Goal: Task Accomplishment & Management: Complete application form

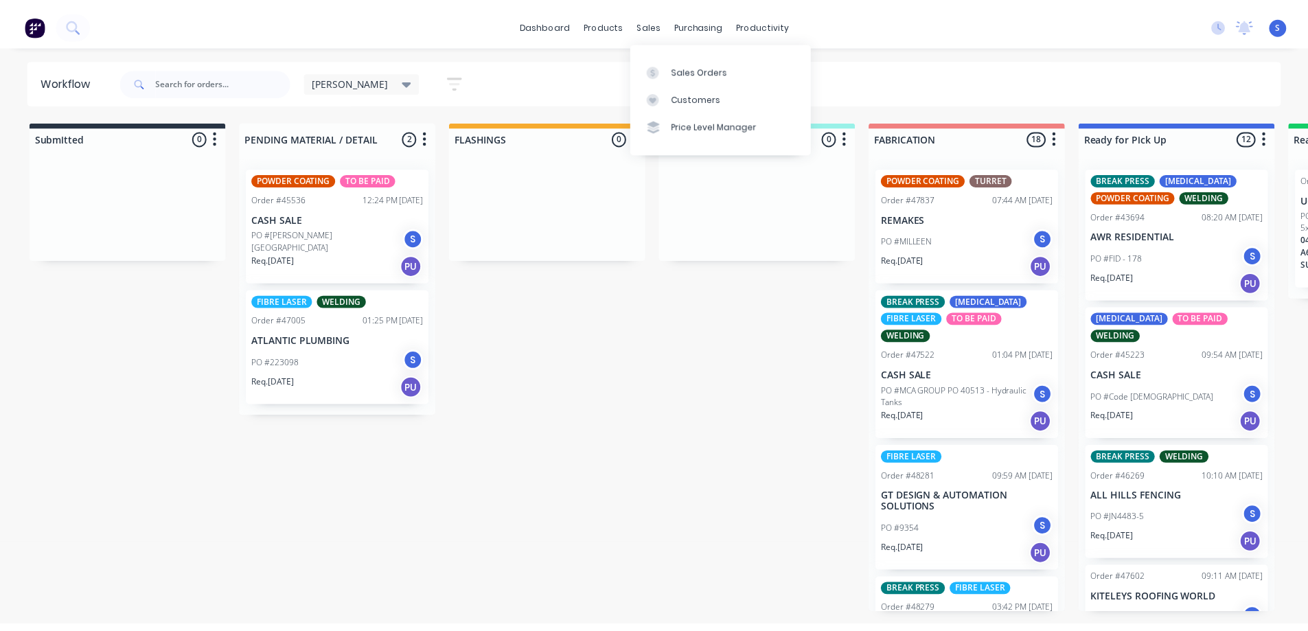
scroll to position [214, 0]
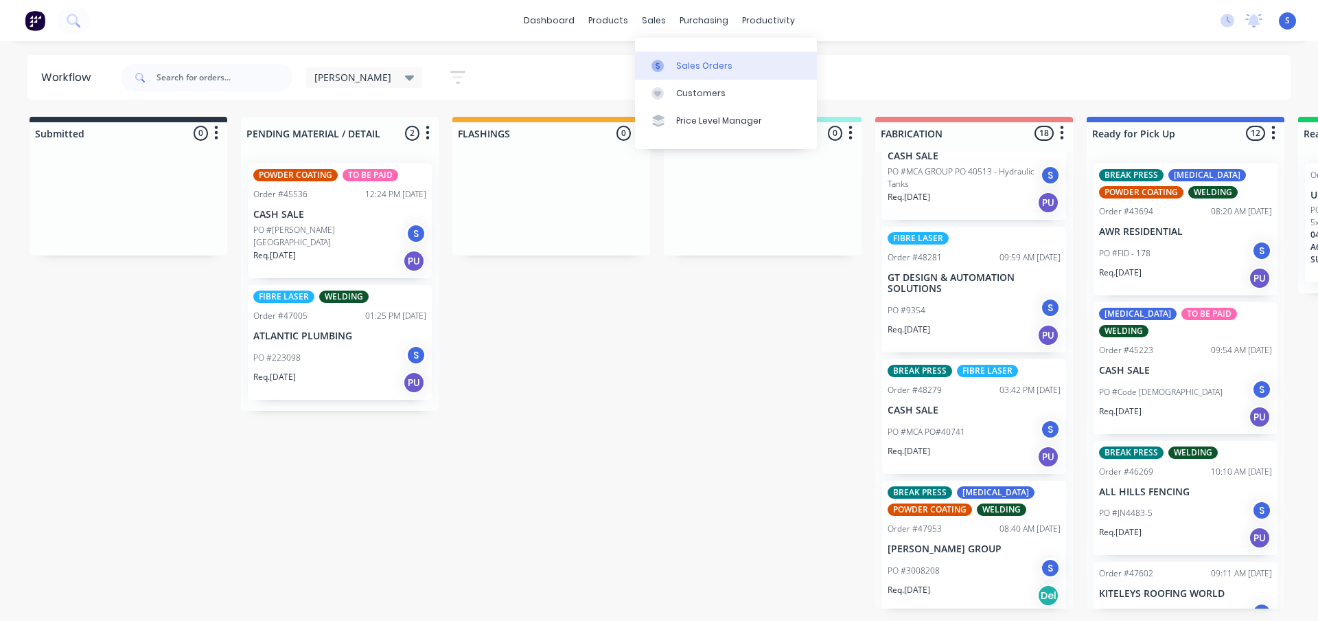
click at [683, 69] on div "Sales Orders" at bounding box center [704, 66] width 56 height 12
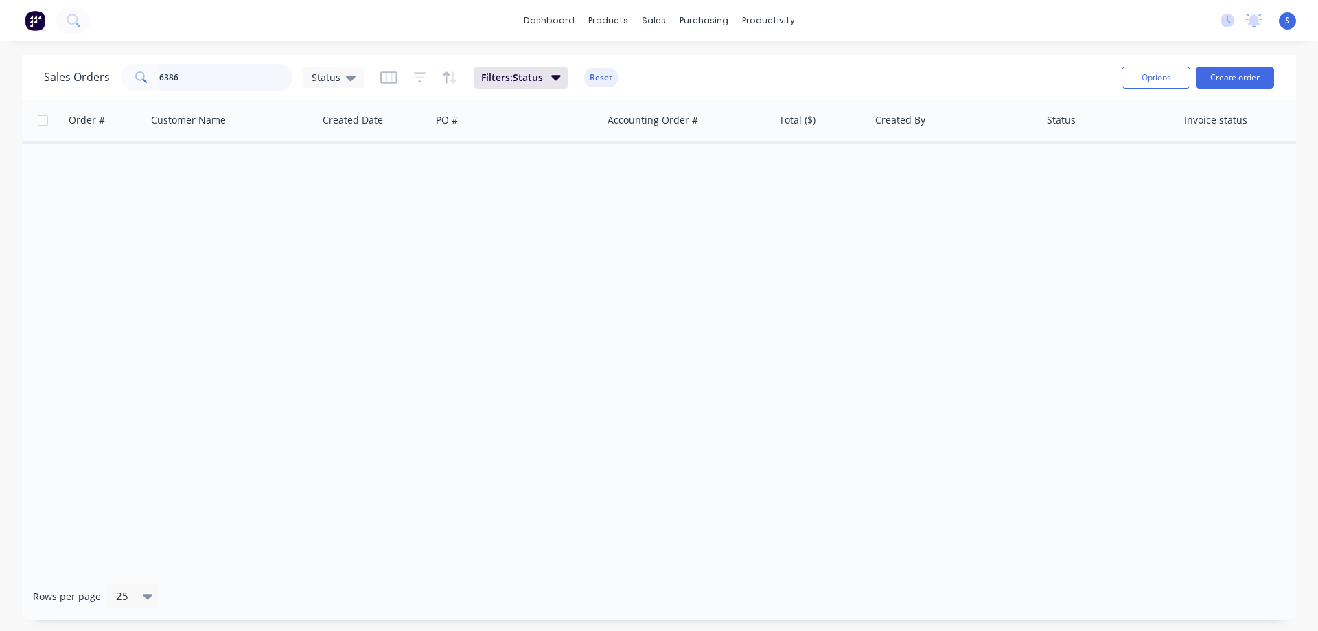
click at [186, 80] on input "6386" at bounding box center [226, 77] width 134 height 27
click at [1247, 72] on button "Create order" at bounding box center [1235, 78] width 78 height 22
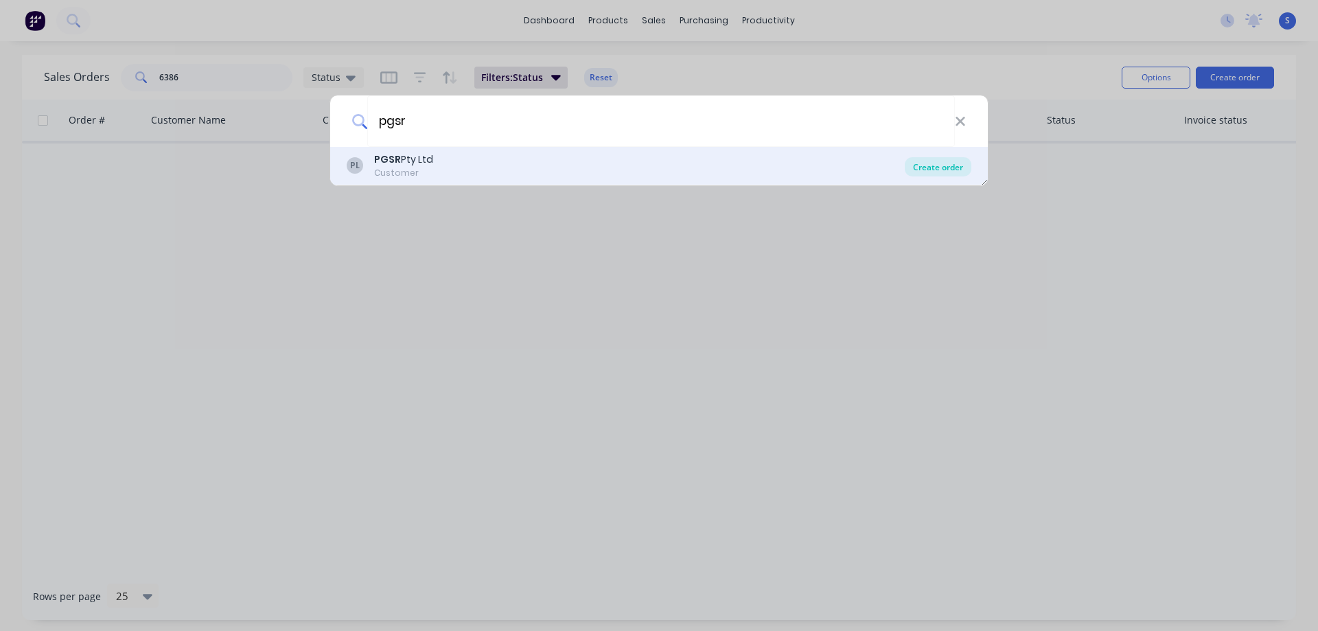
type input "pgsr"
click at [956, 169] on div "Create order" at bounding box center [938, 166] width 67 height 19
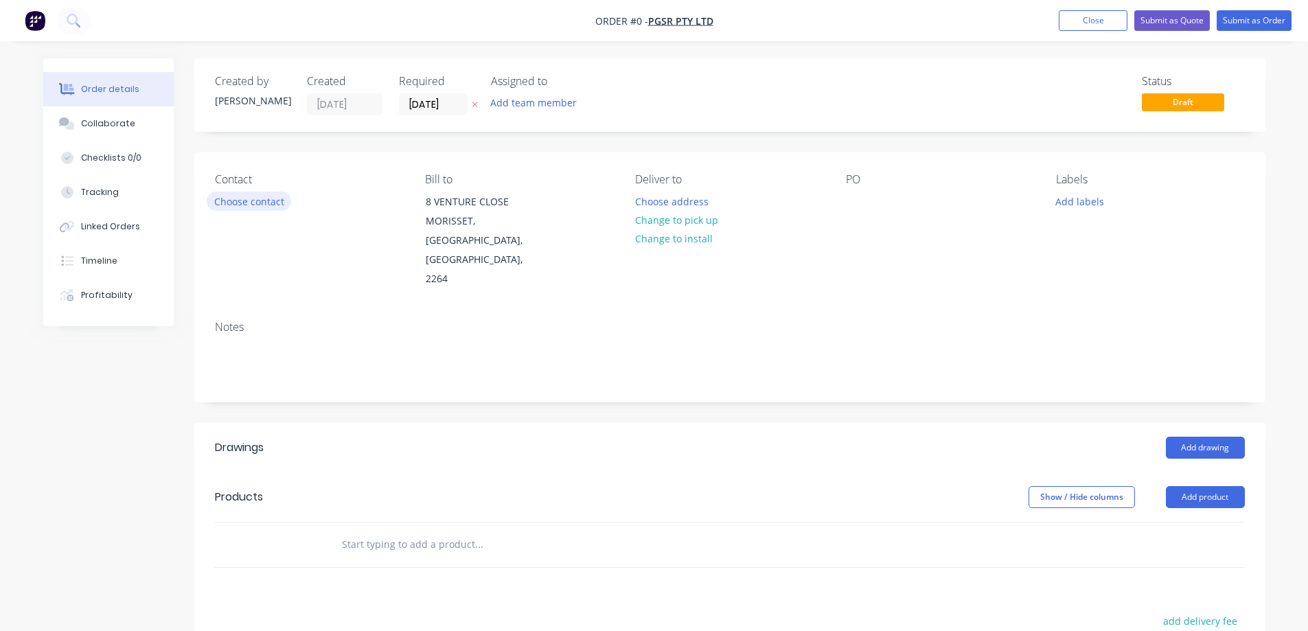
click at [238, 198] on button "Choose contact" at bounding box center [249, 201] width 84 height 19
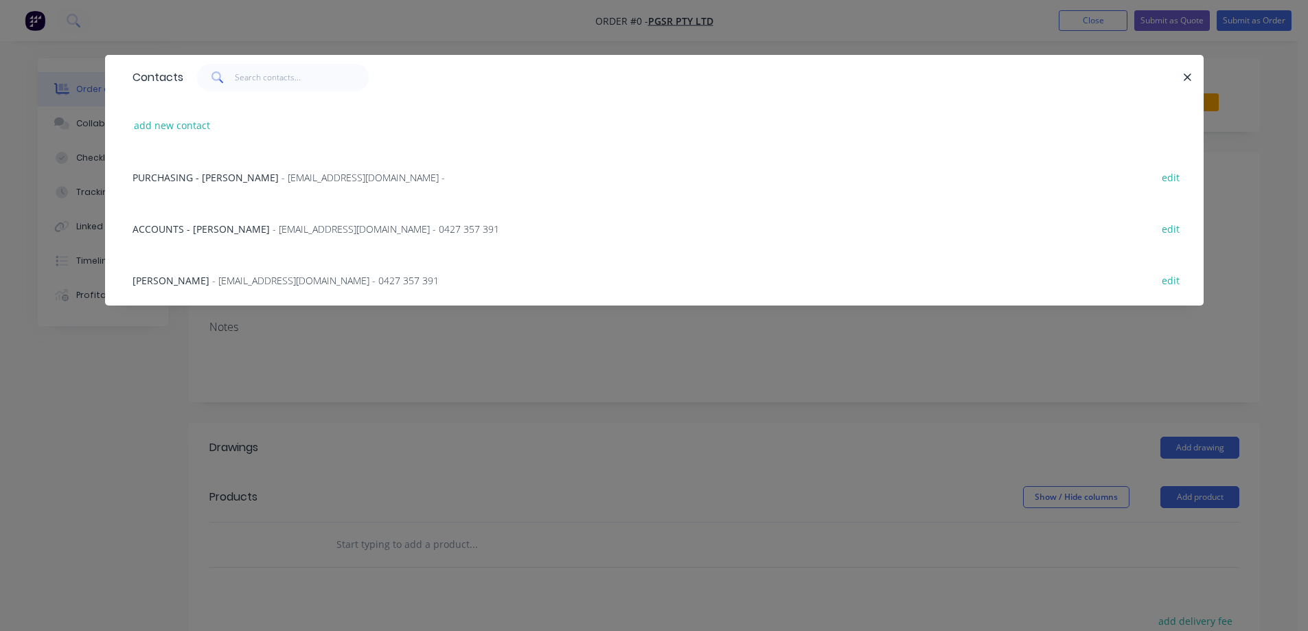
click at [212, 282] on span "- [EMAIL_ADDRESS][DOMAIN_NAME] - 0427 357 391" at bounding box center [325, 280] width 227 height 13
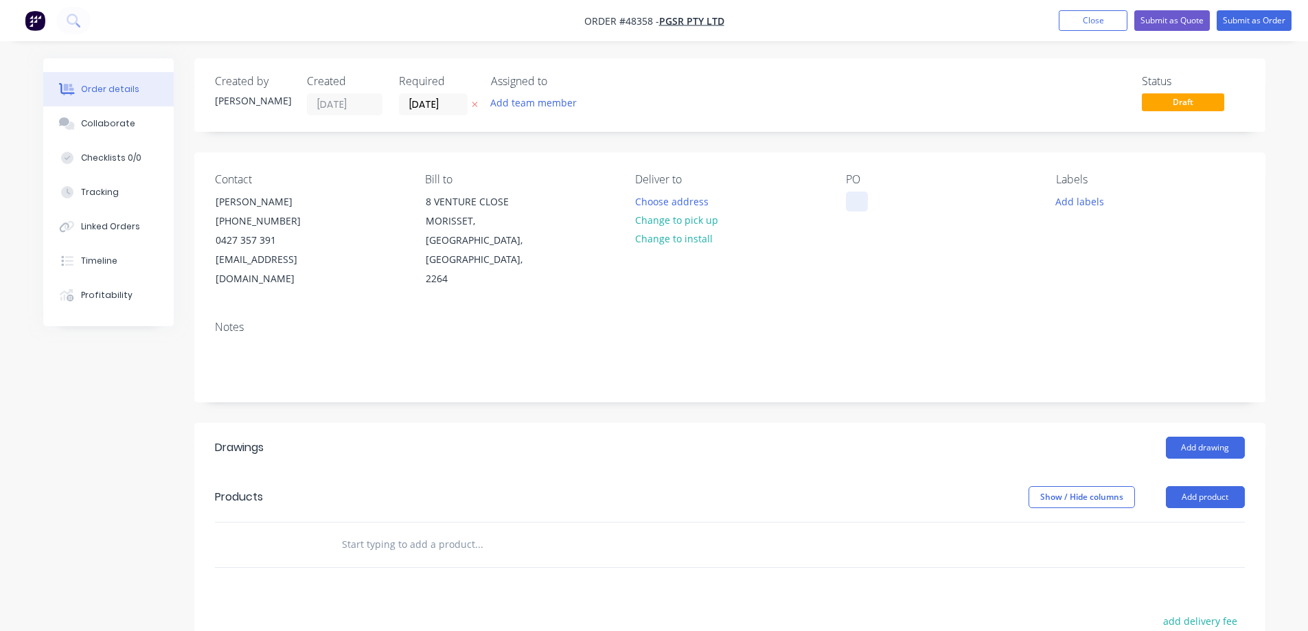
click at [850, 198] on div at bounding box center [857, 202] width 22 height 20
click at [540, 95] on button "Add team member" at bounding box center [533, 102] width 101 height 19
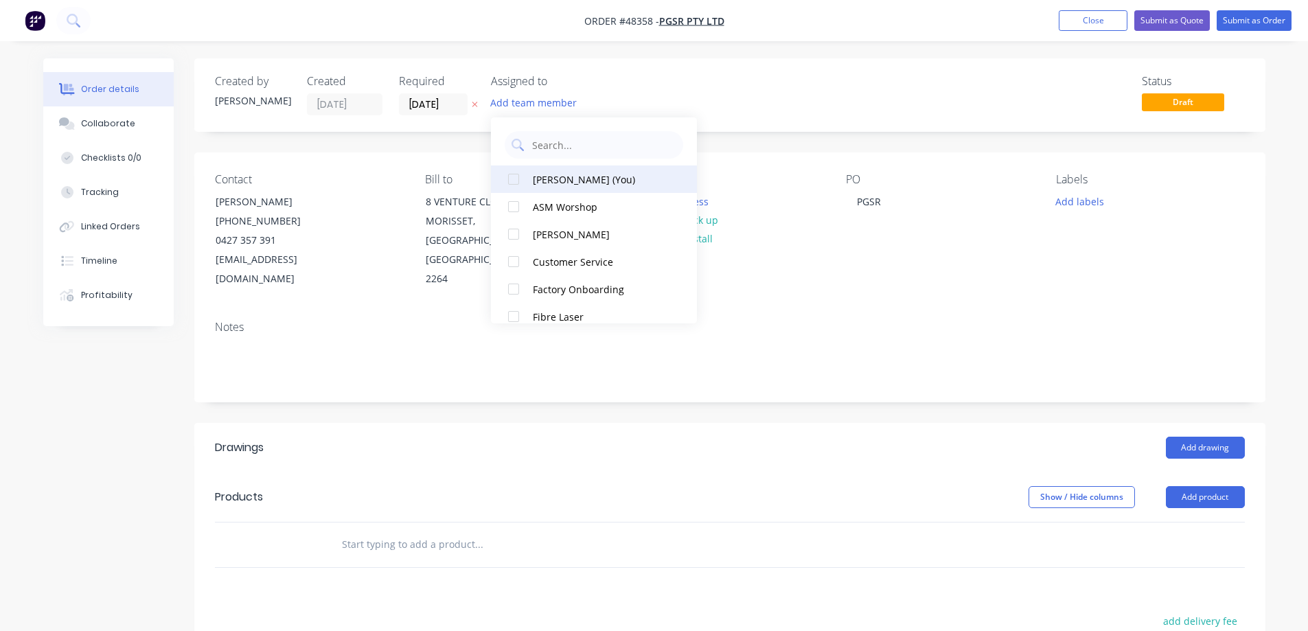
click at [517, 175] on div at bounding box center [513, 178] width 27 height 27
click at [474, 105] on icon "button" at bounding box center [474, 104] width 5 height 5
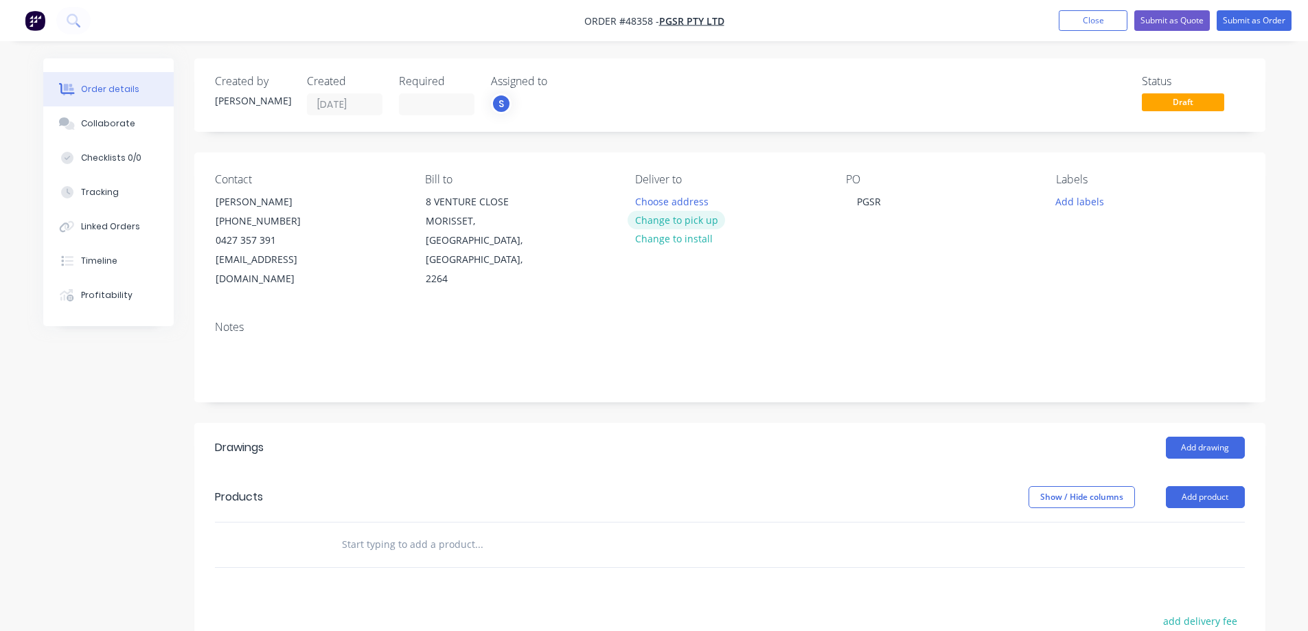
click at [677, 219] on button "Change to pick up" at bounding box center [676, 220] width 97 height 19
click at [1077, 198] on button "Add labels" at bounding box center [1079, 201] width 63 height 19
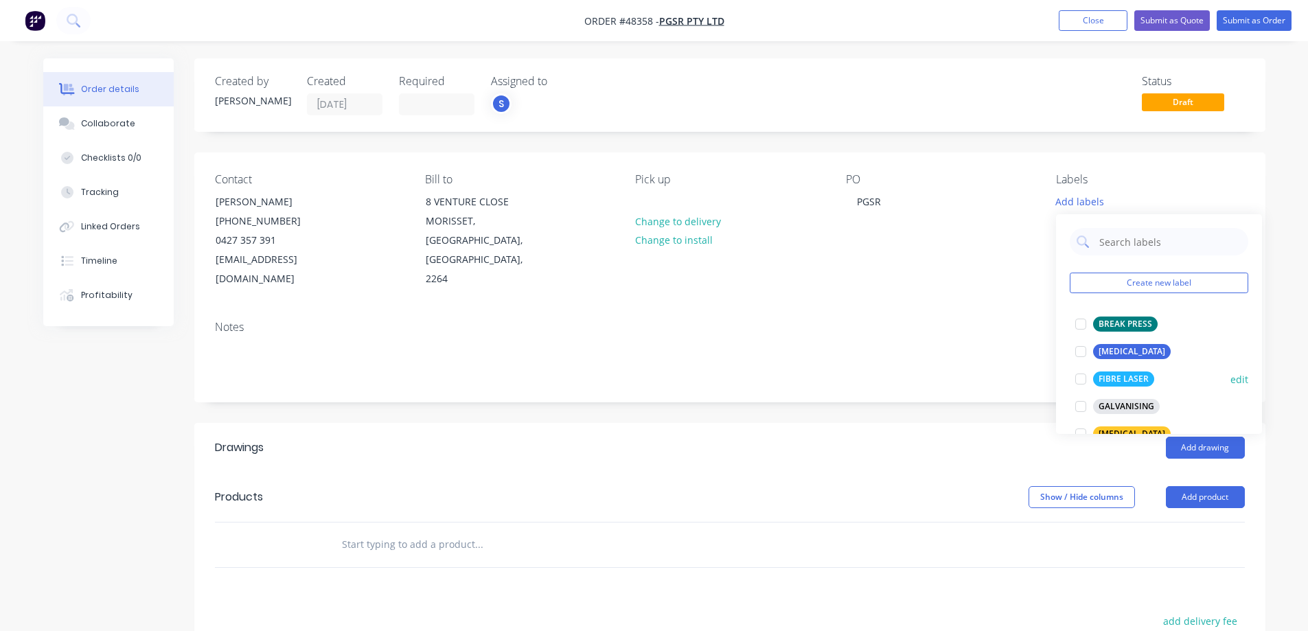
click at [1081, 378] on div at bounding box center [1080, 378] width 27 height 27
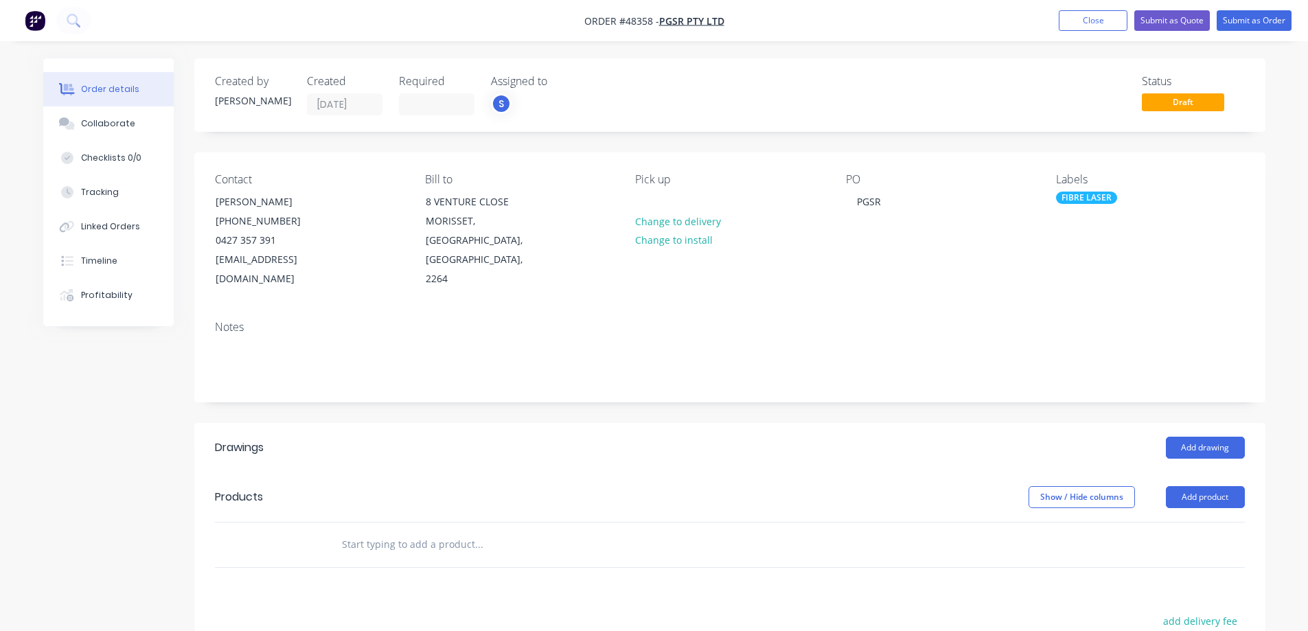
click at [932, 386] on div "Created by [PERSON_NAME] Created [DATE] Required Assigned to S Status Draft Con…" at bounding box center [729, 462] width 1071 height 809
click at [1227, 486] on button "Add product" at bounding box center [1205, 497] width 79 height 22
click at [1177, 522] on div "Product catalogue" at bounding box center [1180, 532] width 106 height 20
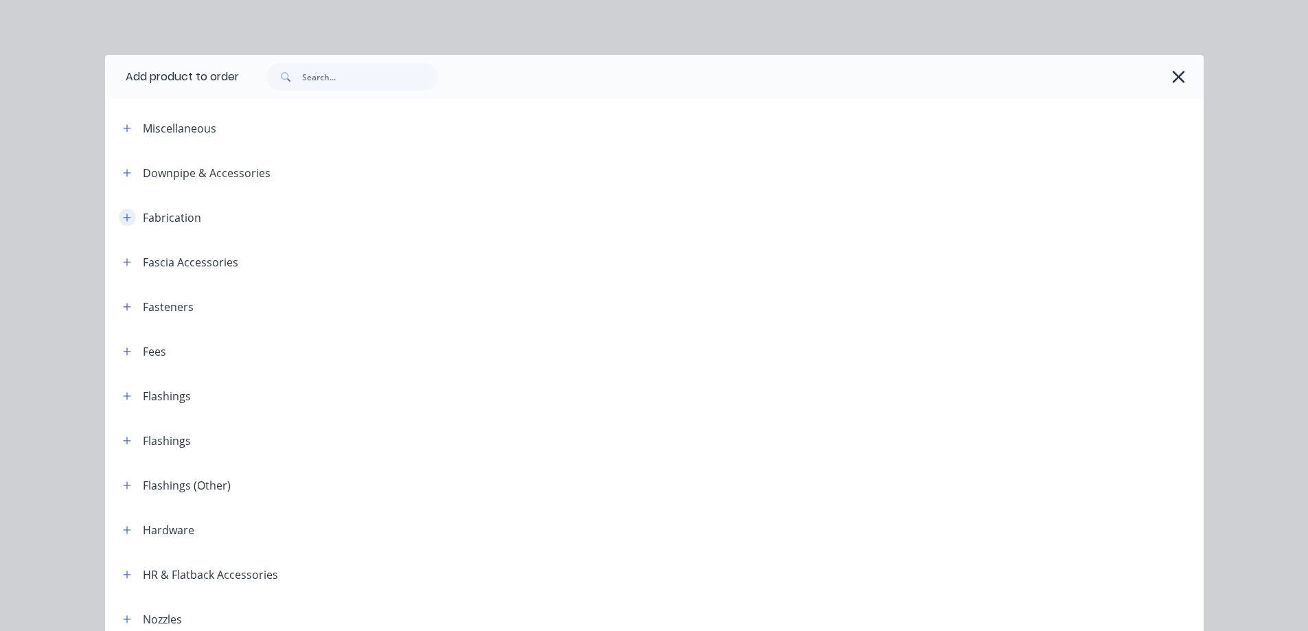
click at [124, 220] on icon "button" at bounding box center [127, 218] width 8 height 10
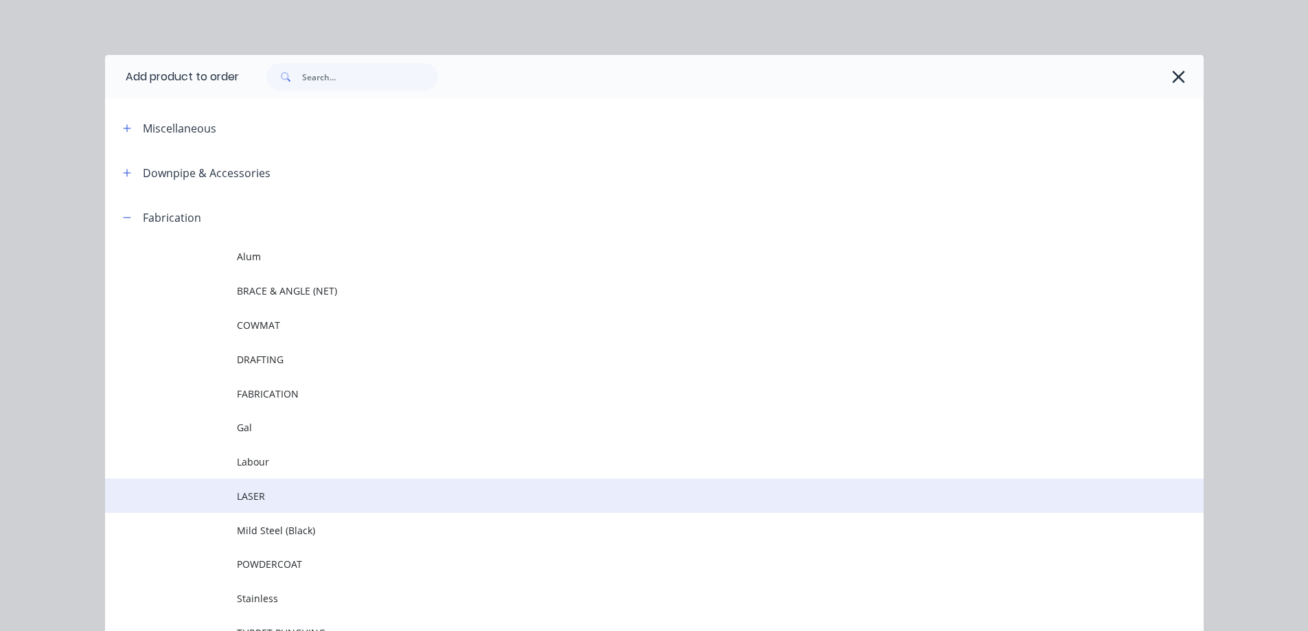
click at [253, 494] on span "LASER" at bounding box center [623, 496] width 773 height 14
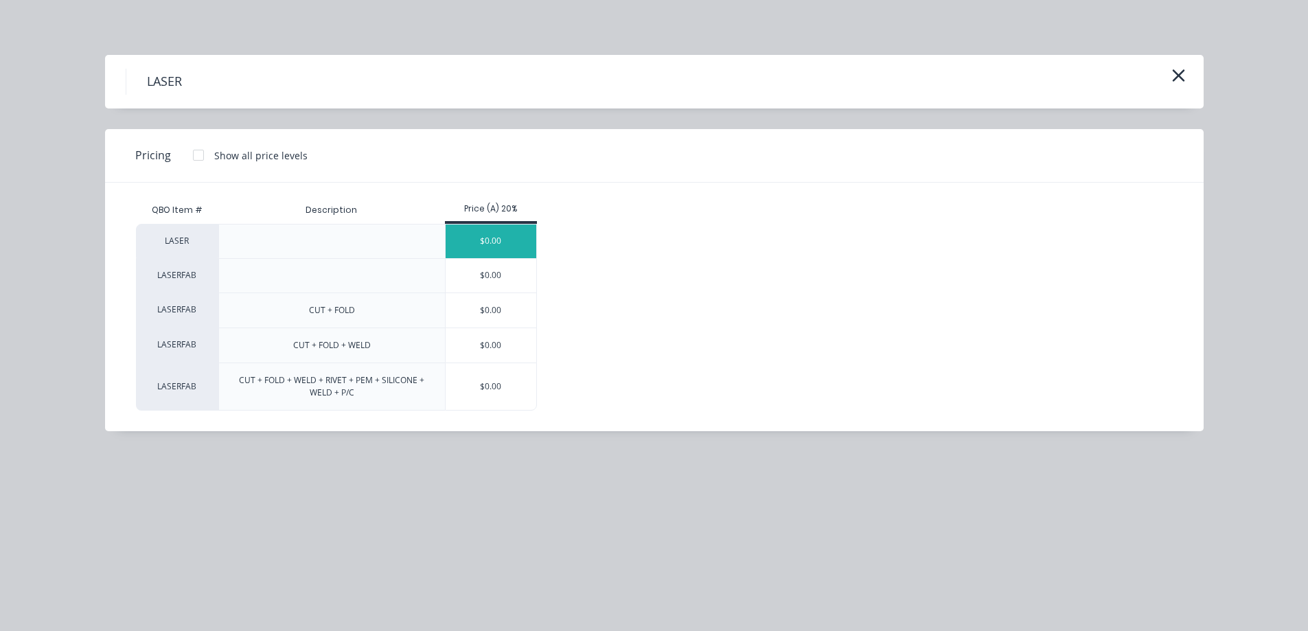
click at [480, 240] on div "$0.00" at bounding box center [491, 242] width 91 height 34
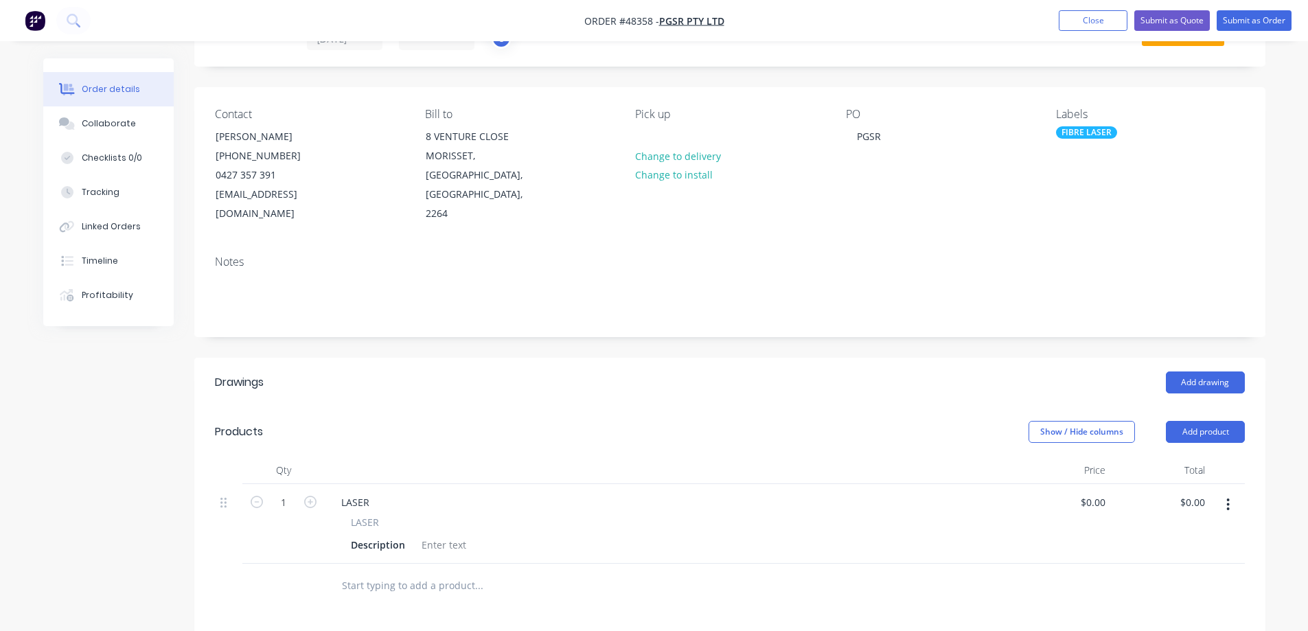
scroll to position [69, 0]
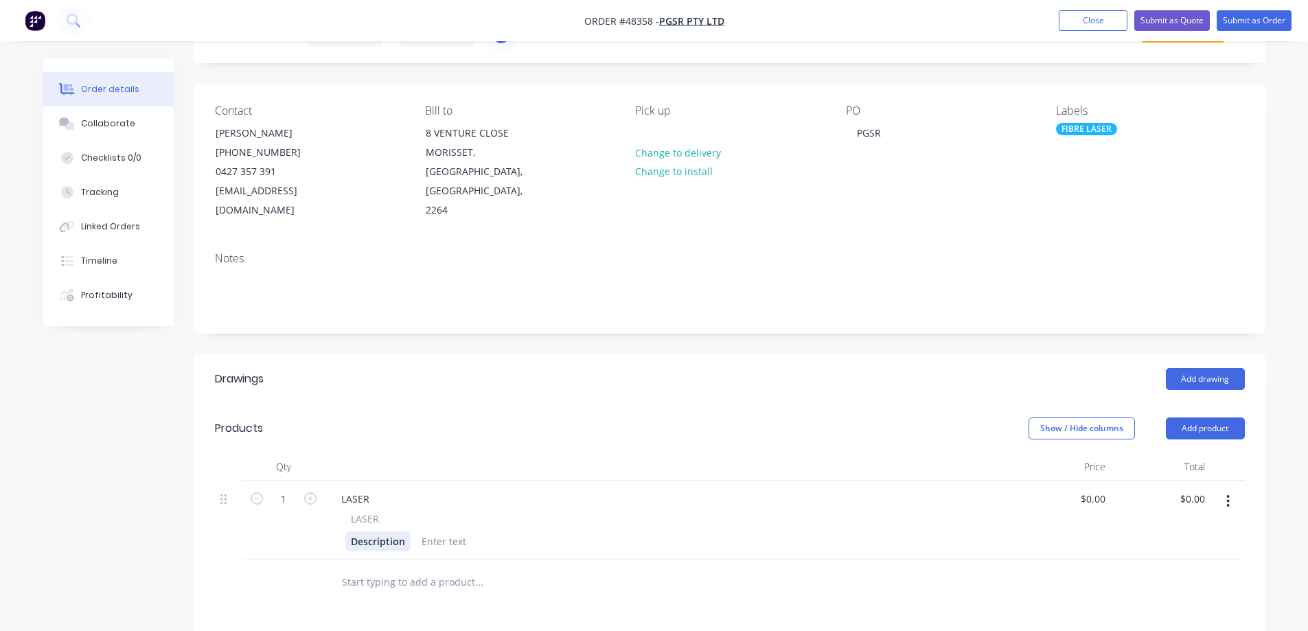
click at [378, 531] on div "Description" at bounding box center [377, 541] width 65 height 20
paste div
click at [349, 489] on div "LASER" at bounding box center [355, 499] width 50 height 20
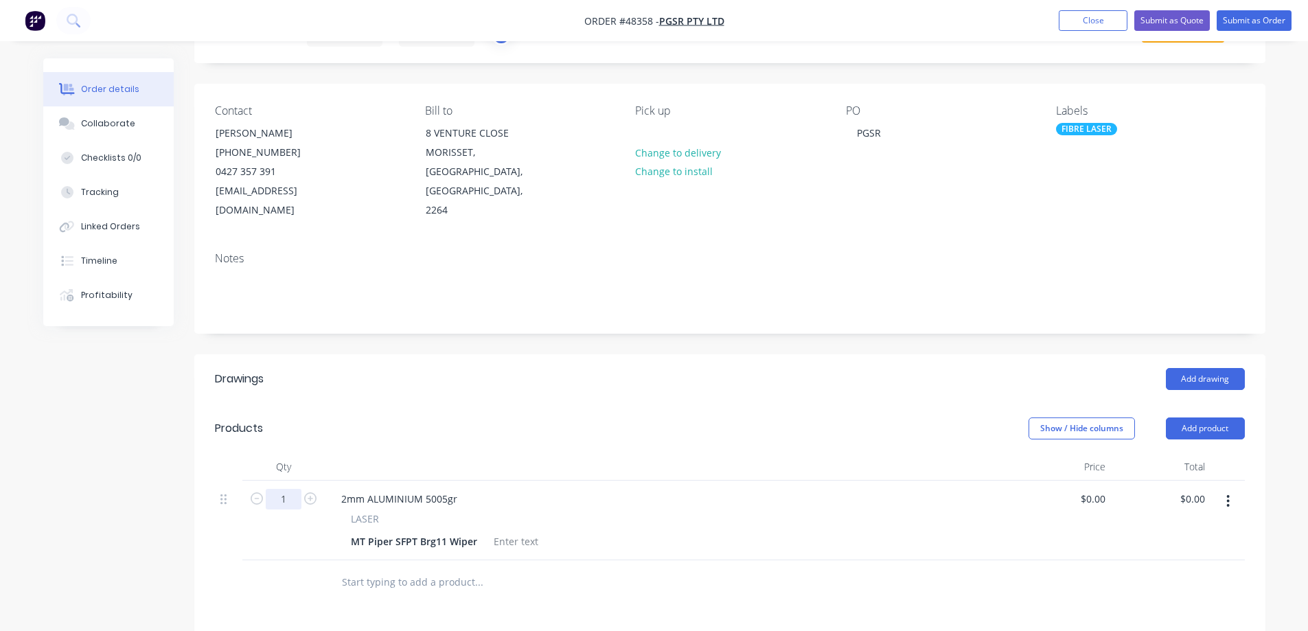
click at [288, 489] on input "1" at bounding box center [284, 499] width 36 height 21
type input "32"
click at [1097, 489] on input "0" at bounding box center [1095, 499] width 32 height 20
paste input "2.77"
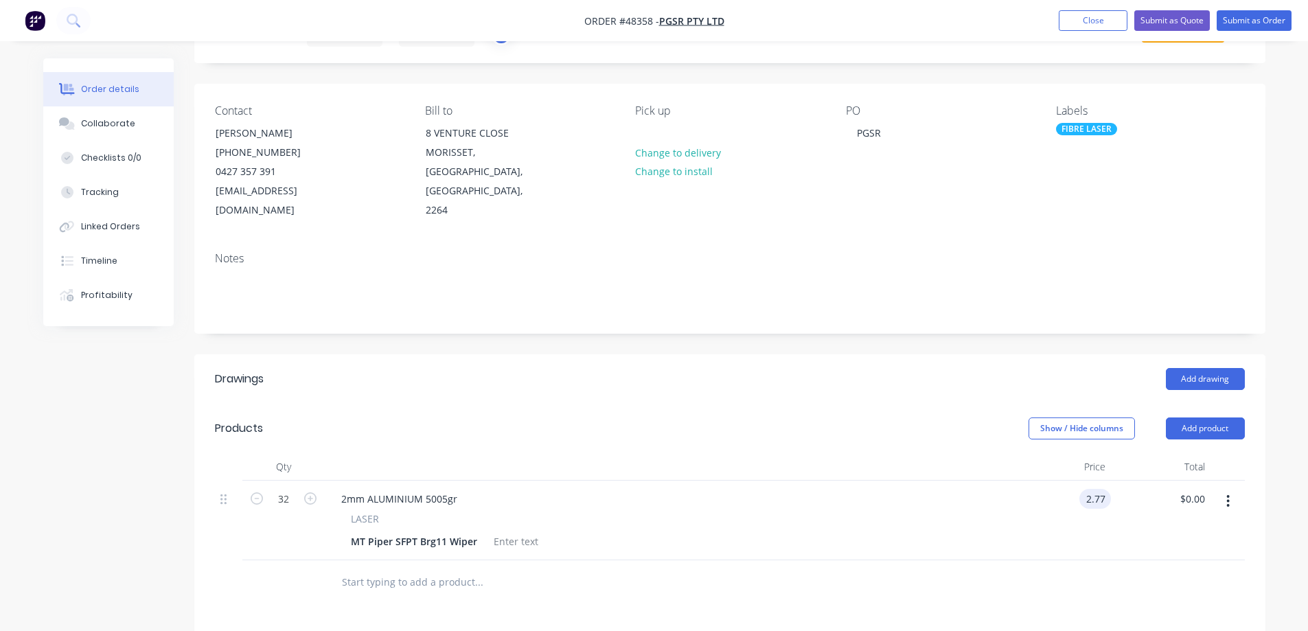
type input "$2.77"
type input "$88.64"
click at [874, 428] on header "Products Show / Hide columns Add product" at bounding box center [729, 428] width 1071 height 49
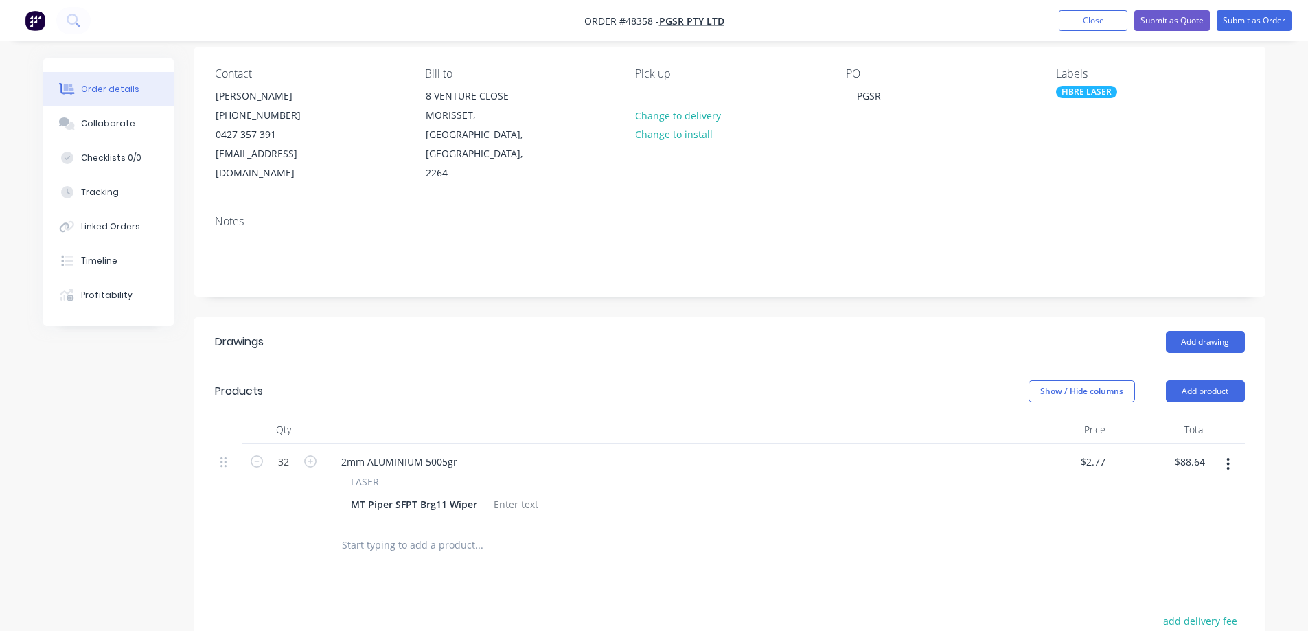
scroll to position [137, 0]
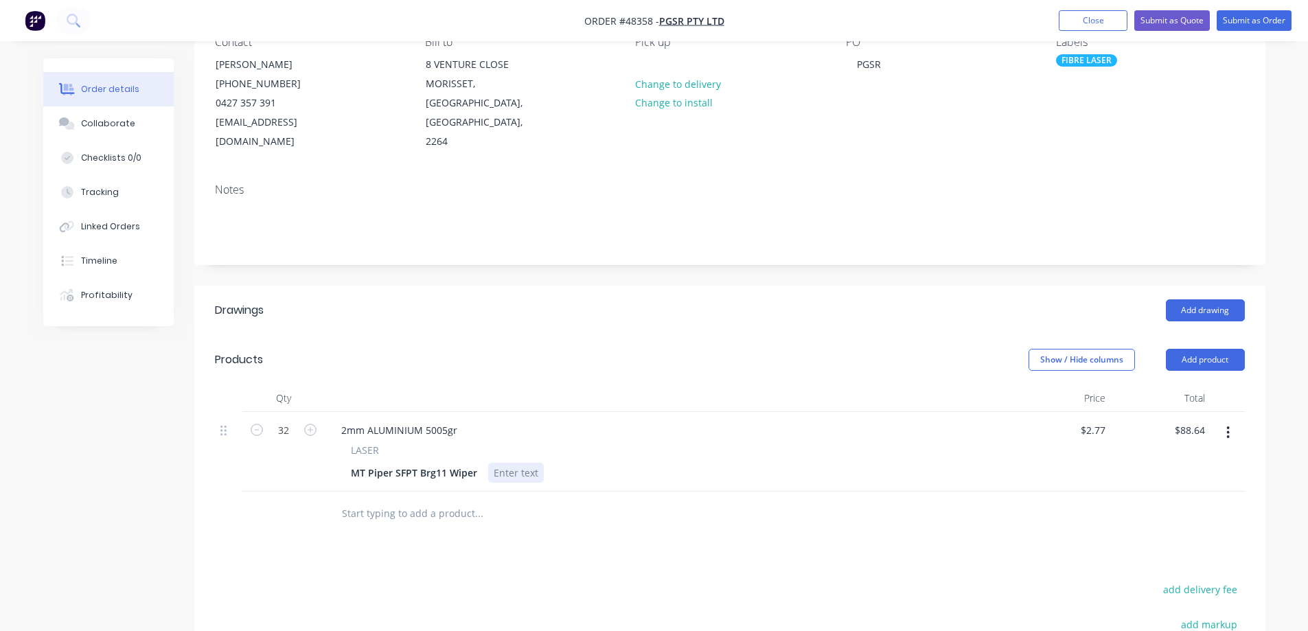
click at [512, 463] on div at bounding box center [516, 473] width 56 height 20
click at [1217, 424] on button "button" at bounding box center [1228, 432] width 32 height 25
click at [1157, 486] on div "Duplicate" at bounding box center [1180, 496] width 106 height 20
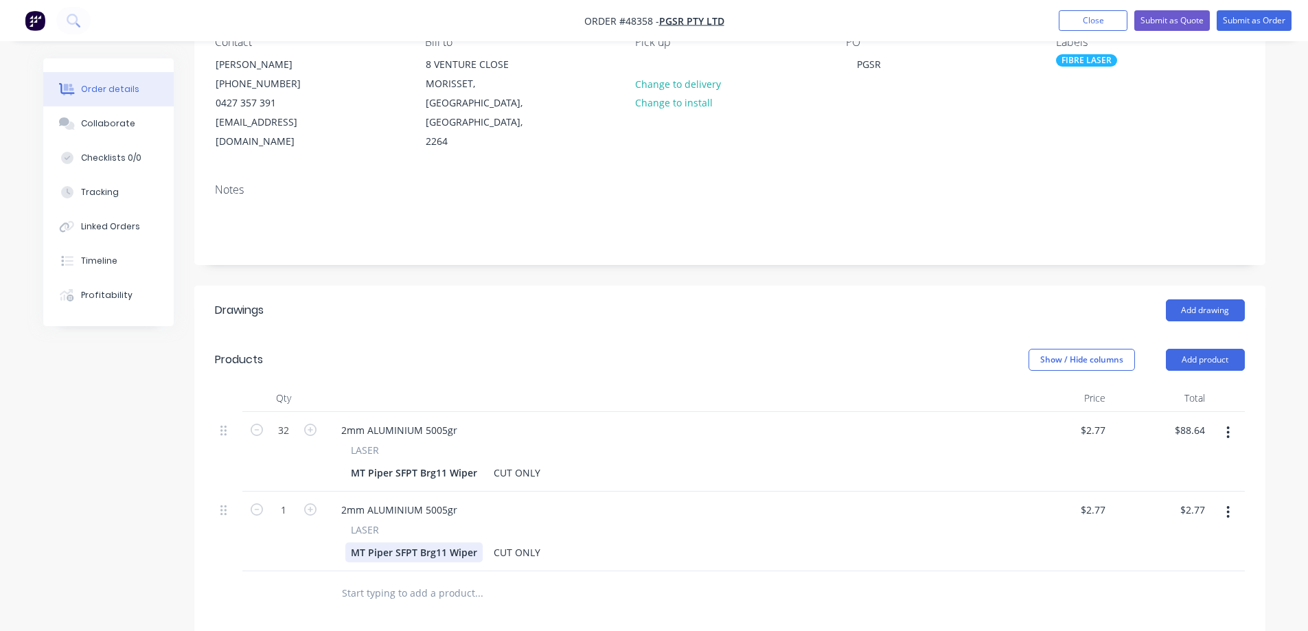
click at [392, 542] on div "MT Piper SFPT Brg11 Wiper" at bounding box center [413, 552] width 137 height 20
paste div
drag, startPoint x: 347, startPoint y: 490, endPoint x: 268, endPoint y: 499, distance: 79.5
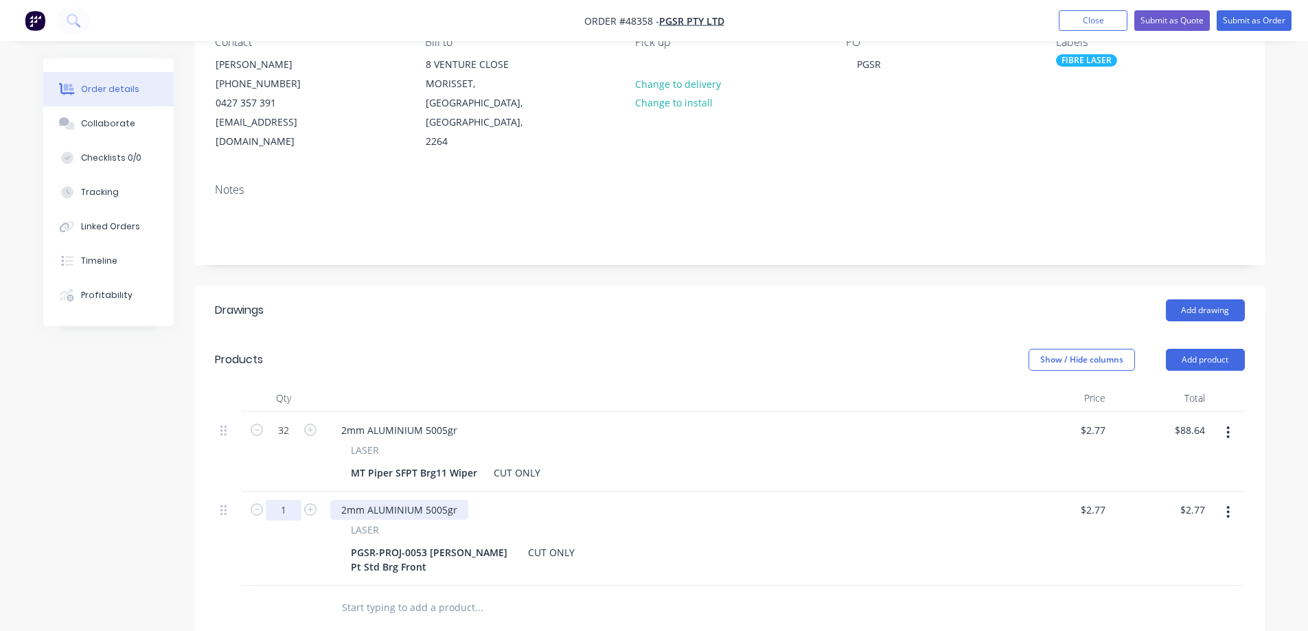
click at [321, 495] on div "1 2mm ALUMINIUM 5005gr LASER PGSR-PROJ-0053 [PERSON_NAME] Pt Std Brg Front CUT …" at bounding box center [730, 539] width 1030 height 94
click at [304, 503] on icon "button" at bounding box center [310, 509] width 12 height 12
type input "2"
type input "$5.54"
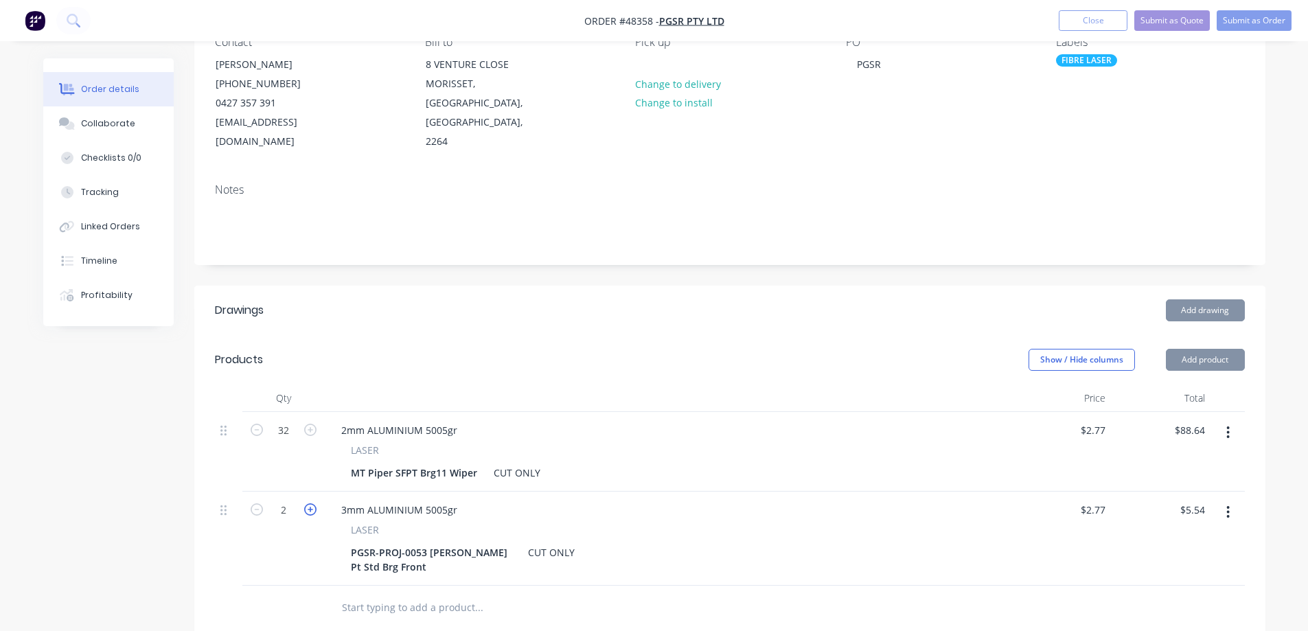
click at [304, 503] on icon "button" at bounding box center [310, 509] width 12 height 12
type input "3"
type input "$8.31"
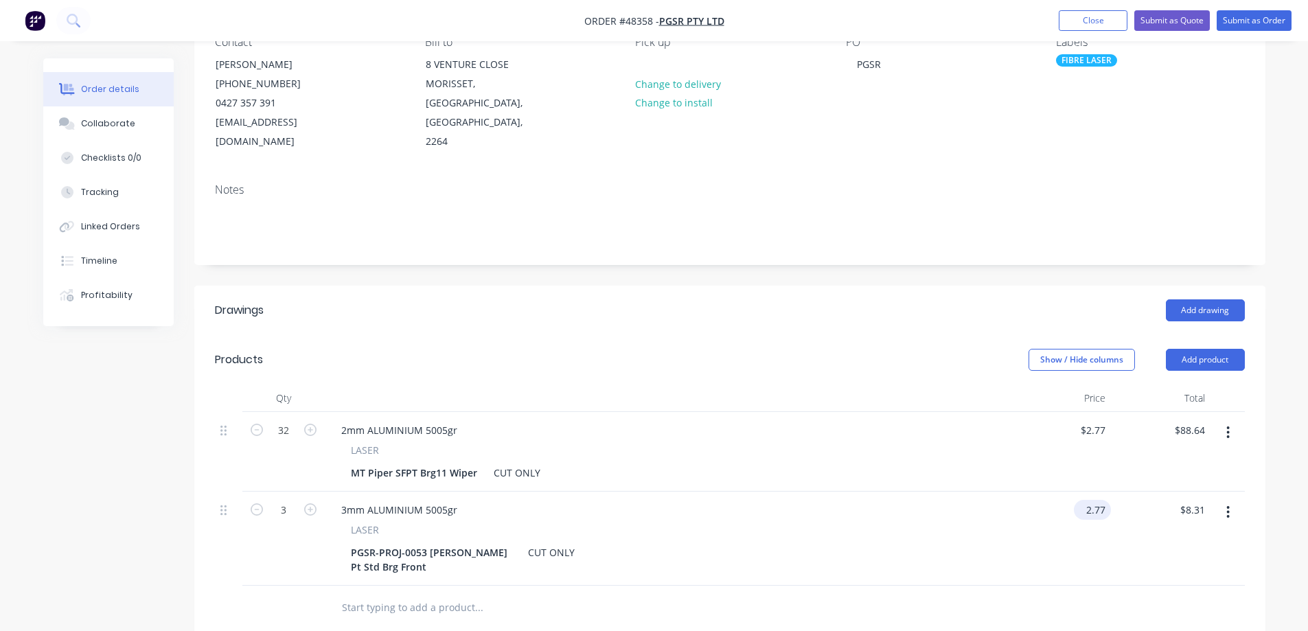
click at [1099, 500] on input "2.77" at bounding box center [1095, 510] width 32 height 20
paste input "34.05"
type input "$34.05"
type input "$102.15"
click at [880, 227] on div "Notes" at bounding box center [729, 218] width 1071 height 92
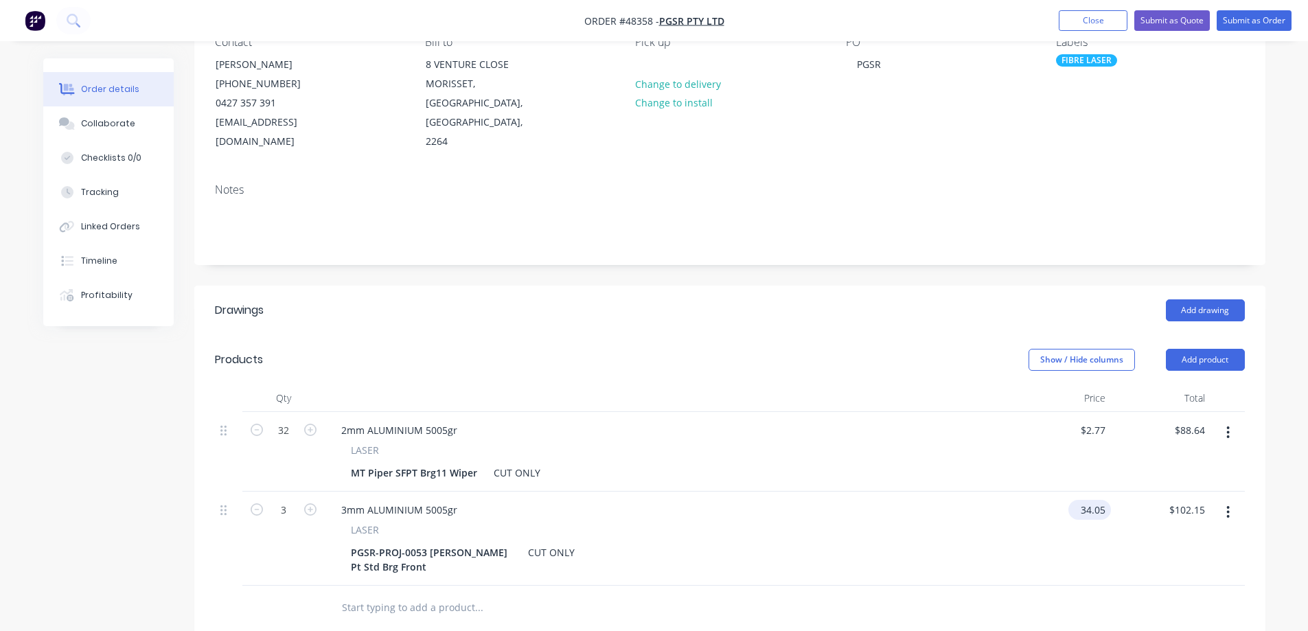
click at [1100, 500] on input "34.05" at bounding box center [1092, 510] width 37 height 20
click at [1100, 500] on input "34.05" at bounding box center [1095, 510] width 32 height 20
type input "$19.26"
type input "$57.78"
click at [865, 309] on header "Drawings Add drawing" at bounding box center [729, 310] width 1071 height 49
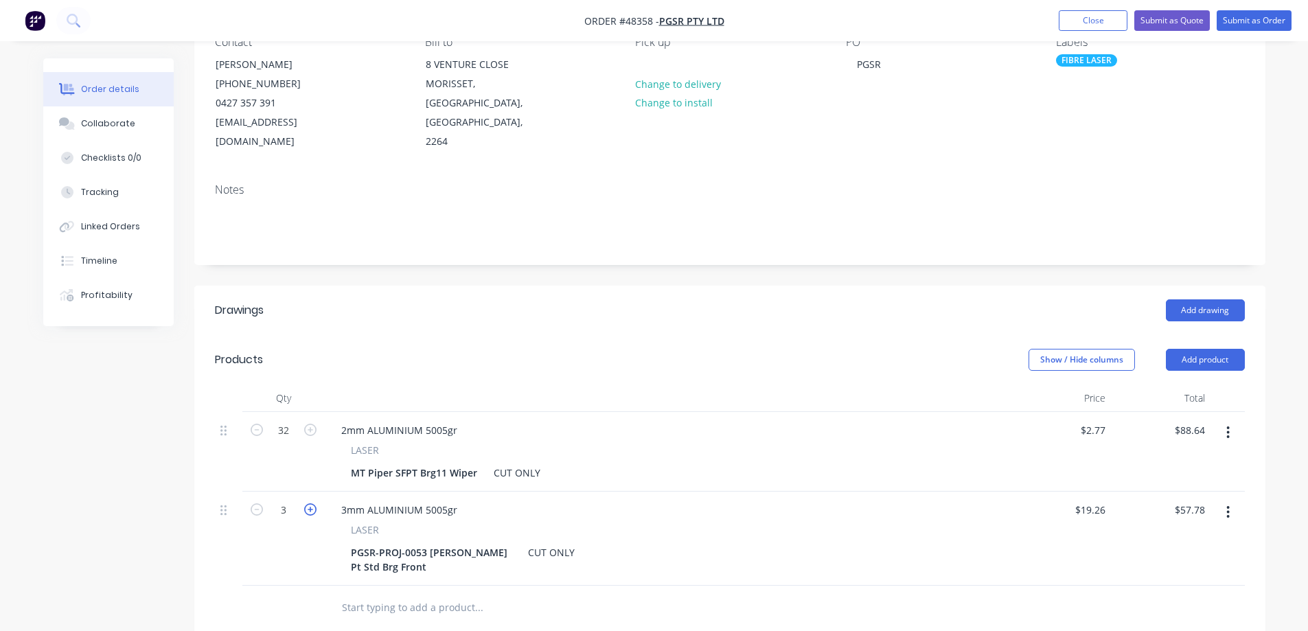
click at [309, 503] on icon "button" at bounding box center [310, 509] width 12 height 12
type input "4"
type input "$77.04"
click at [309, 503] on icon "button" at bounding box center [310, 509] width 12 height 12
type input "5"
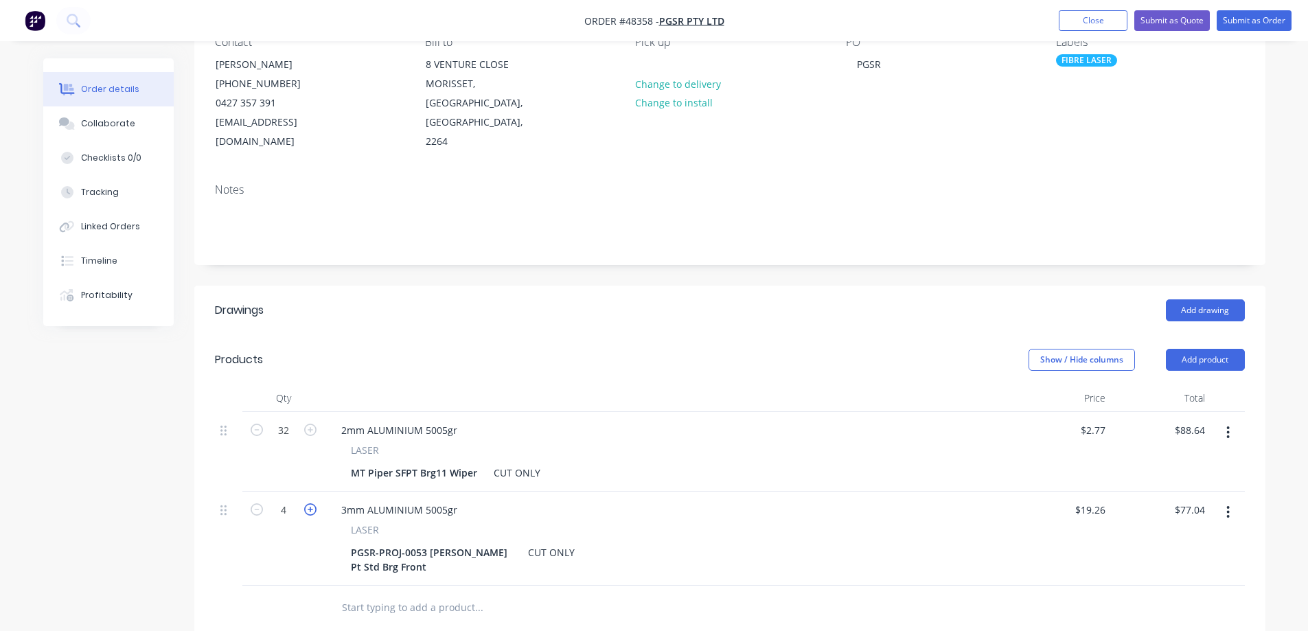
type input "$96.30"
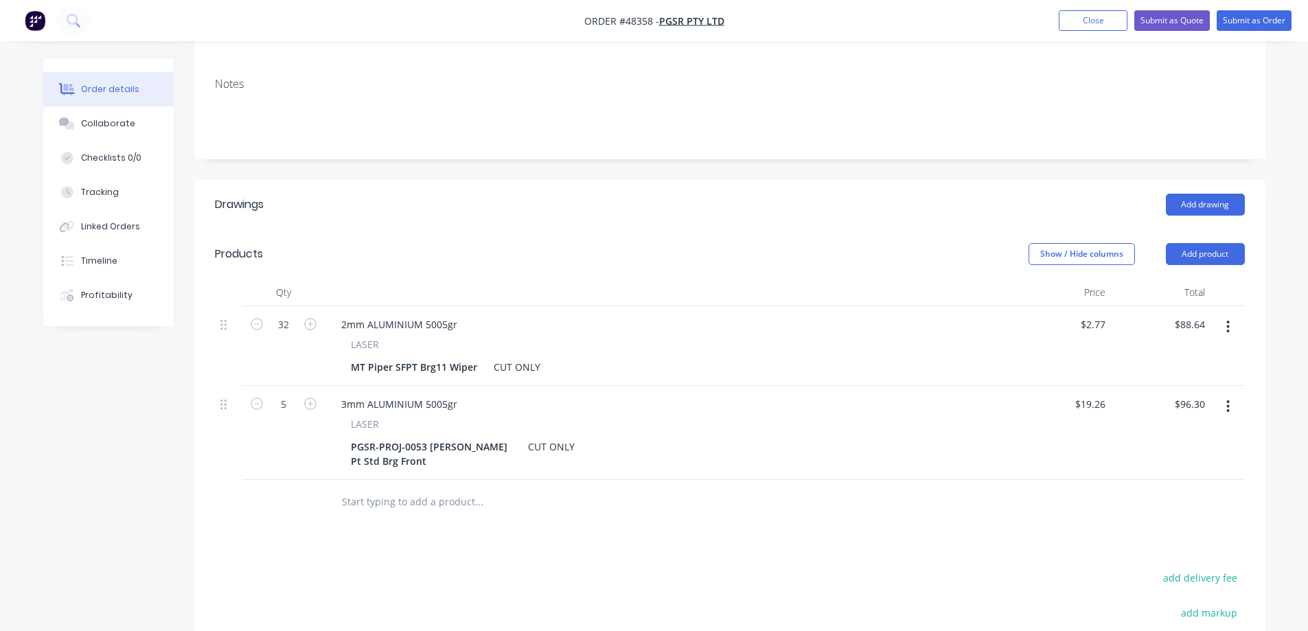
scroll to position [275, 0]
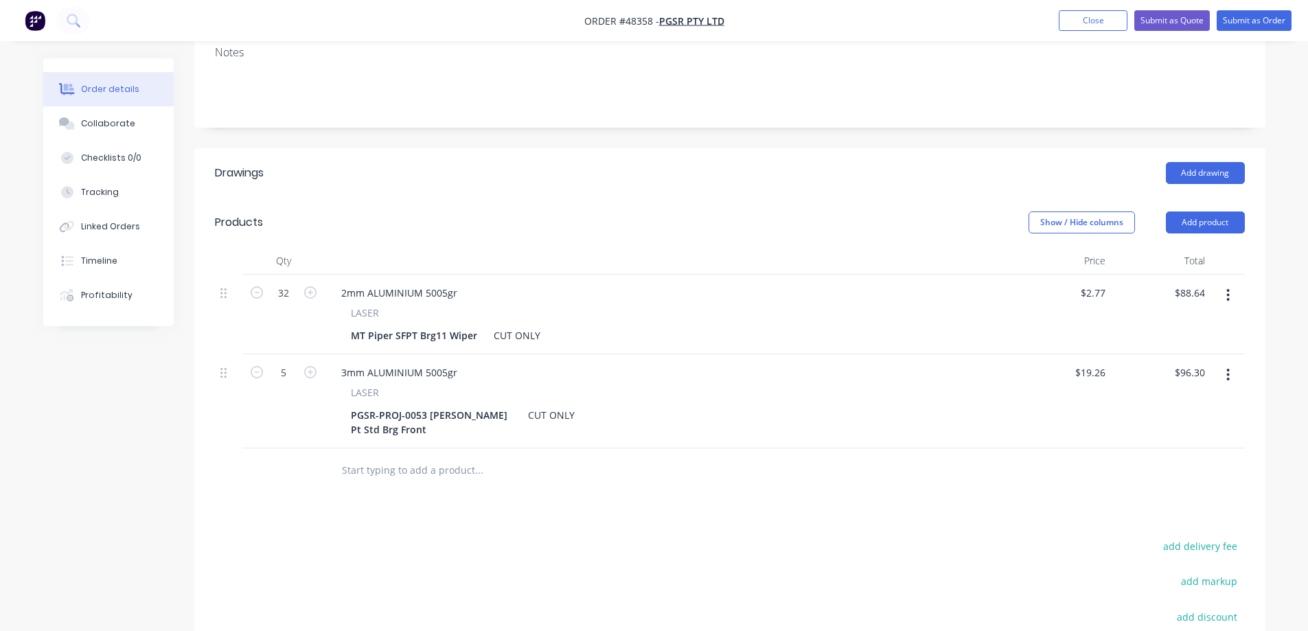
click at [1230, 288] on icon "button" at bounding box center [1227, 295] width 3 height 15
click at [1165, 349] on div "Duplicate" at bounding box center [1180, 359] width 106 height 20
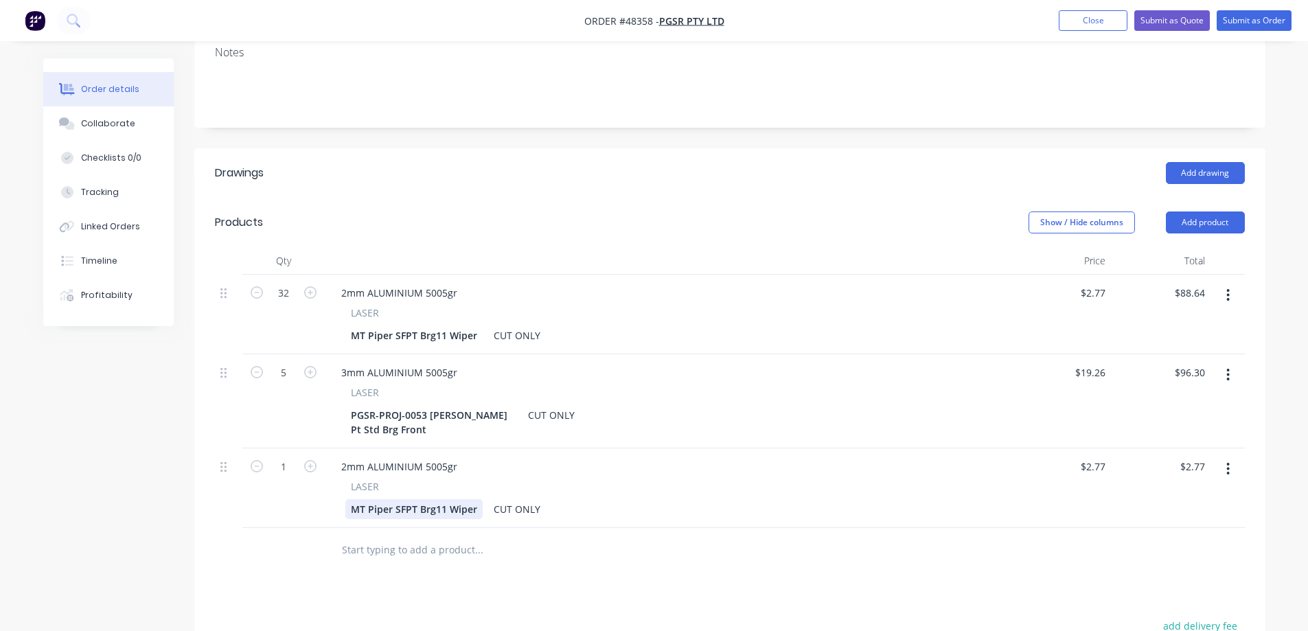
click at [397, 499] on div "MT Piper SFPT Brg11 Wiper" at bounding box center [413, 509] width 137 height 20
copy div "MT Piper SFPT Brg11 Wiper"
paste div
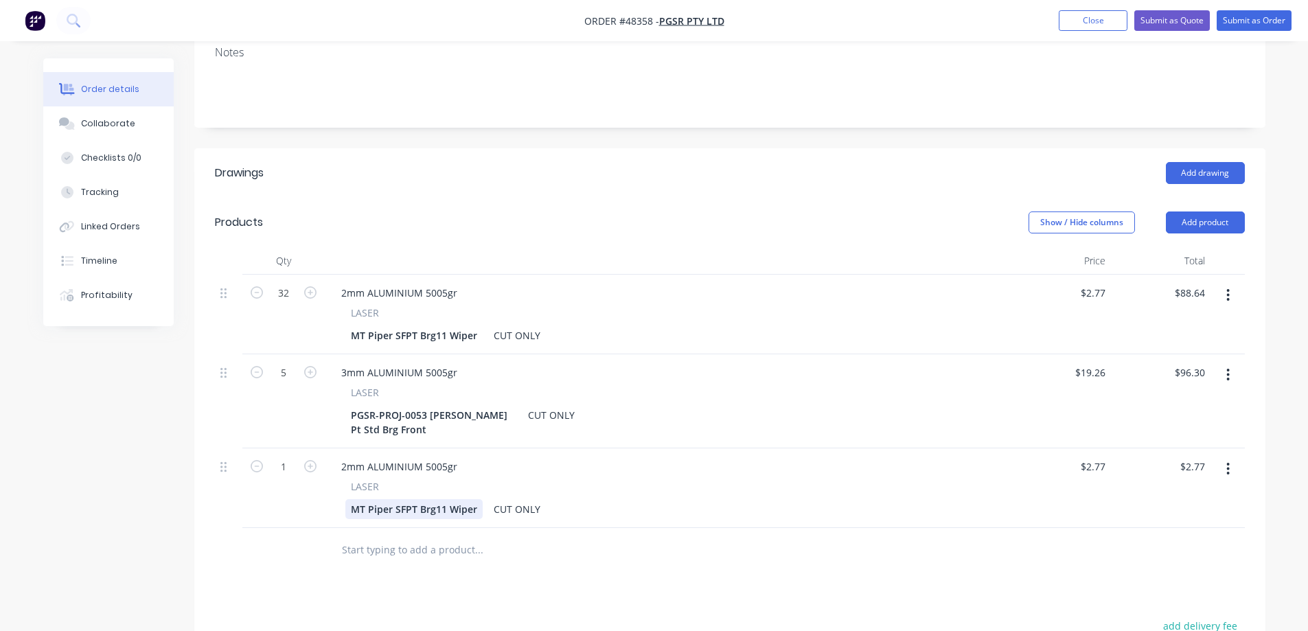
click at [373, 499] on div "MT Piper SFPT Brg11 Wiper" at bounding box center [413, 509] width 137 height 20
click at [277, 457] on input "1" at bounding box center [284, 467] width 36 height 21
type input "32"
type input "2.77"
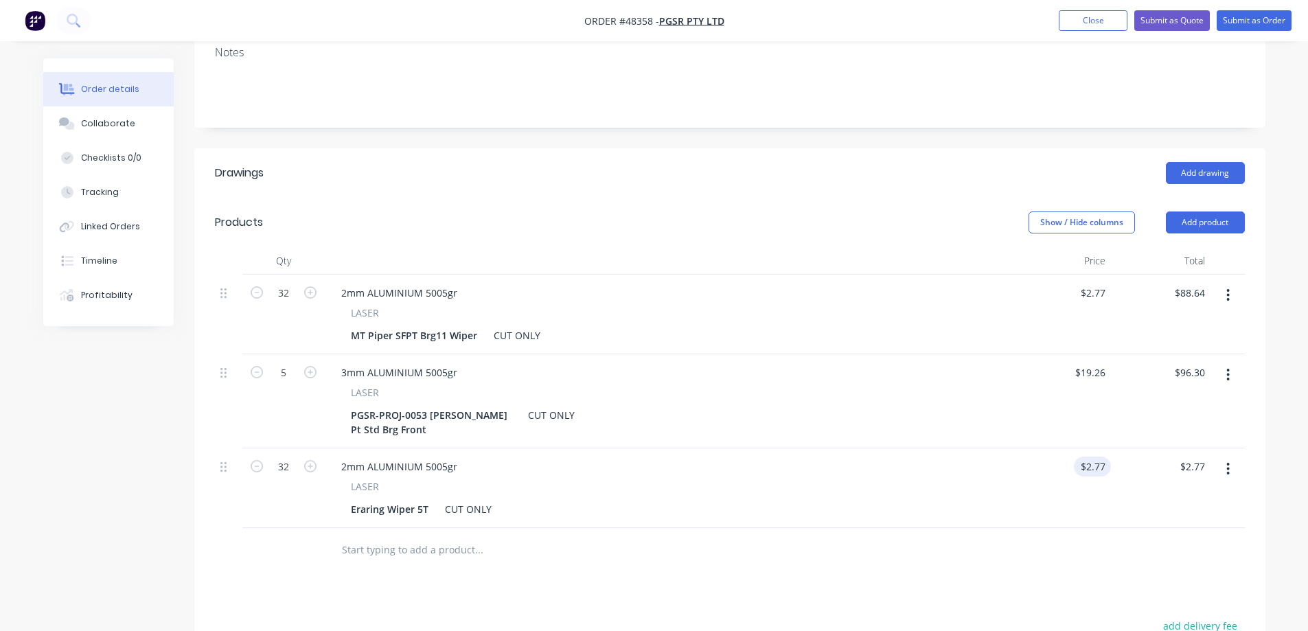
type input "$88.64"
click at [1095, 457] on input "2.77" at bounding box center [1095, 467] width 32 height 20
type input "$5.88"
type input "$188.16"
click at [1048, 568] on div "Drawings Add drawing Products Show / Hide columns Add product Qty Price Total 3…" at bounding box center [729, 510] width 1071 height 724
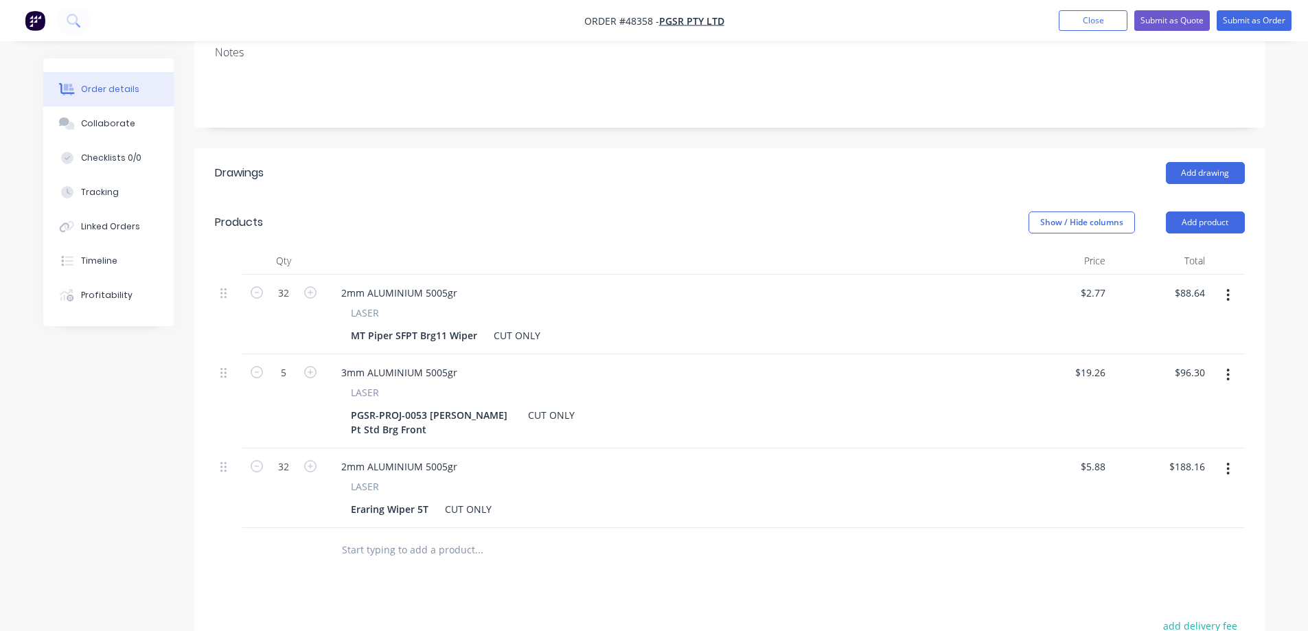
scroll to position [343, 0]
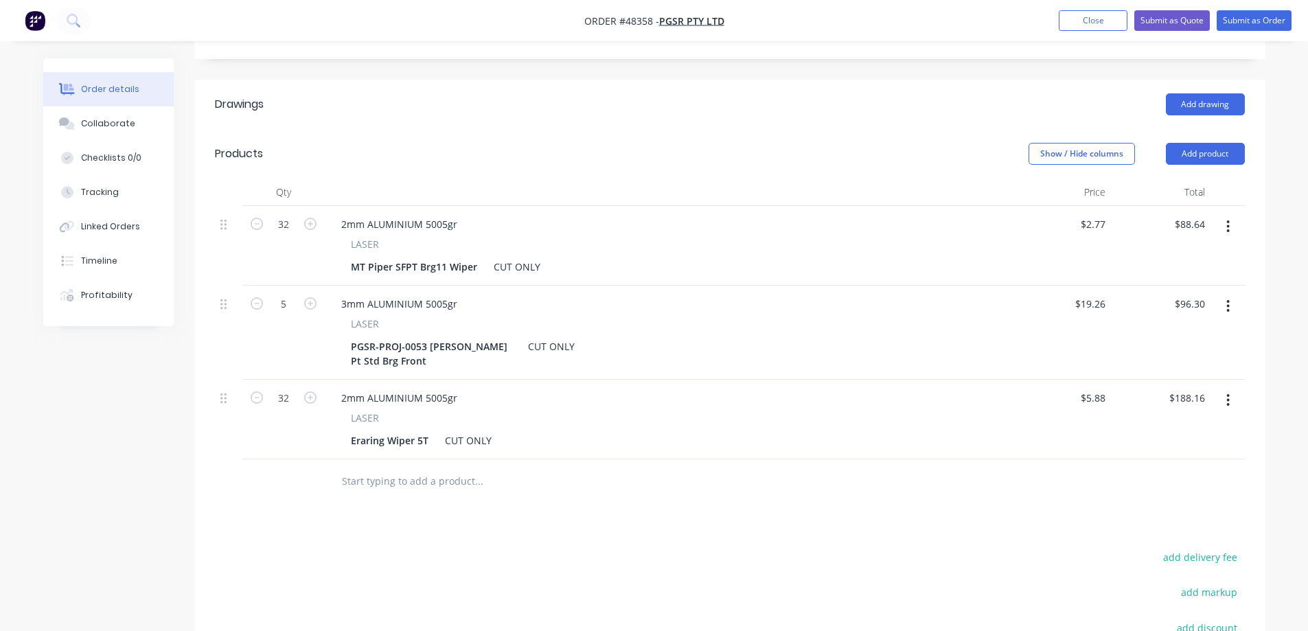
click at [1226, 393] on icon "button" at bounding box center [1227, 400] width 3 height 15
click at [1184, 454] on div "Duplicate" at bounding box center [1180, 464] width 106 height 20
click at [365, 510] on div "Eraring Wiper 5T" at bounding box center [389, 520] width 89 height 20
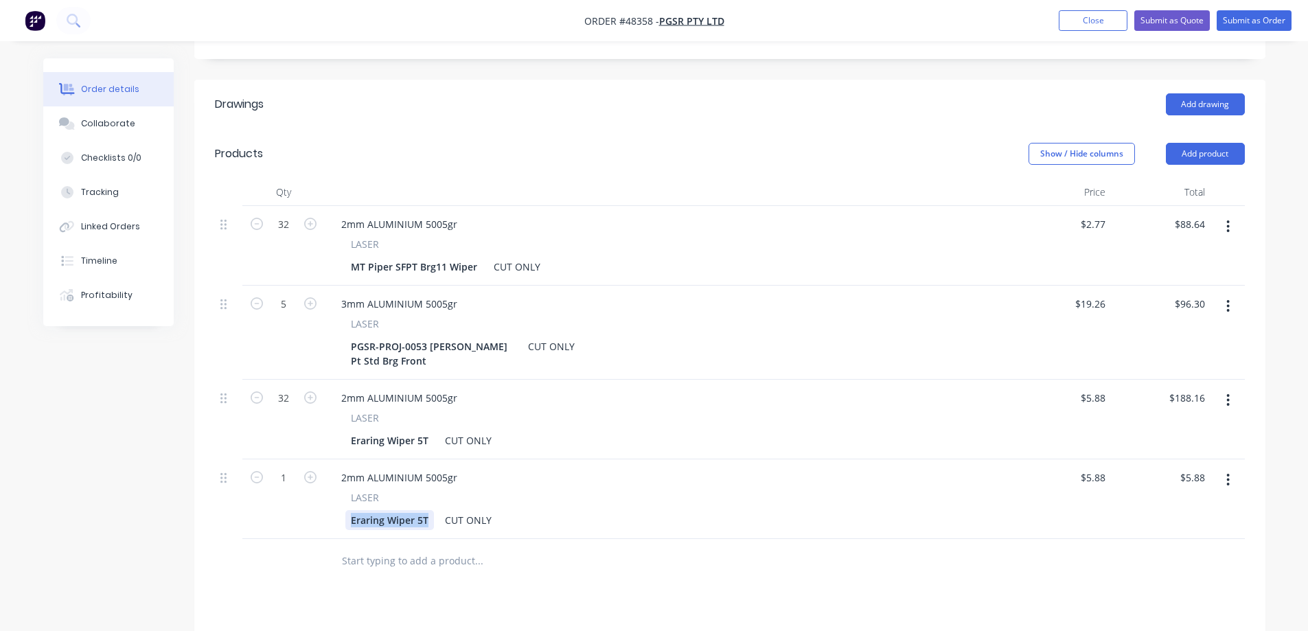
paste div
click at [286, 468] on input "1" at bounding box center [284, 478] width 36 height 21
type input "18"
type input "$105.84"
click at [1097, 468] on input "5.88" at bounding box center [1095, 478] width 32 height 20
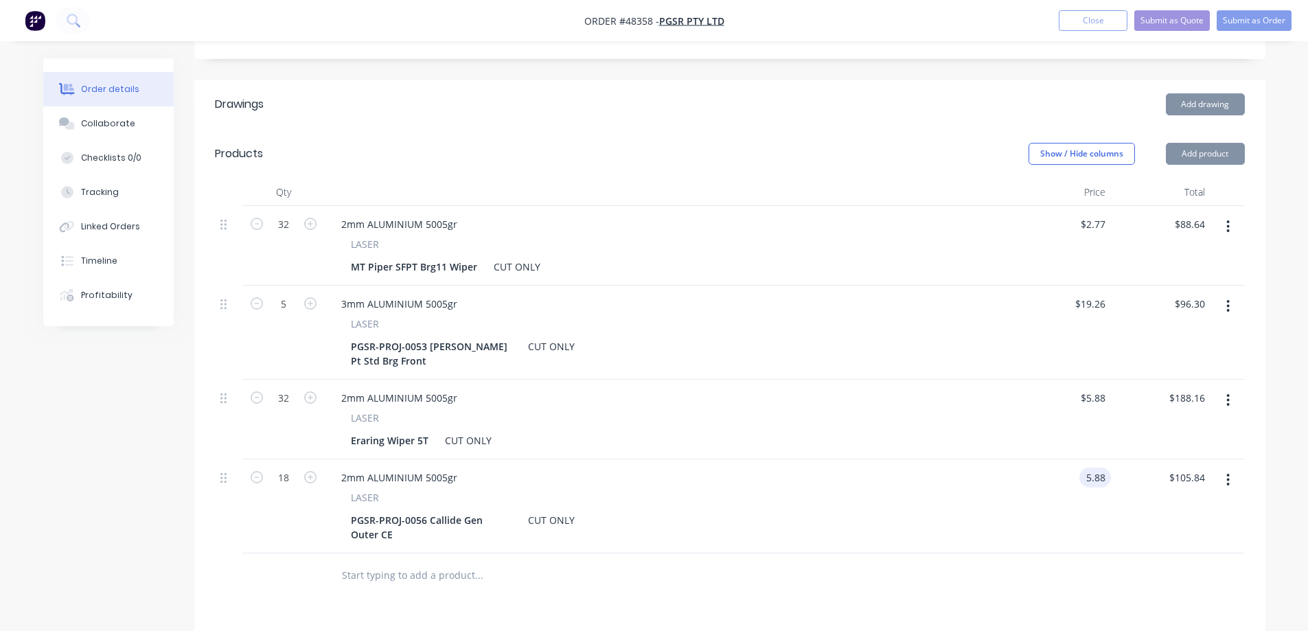
click at [1097, 468] on input "5.88" at bounding box center [1098, 478] width 26 height 20
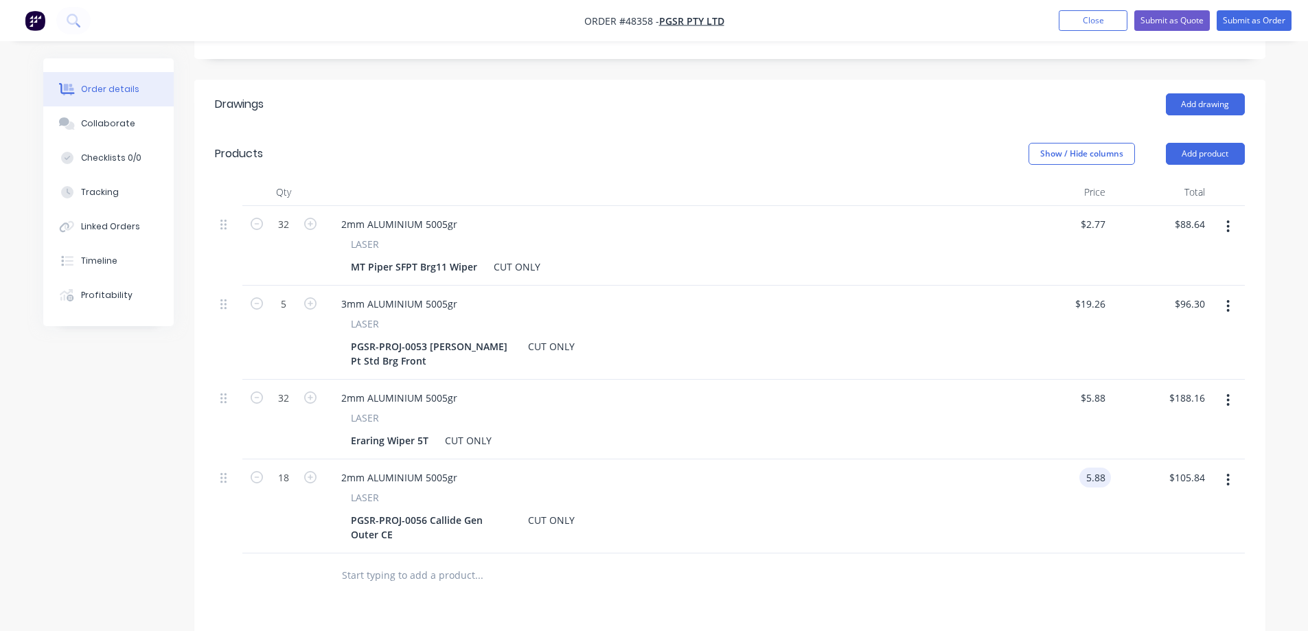
paste input "6.72"
type input "$6.72"
type input "$120.96"
click at [1231, 468] on button "button" at bounding box center [1228, 480] width 32 height 25
type input "$6.72"
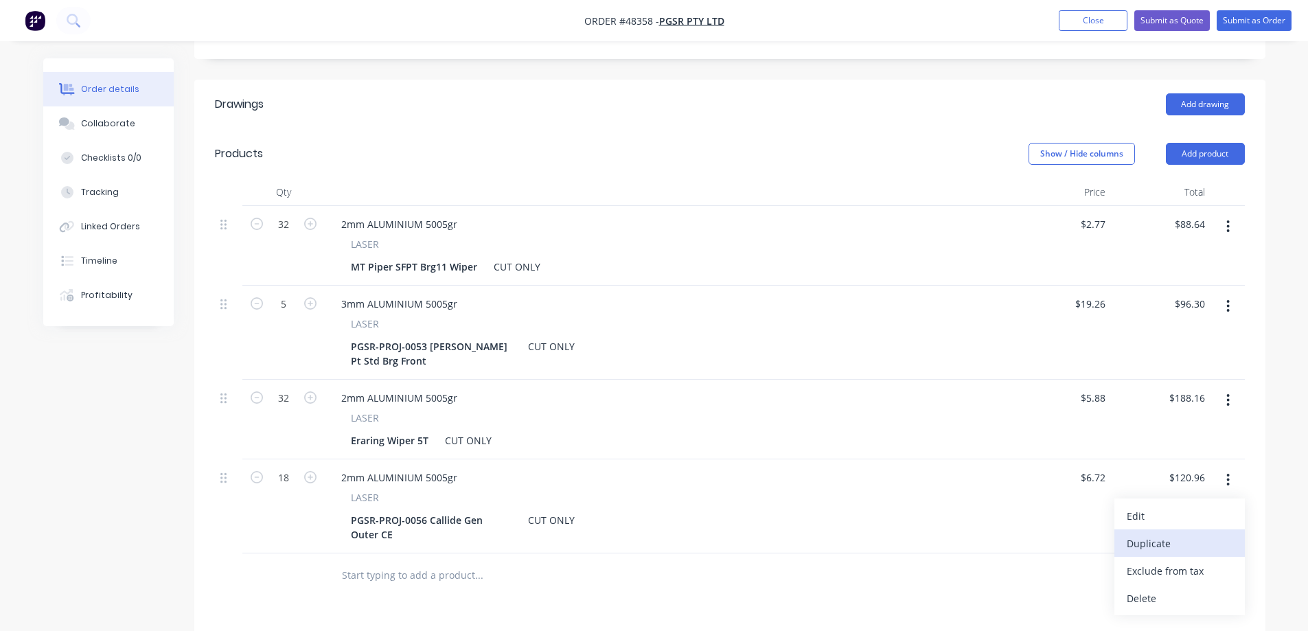
click at [1161, 533] on div "Duplicate" at bounding box center [1180, 543] width 106 height 20
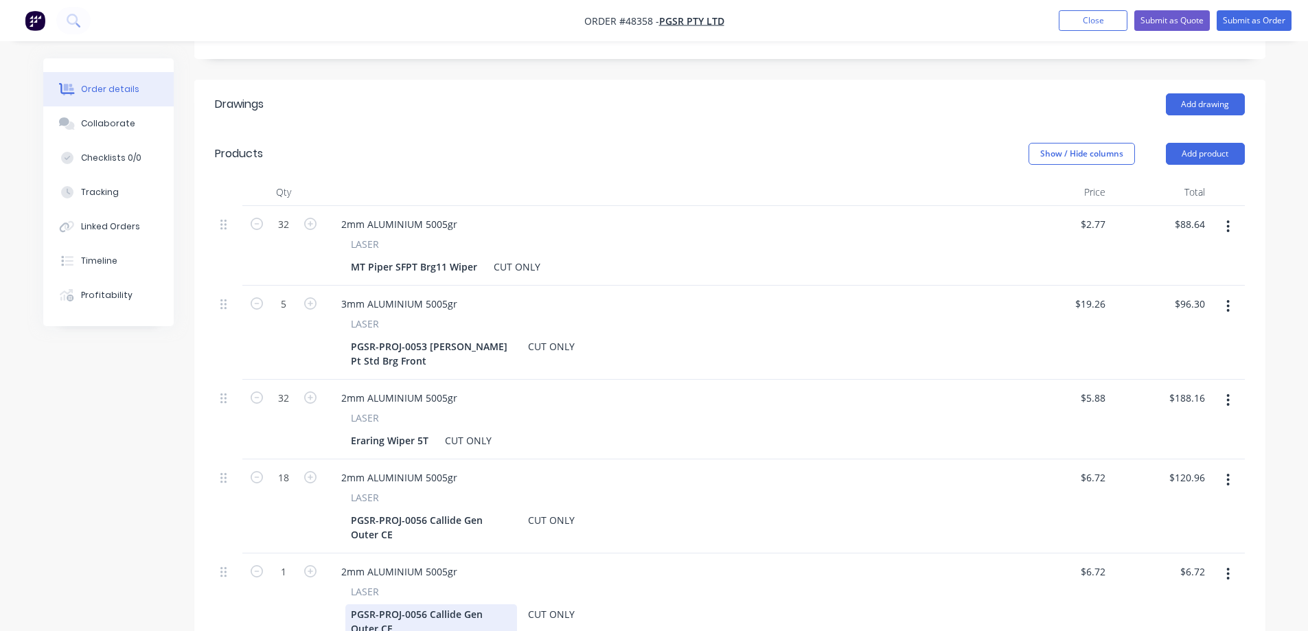
click at [386, 604] on div "PGSR-PROJ-0056 Callide Gen Outer CE" at bounding box center [431, 621] width 172 height 34
paste div
click at [282, 562] on input "1" at bounding box center [284, 572] width 36 height 21
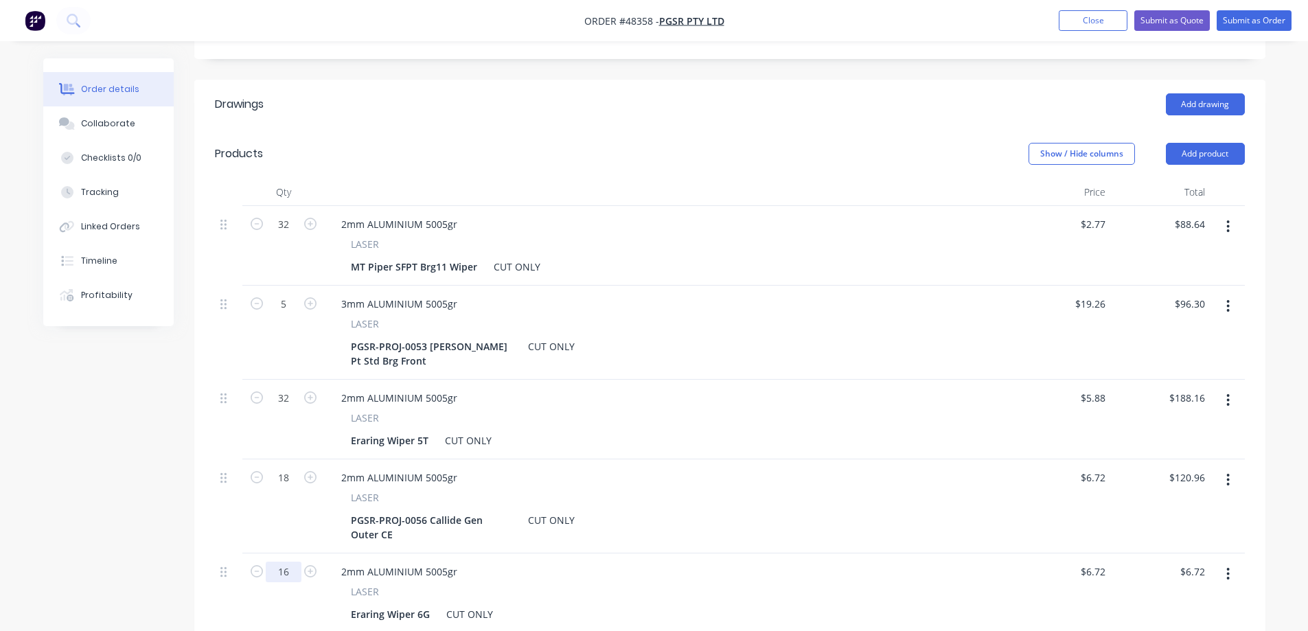
type input "16"
type input "$107.52"
click at [1098, 562] on input "6.72" at bounding box center [1095, 572] width 32 height 20
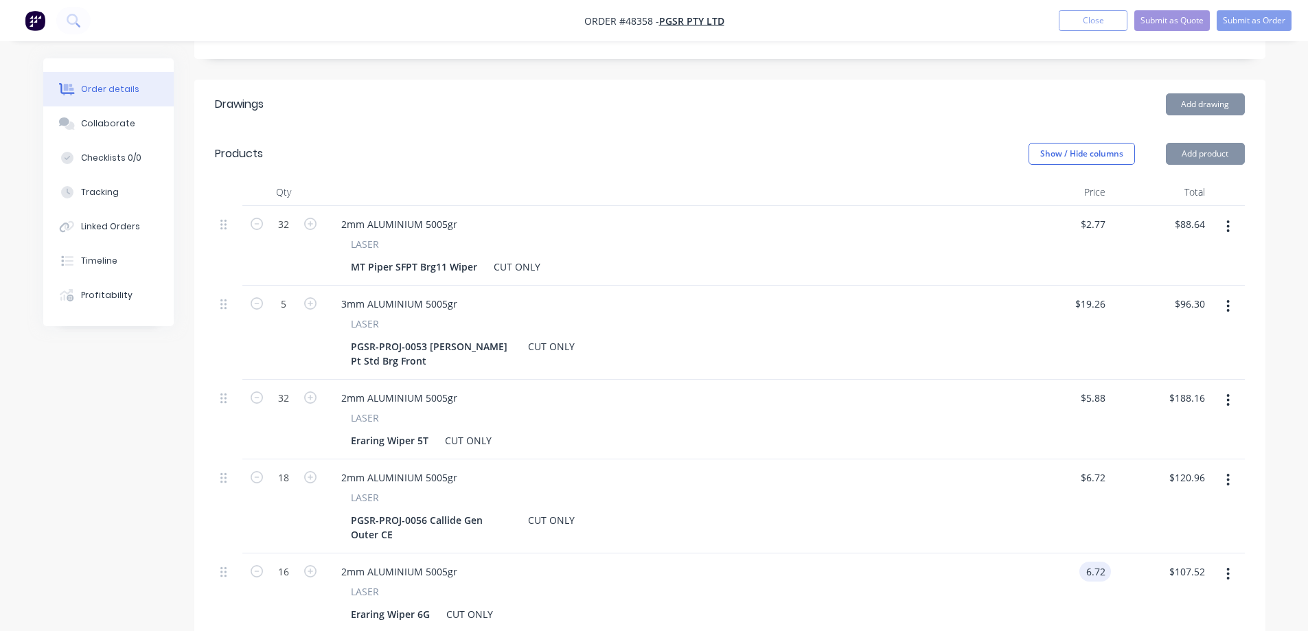
click at [1098, 562] on input "6.72" at bounding box center [1098, 572] width 26 height 20
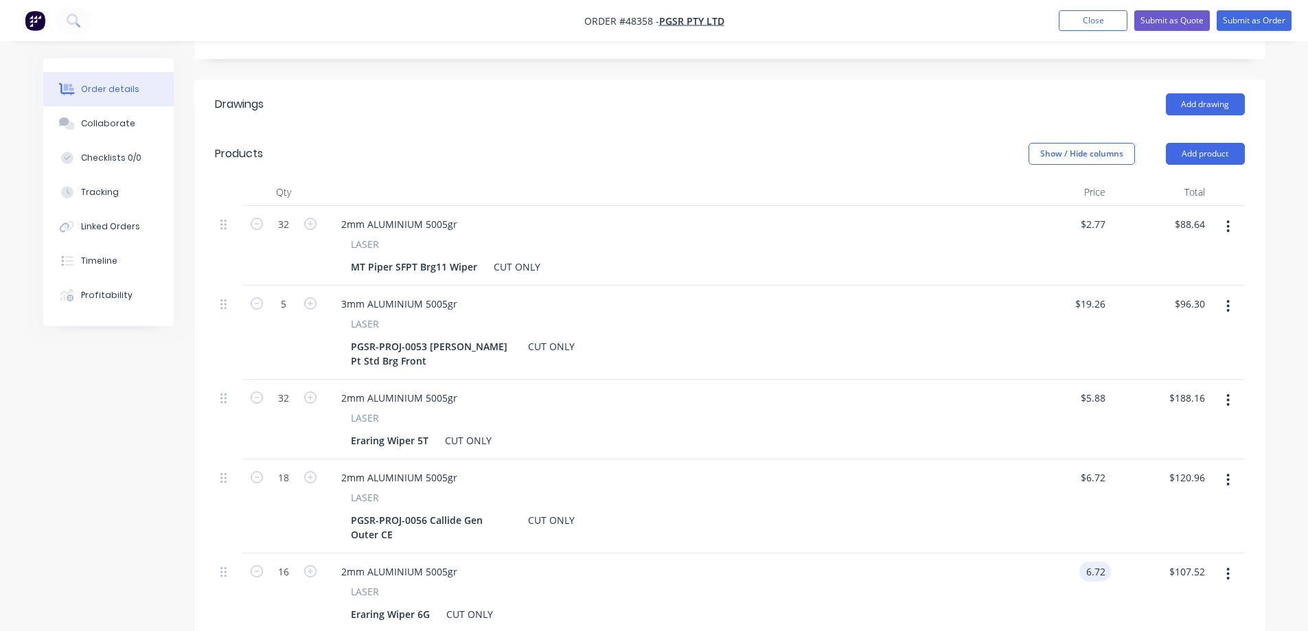
paste input "7.20"
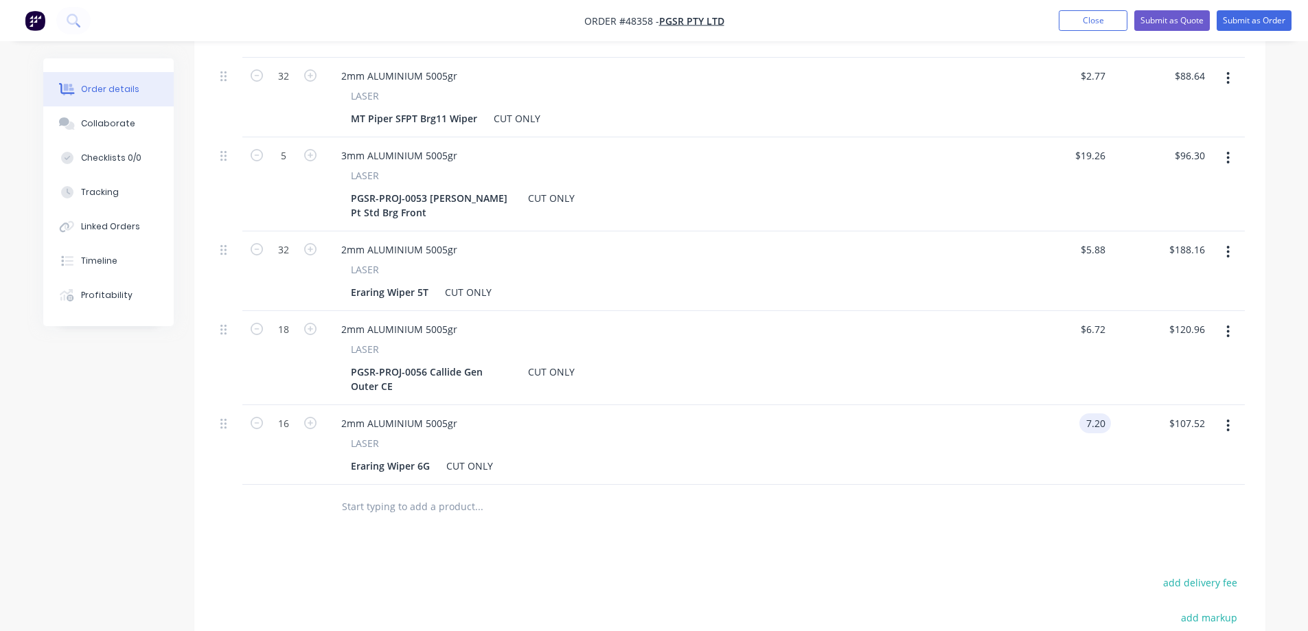
scroll to position [549, 0]
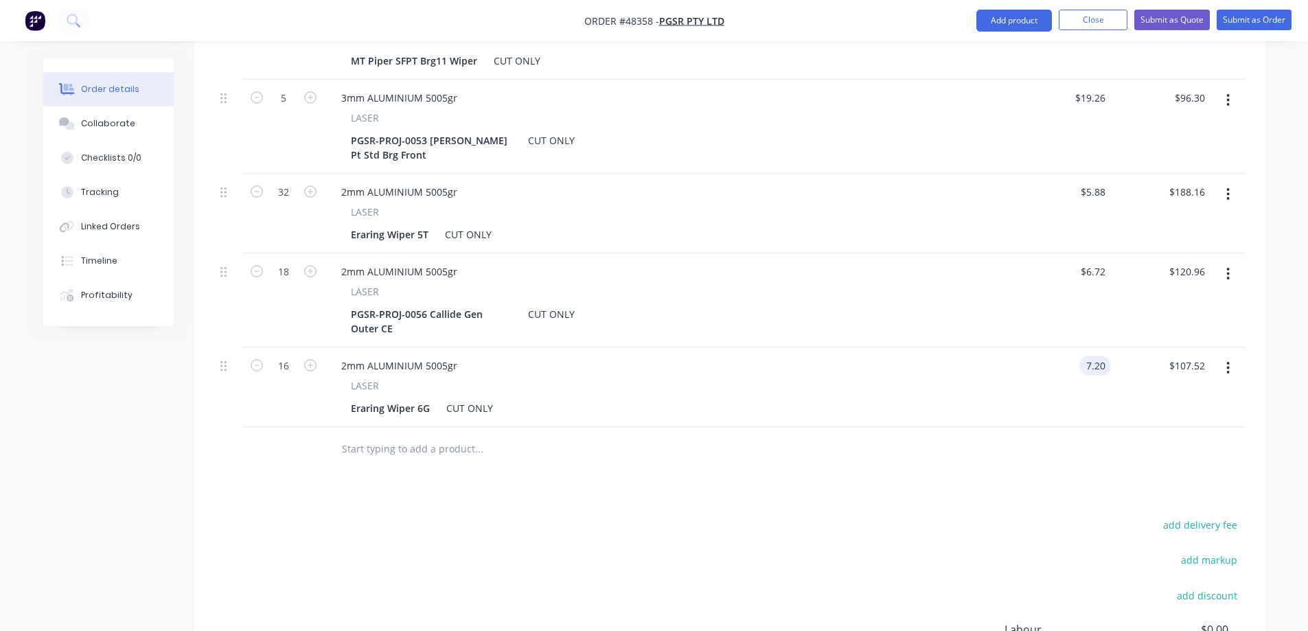
type input "$7.20"
type input "$115.20"
click at [1230, 360] on icon "button" at bounding box center [1227, 367] width 3 height 15
type input "$7.20"
click at [1148, 422] on div "Duplicate" at bounding box center [1180, 432] width 106 height 20
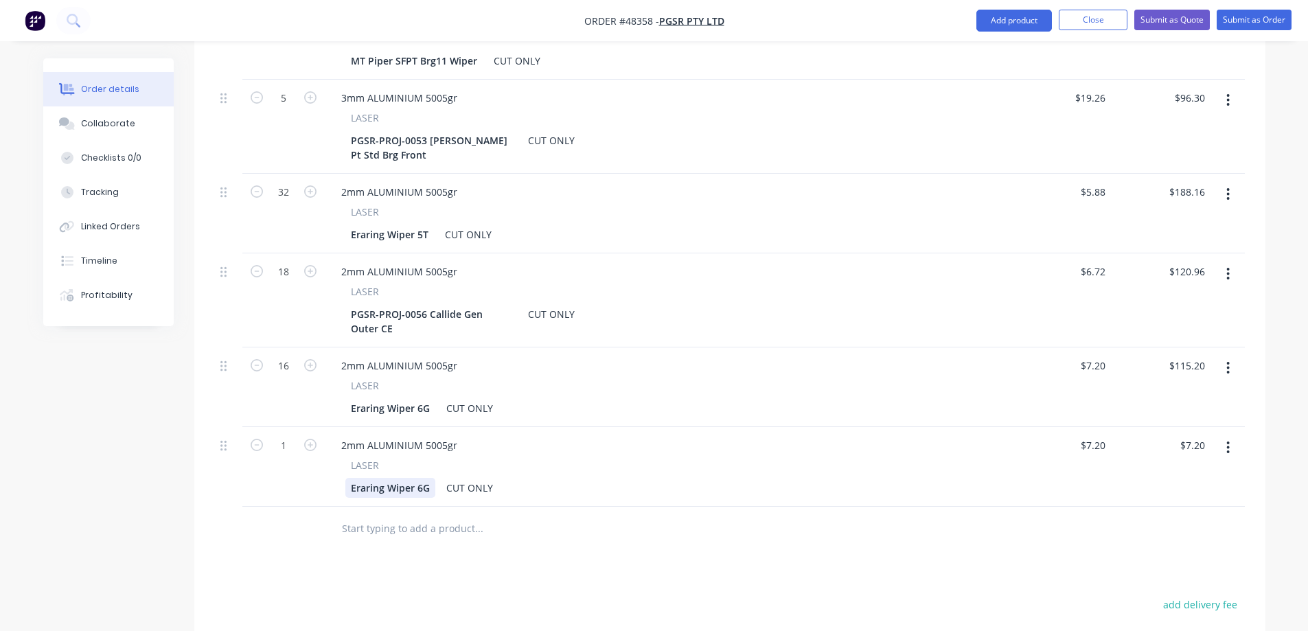
click at [387, 478] on div "Eraring Wiper 6G" at bounding box center [390, 488] width 90 height 20
paste div
click at [1097, 435] on input "7.2" at bounding box center [1095, 445] width 32 height 20
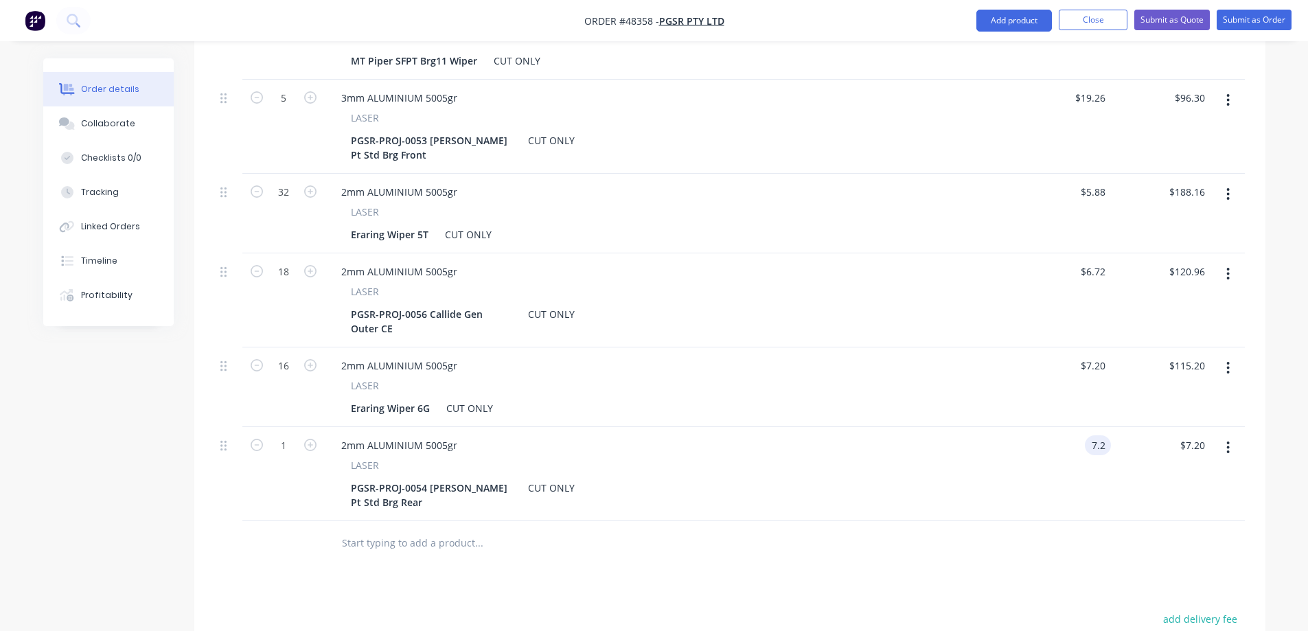
click at [1097, 435] on input "7.2" at bounding box center [1100, 445] width 21 height 20
paste input "2.81"
type input "$2.81"
click at [287, 435] on input "1" at bounding box center [284, 445] width 36 height 21
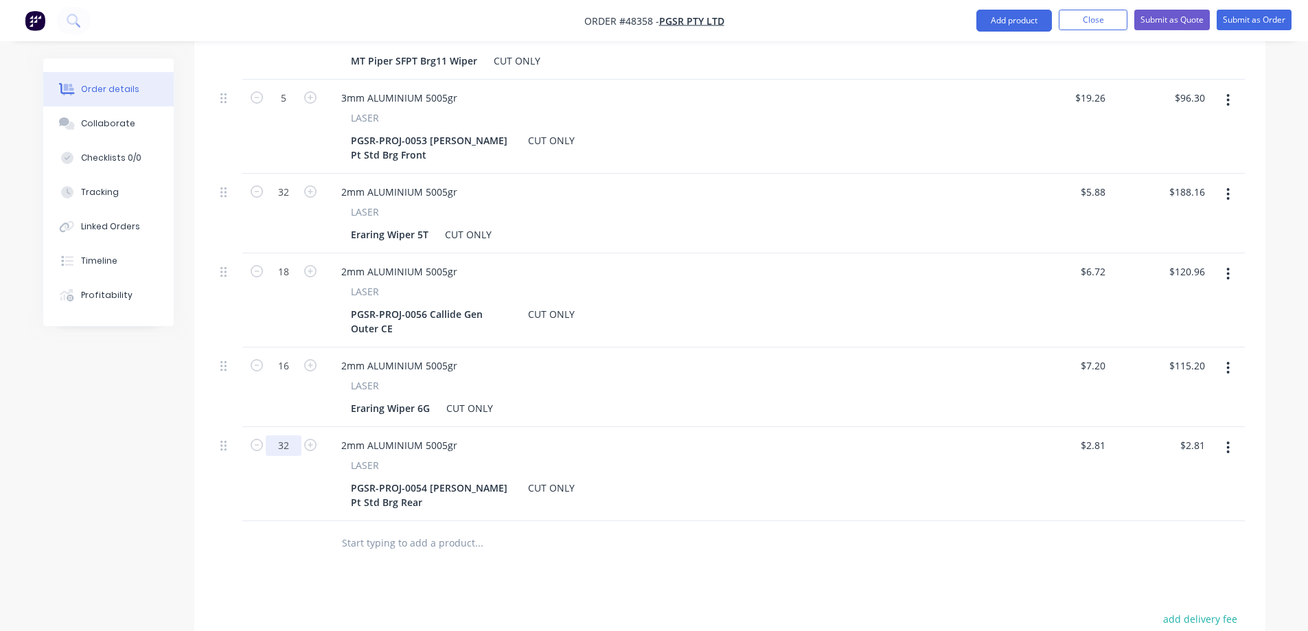
type input "32"
type input "$89.92"
click at [1227, 435] on button "button" at bounding box center [1228, 447] width 32 height 25
click at [1161, 501] on div "Duplicate" at bounding box center [1180, 511] width 106 height 20
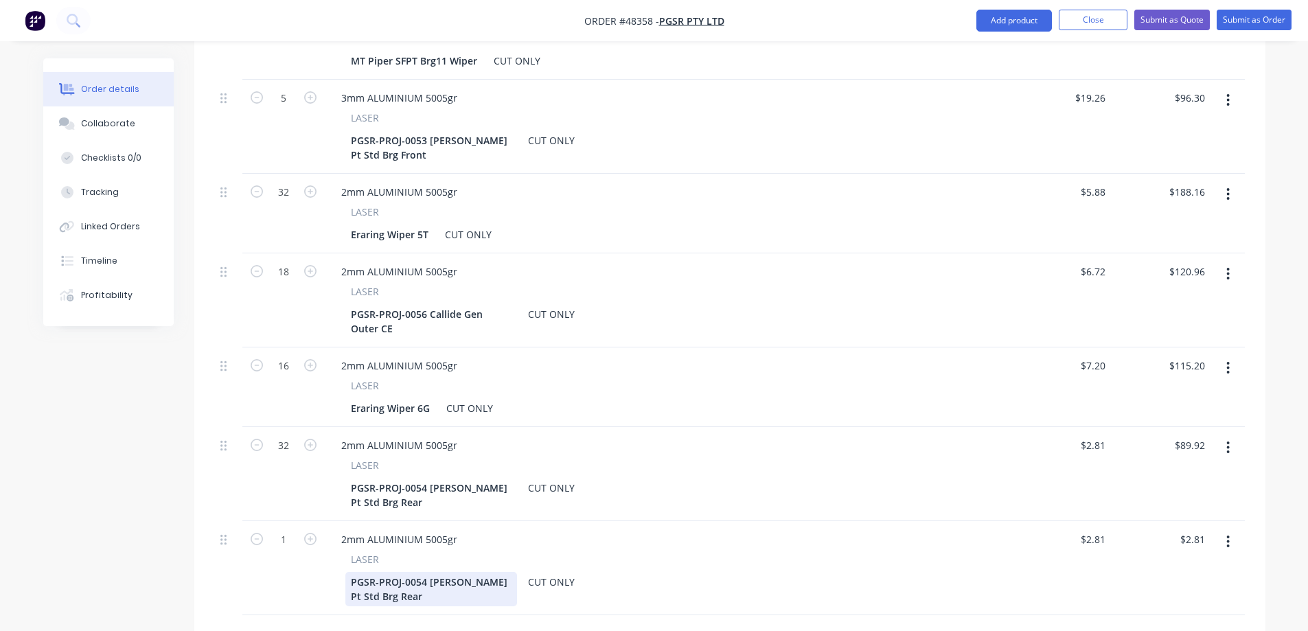
click at [402, 579] on div "PGSR-PROJ-0054 [PERSON_NAME] Pt Std Brg Rear" at bounding box center [431, 589] width 172 height 34
paste div
click at [1112, 521] on div "$2.81 $2.81" at bounding box center [1161, 561] width 100 height 80
click at [1097, 529] on input "2.81" at bounding box center [1098, 539] width 26 height 20
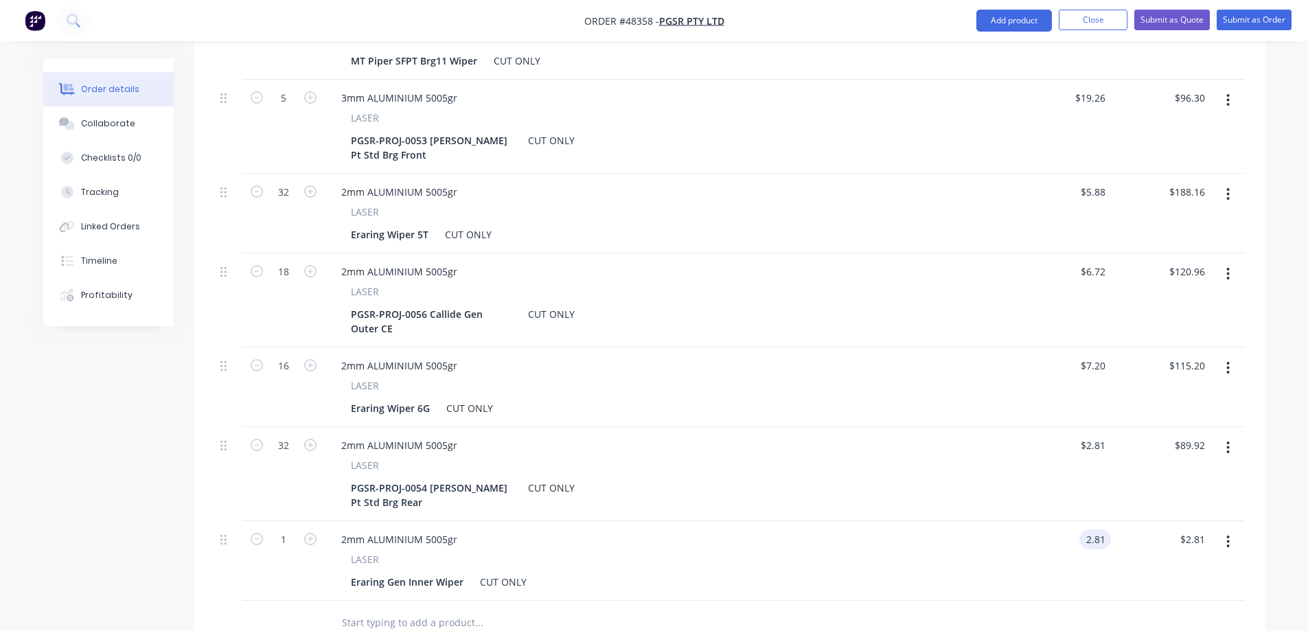
paste input "6"
type input "$6.81"
click at [282, 529] on input "1" at bounding box center [284, 539] width 36 height 21
type input "48"
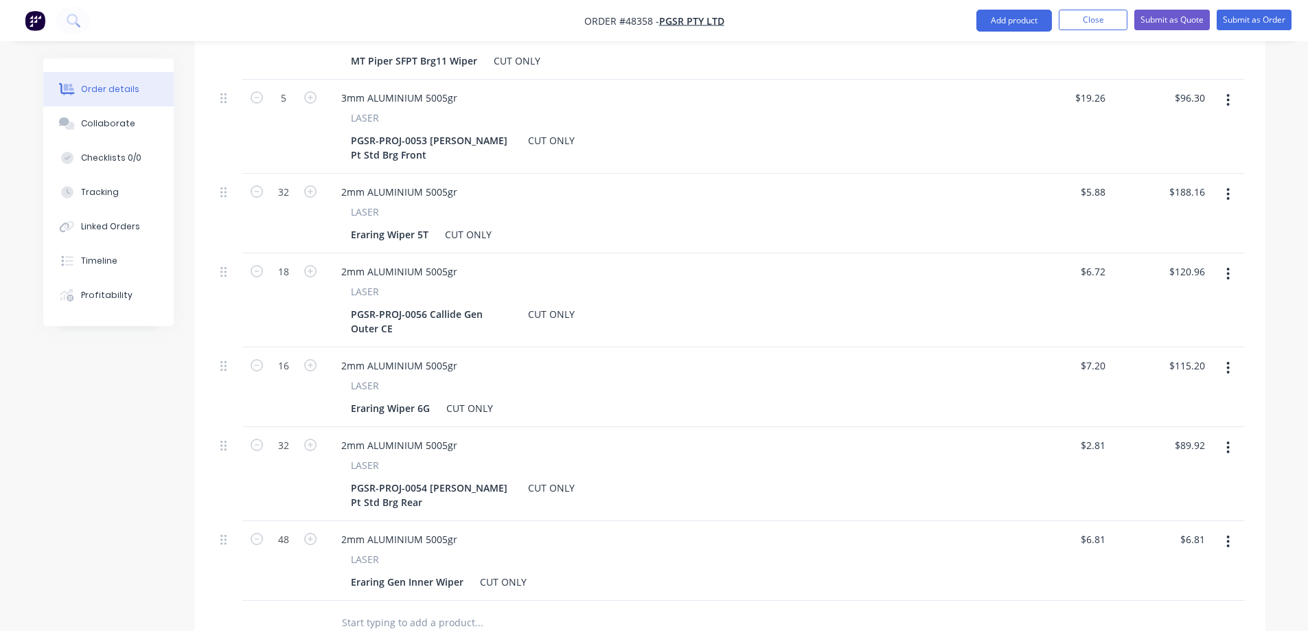
type input "$326.88"
click at [158, 540] on div "Created by [PERSON_NAME] Created [DATE] Required Assigned to S Status Draft Con…" at bounding box center [654, 237] width 1222 height 1456
click at [1228, 534] on icon "button" at bounding box center [1227, 541] width 3 height 15
click at [1148, 595] on div "Duplicate" at bounding box center [1180, 605] width 106 height 20
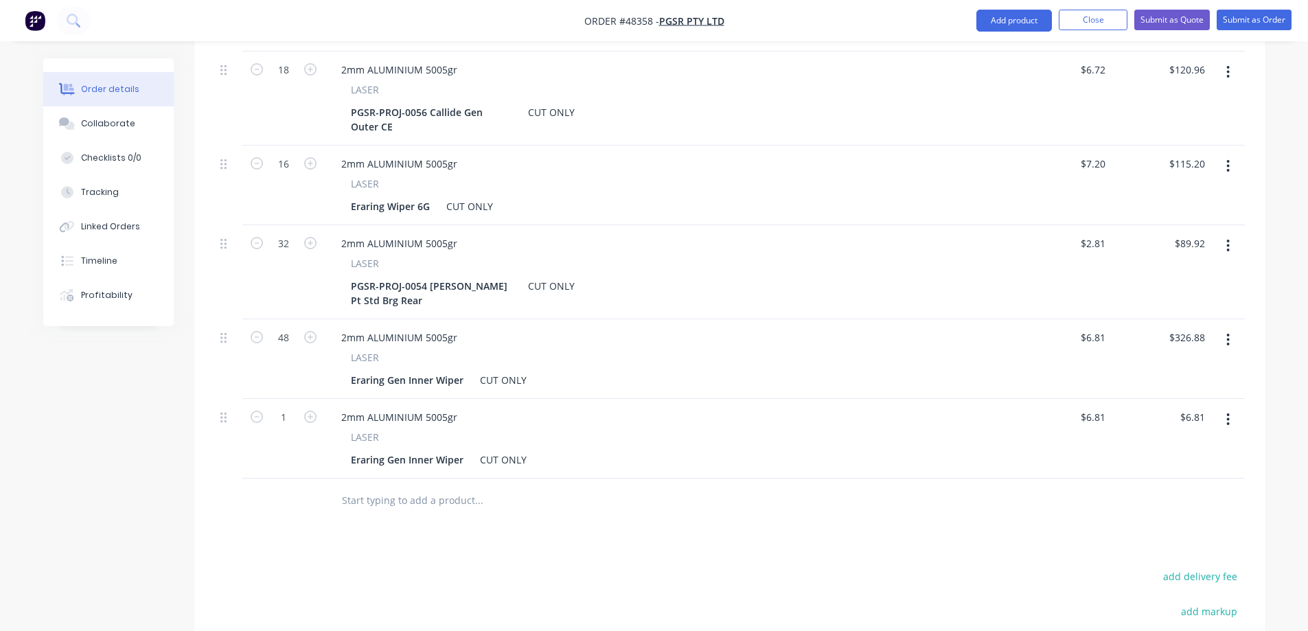
scroll to position [755, 0]
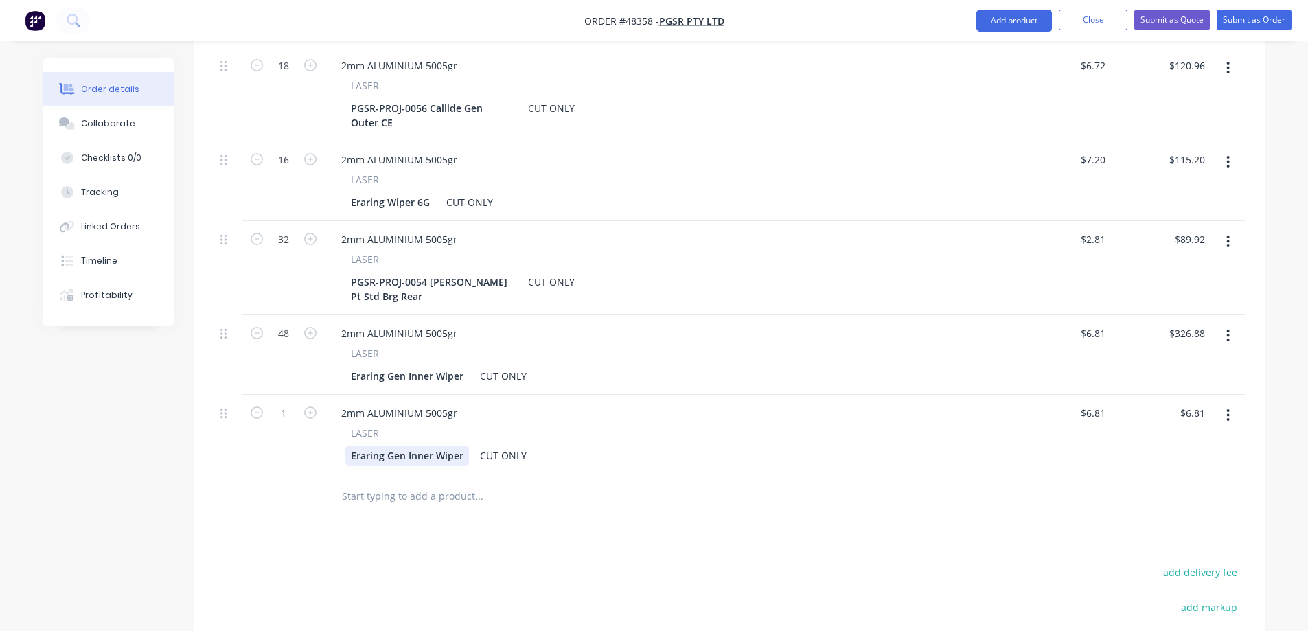
click at [383, 446] on div "Eraring Gen Inner Wiper" at bounding box center [407, 456] width 124 height 20
paste div
click at [1098, 403] on input "6.81" at bounding box center [1098, 413] width 26 height 20
paste input "4.87"
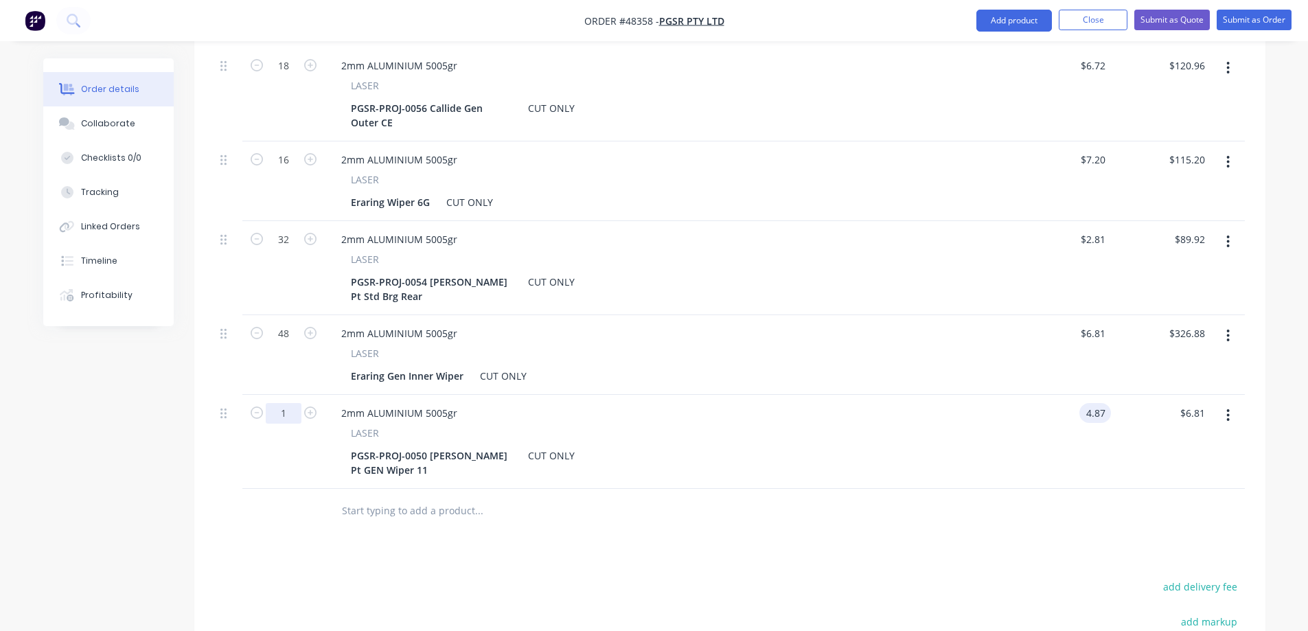
type input "$4.87"
click at [283, 403] on input "1" at bounding box center [284, 413] width 36 height 21
type input "32"
type input "$155.84"
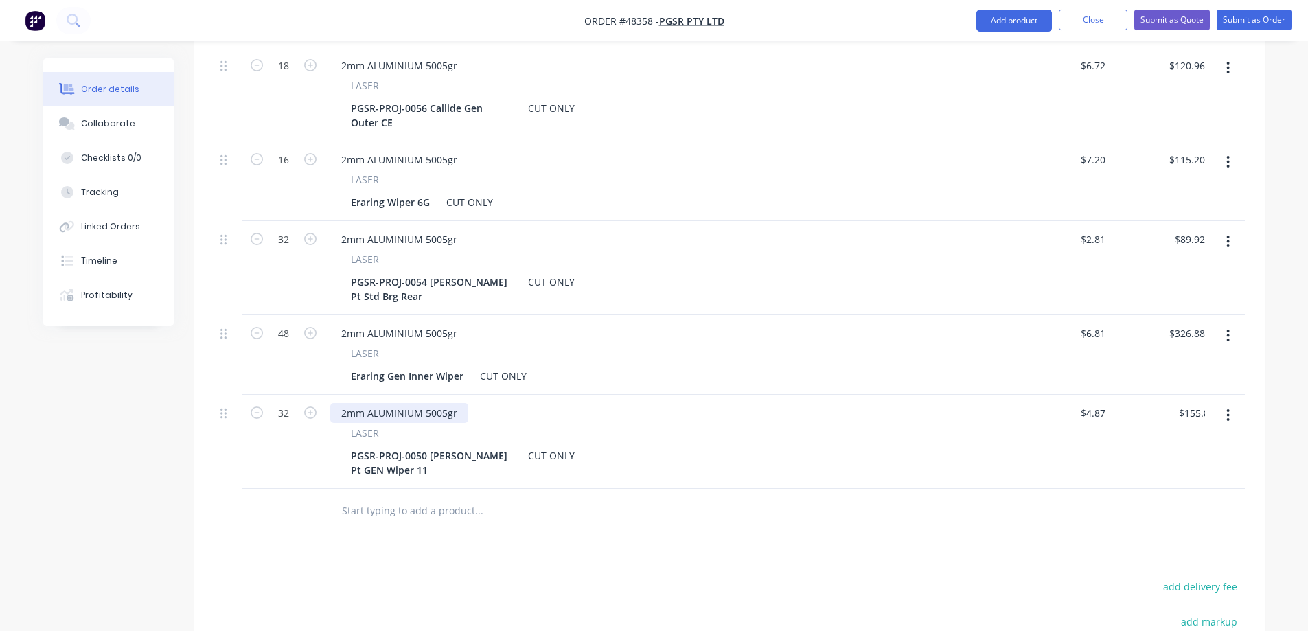
click at [349, 403] on div "2mm ALUMINIUM 5005gr" at bounding box center [399, 413] width 138 height 20
click at [95, 504] on div "Created by [PERSON_NAME] Created [DATE] Required Assigned to S Status Draft Con…" at bounding box center [654, 78] width 1222 height 1550
click at [1221, 403] on button "button" at bounding box center [1228, 415] width 32 height 25
click at [1180, 469] on div "Duplicate" at bounding box center [1180, 479] width 106 height 20
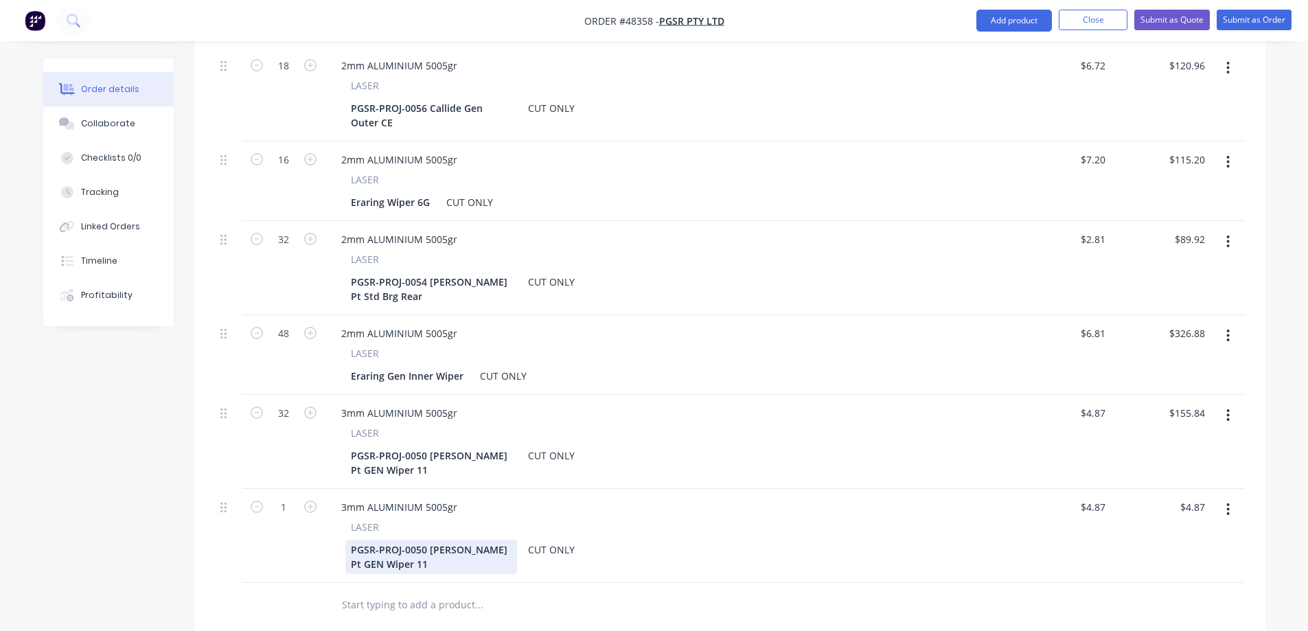
click at [406, 549] on div "PGSR-PROJ-0050 [PERSON_NAME] Pt GEN Wiper 11" at bounding box center [431, 557] width 172 height 34
paste div
click at [293, 497] on input "1" at bounding box center [284, 507] width 36 height 21
type input "18"
type input "4.87"
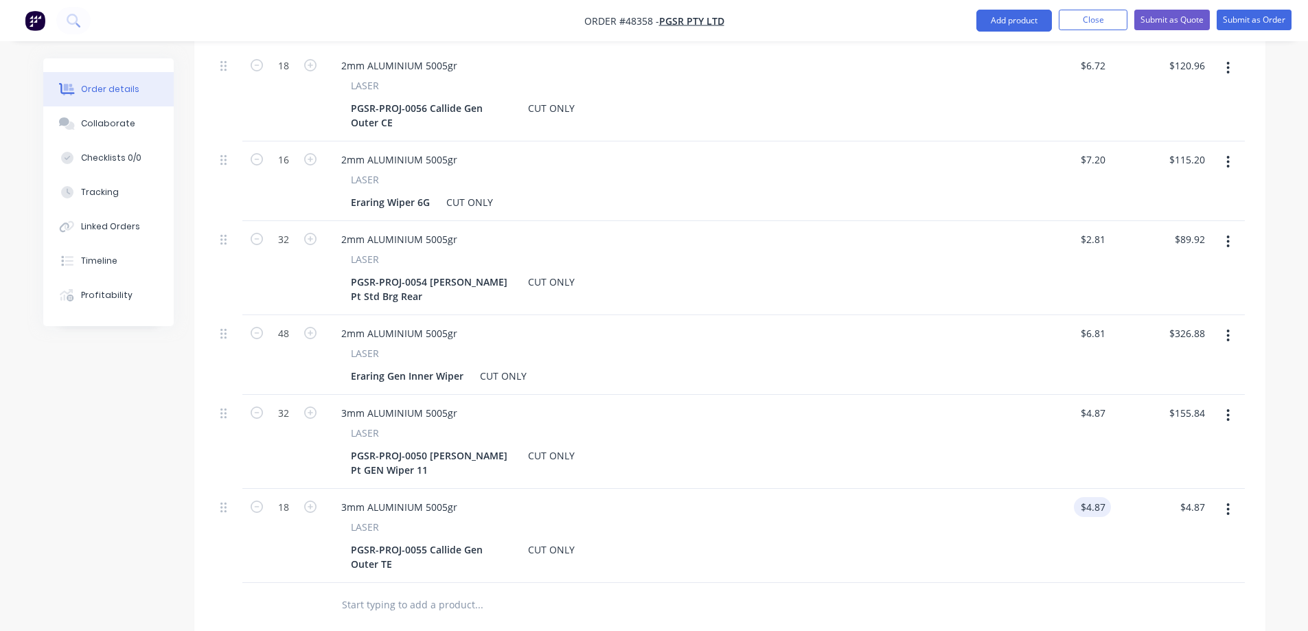
type input "$87.66"
click at [1102, 497] on input "4.87" at bounding box center [1095, 507] width 32 height 20
paste input "7.31"
type input "$7.31"
type input "$131.58"
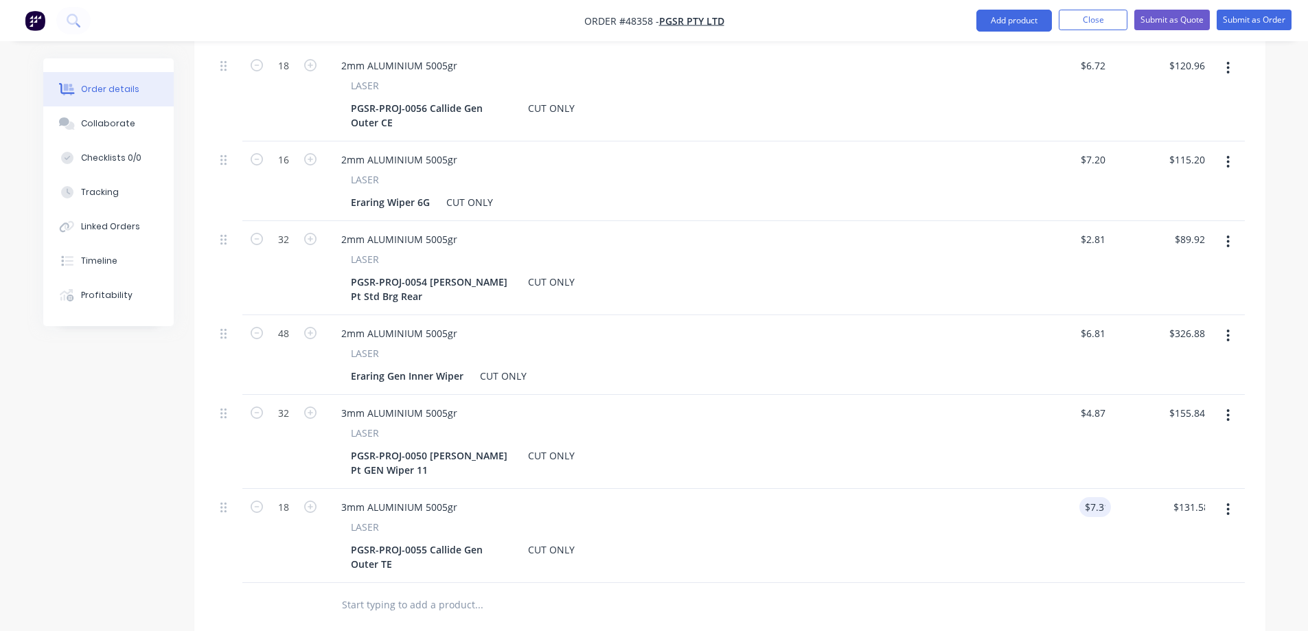
click at [978, 583] on div at bounding box center [730, 605] width 1030 height 45
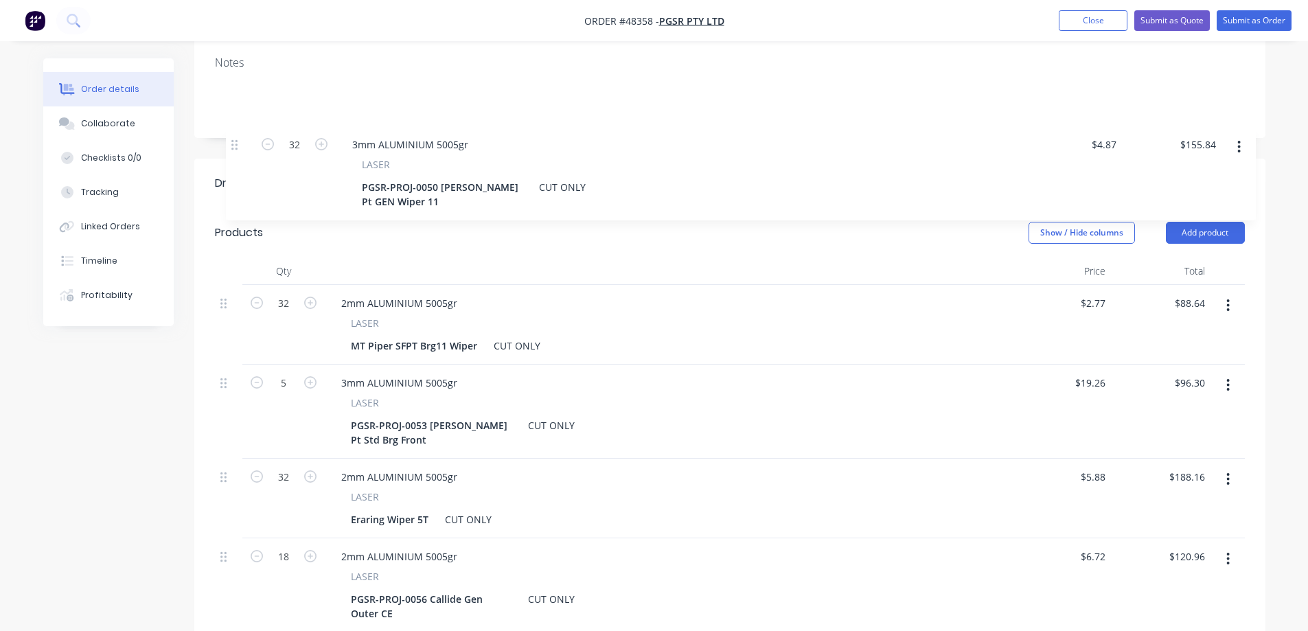
scroll to position [253, 0]
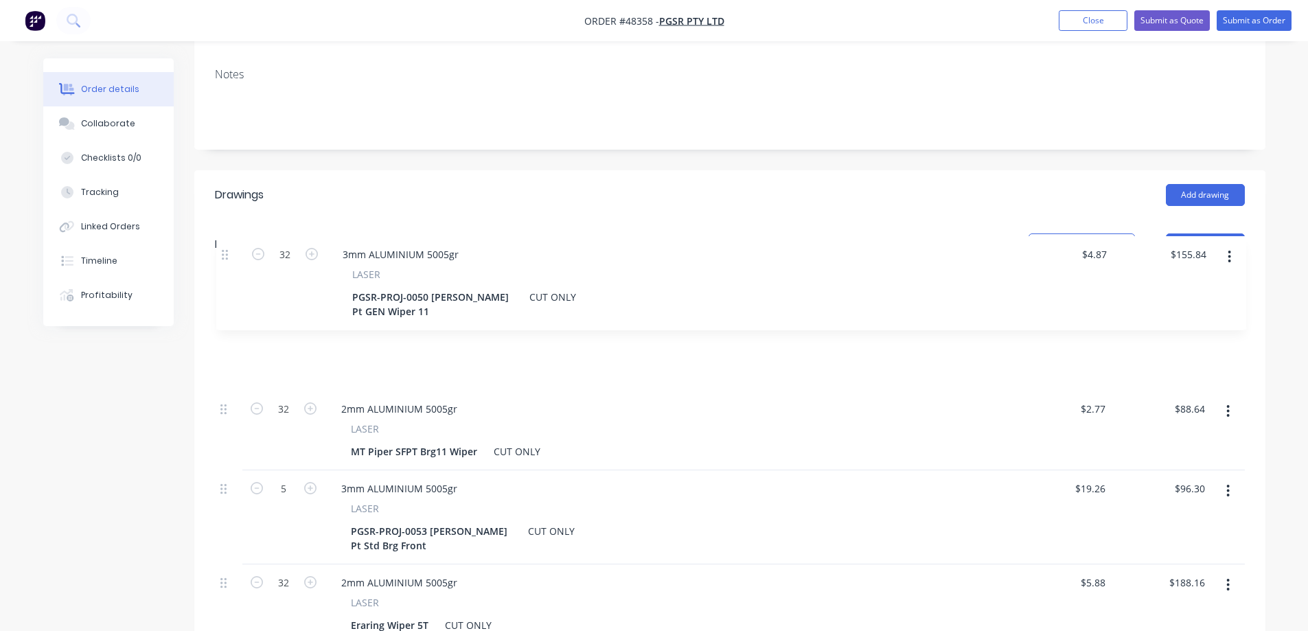
drag, startPoint x: 223, startPoint y: 371, endPoint x: 225, endPoint y: 253, distance: 118.1
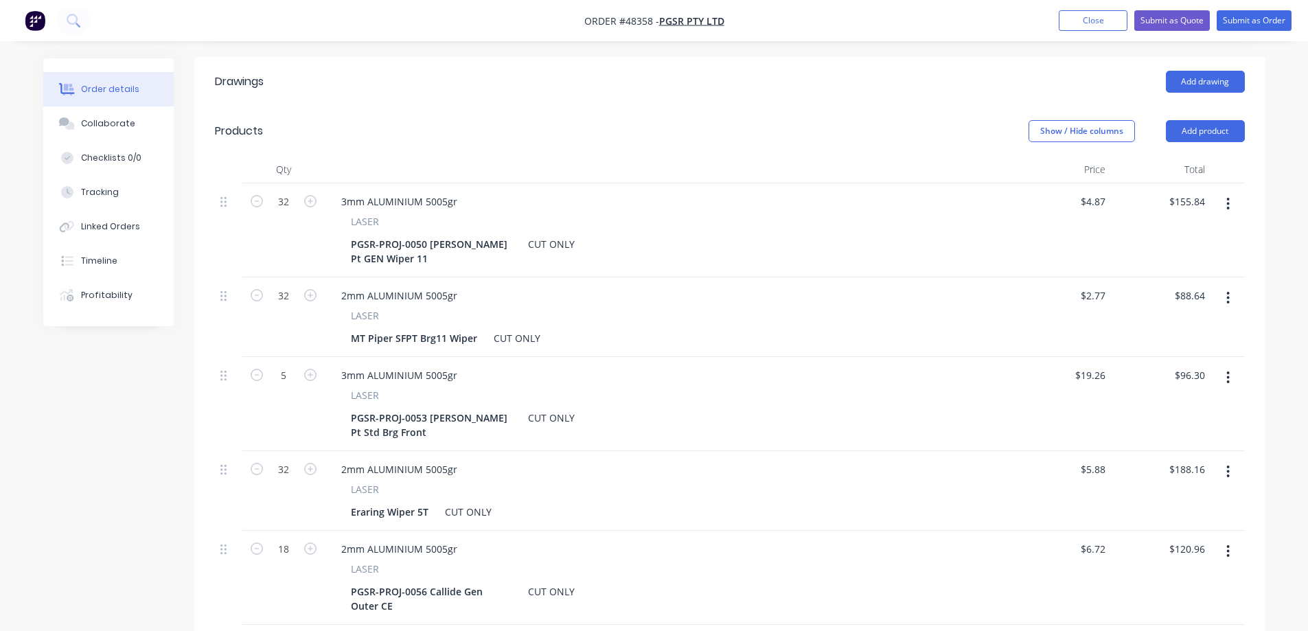
scroll to position [390, 0]
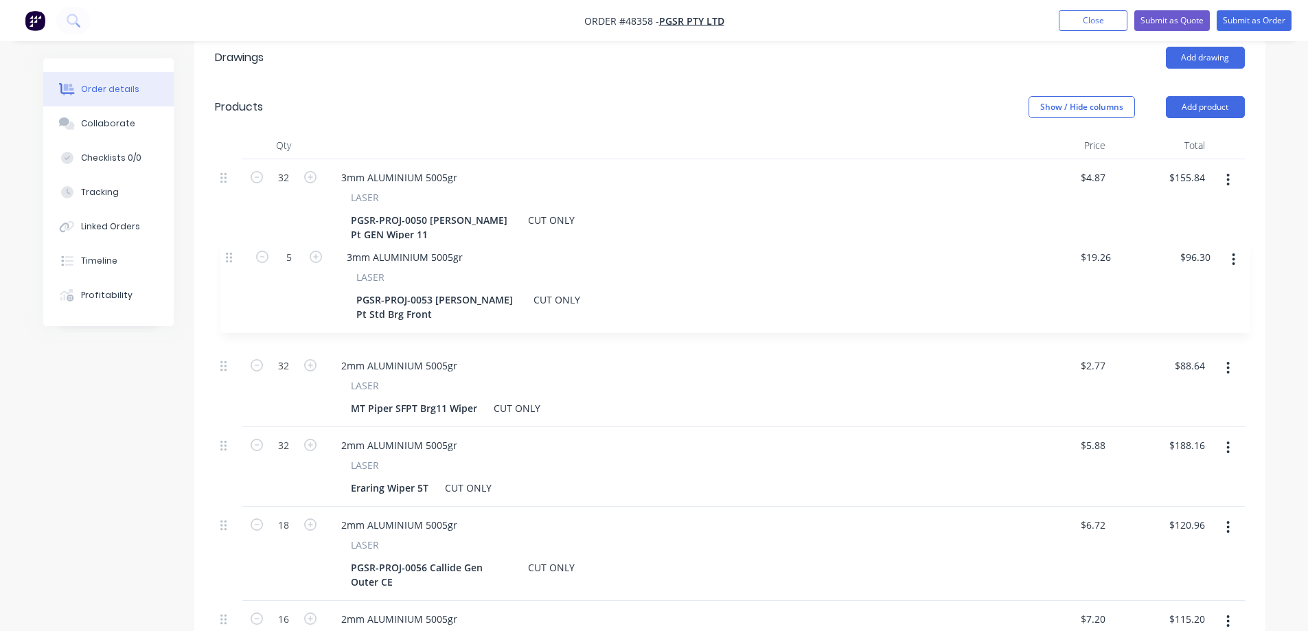
drag, startPoint x: 224, startPoint y: 332, endPoint x: 230, endPoint y: 250, distance: 81.9
click at [230, 250] on div "32 3mm ALUMINIUM 5005gr LASER PGSR-PROJ-0050 [PERSON_NAME] Pt GEN Wiper 11 CUT …" at bounding box center [730, 553] width 1030 height 789
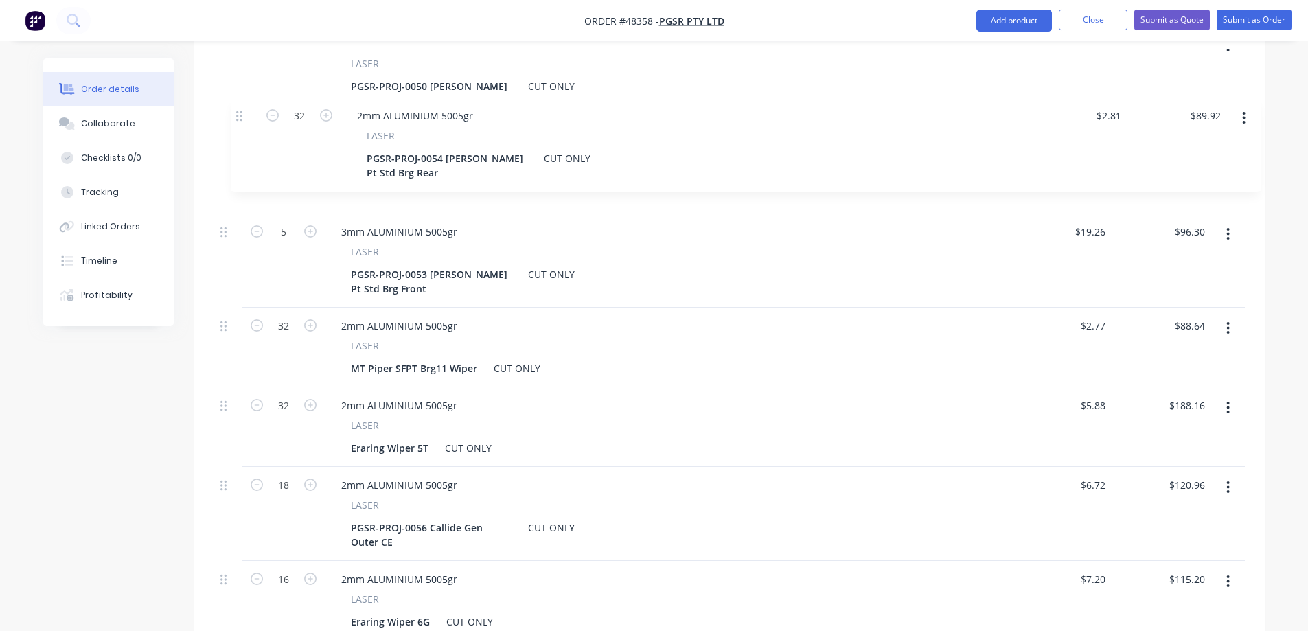
scroll to position [523, 0]
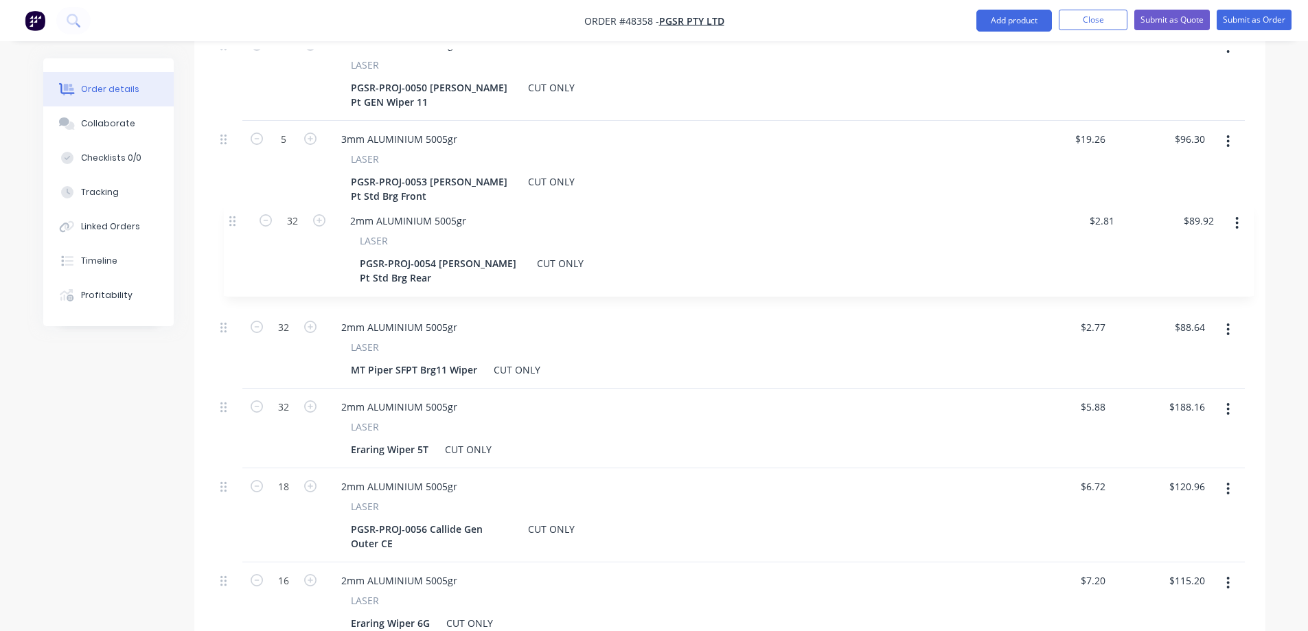
drag, startPoint x: 221, startPoint y: 404, endPoint x: 230, endPoint y: 209, distance: 195.2
click at [230, 209] on div "32 3mm ALUMINIUM 5005gr LASER PGSR-PROJ-0050 [PERSON_NAME] Pt GEN Wiper 11 CUT …" at bounding box center [730, 421] width 1030 height 789
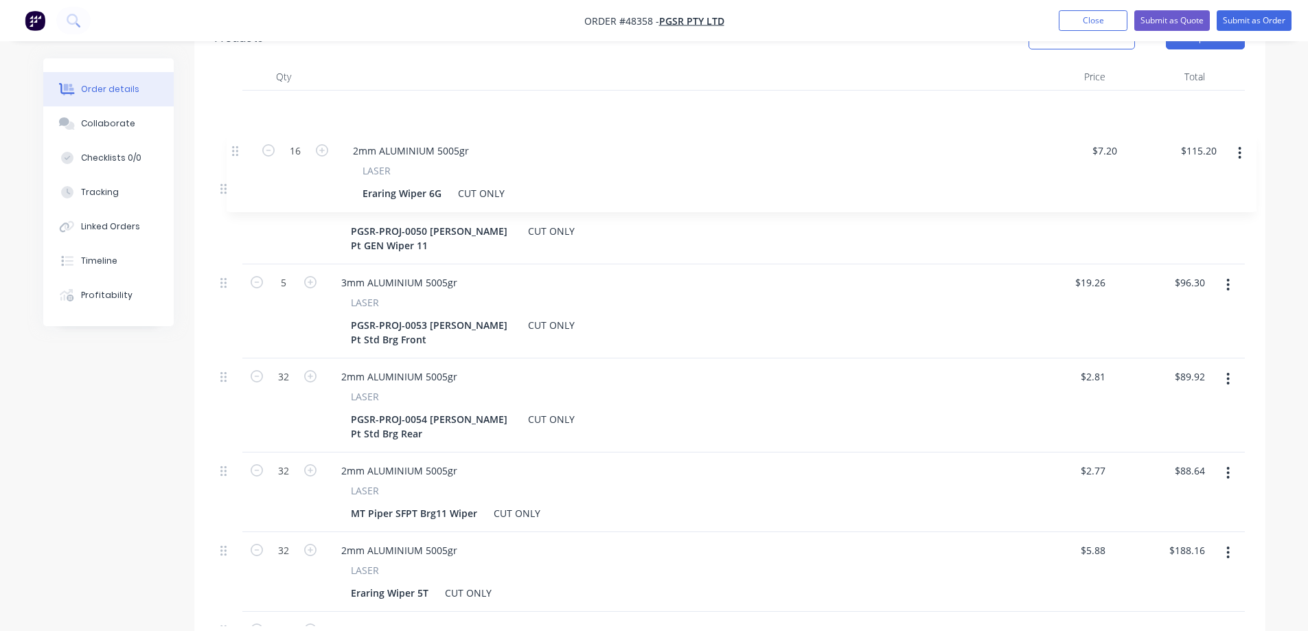
scroll to position [433, 0]
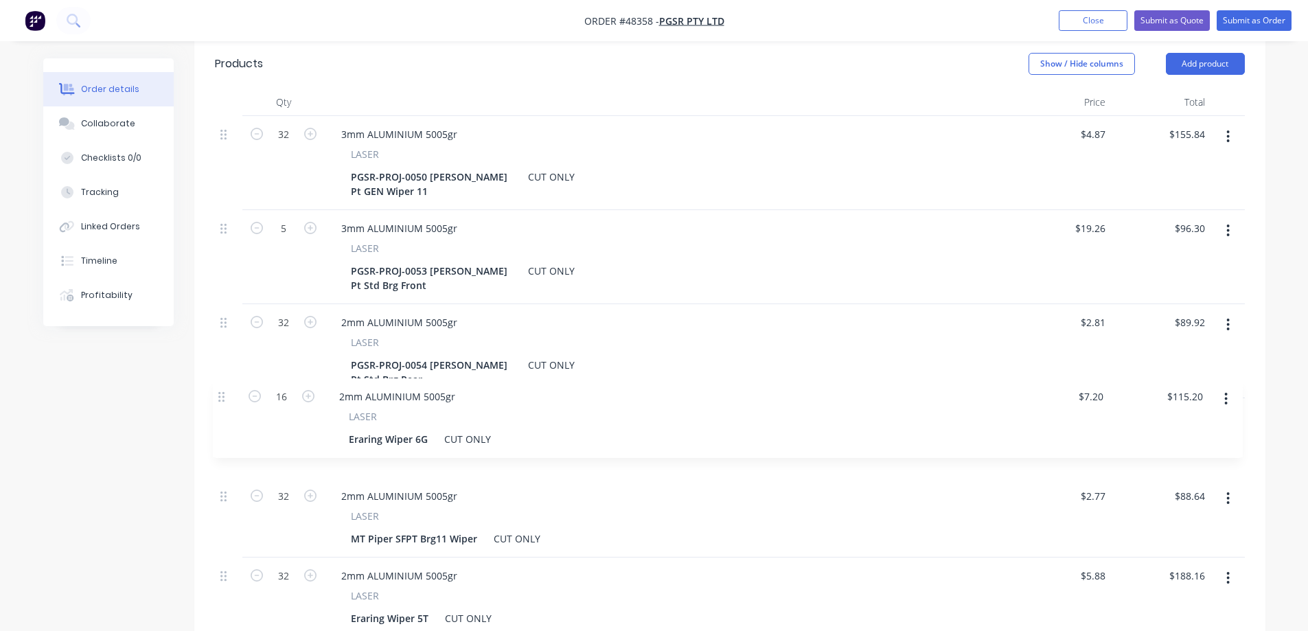
drag, startPoint x: 228, startPoint y: 431, endPoint x: 224, endPoint y: 395, distance: 35.3
click at [224, 395] on div "32 3mm ALUMINIUM 5005gr LASER PGSR-PROJ-0050 [PERSON_NAME] Pt GEN Wiper 11 CUT …" at bounding box center [730, 510] width 1030 height 789
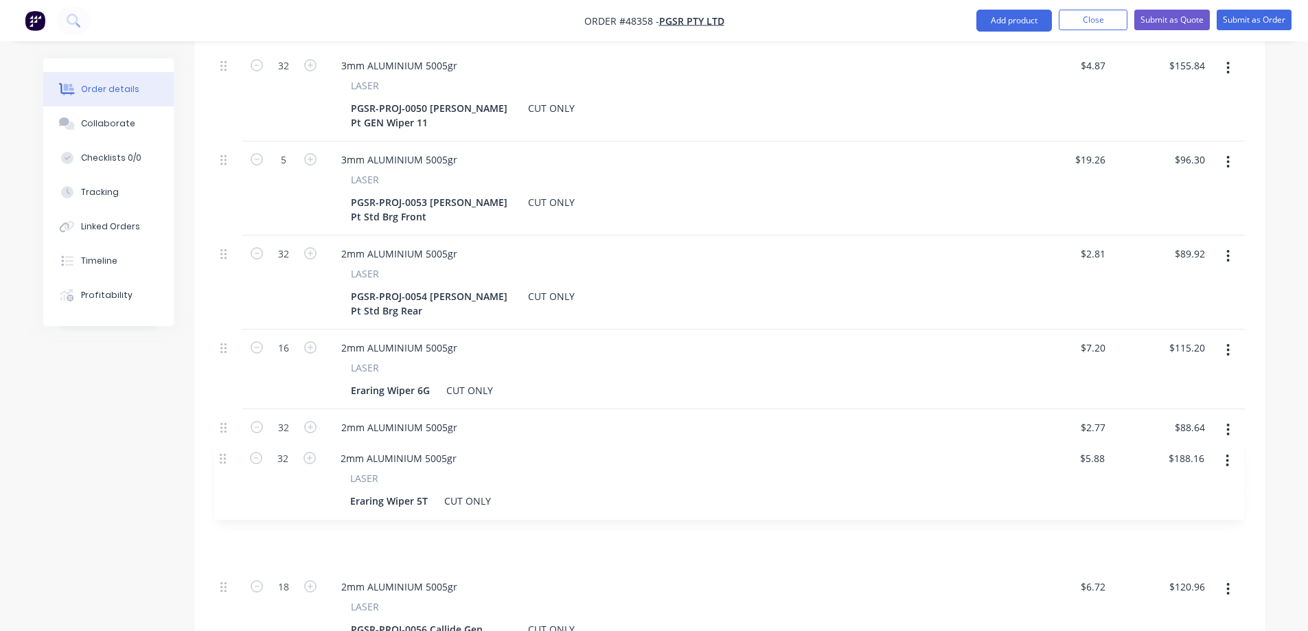
scroll to position [506, 0]
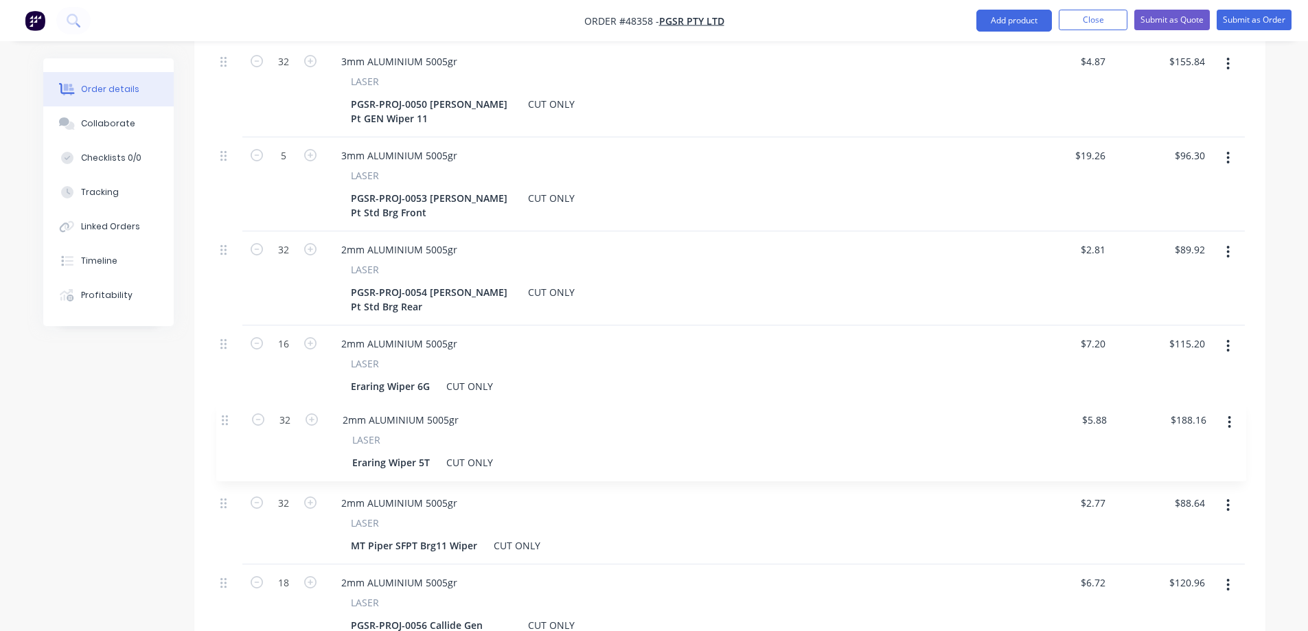
drag, startPoint x: 222, startPoint y: 483, endPoint x: 224, endPoint y: 405, distance: 78.3
click at [224, 405] on div "32 3mm ALUMINIUM 5005gr LASER PGSR-PROJ-0050 [PERSON_NAME] Pt GEN Wiper 11 CUT …" at bounding box center [730, 437] width 1030 height 789
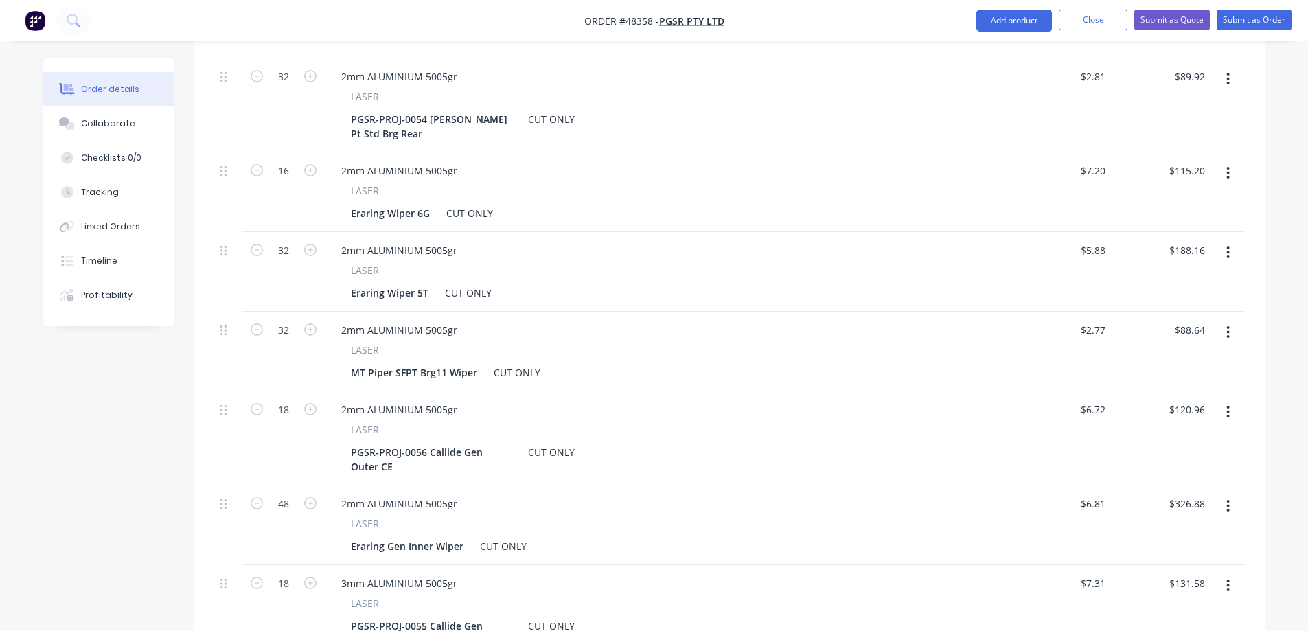
scroll to position [712, 0]
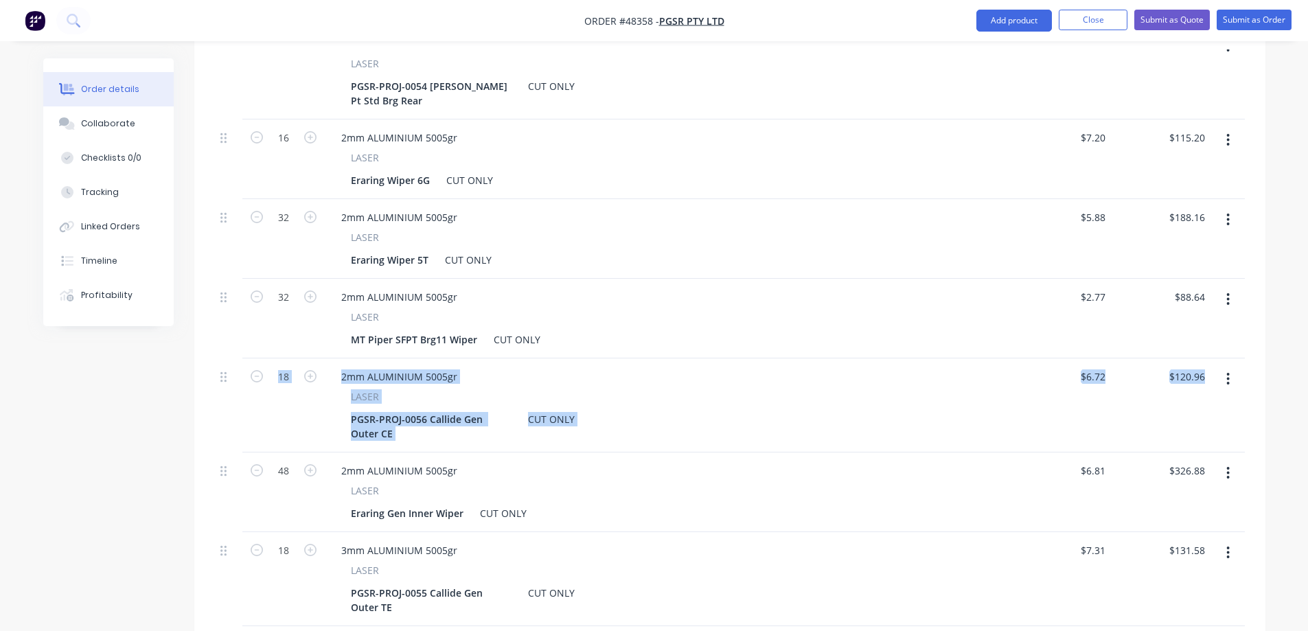
drag, startPoint x: 218, startPoint y: 457, endPoint x: 231, endPoint y: 391, distance: 67.2
click at [231, 382] on div "32 3mm ALUMINIUM 5005gr LASER PGSR-PROJ-0050 [PERSON_NAME] Pt GEN Wiper 11 CUT …" at bounding box center [730, 231] width 1030 height 789
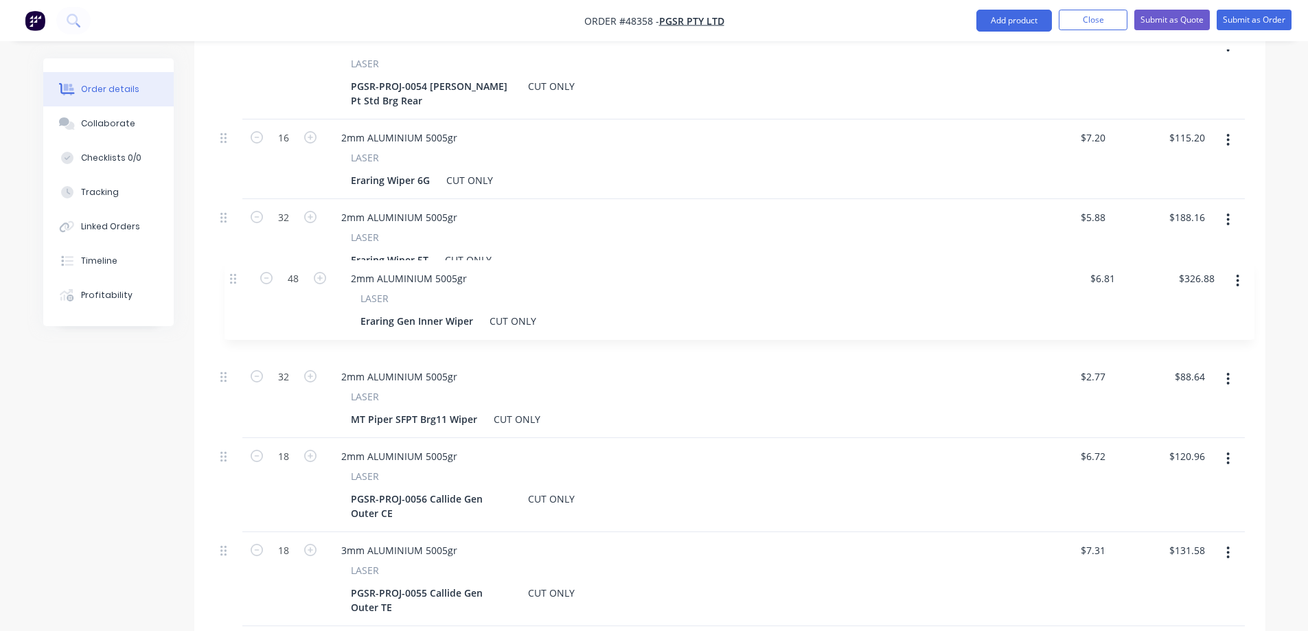
drag, startPoint x: 220, startPoint y: 453, endPoint x: 231, endPoint y: 275, distance: 178.9
click at [231, 275] on div "32 3mm ALUMINIUM 5005gr LASER PGSR-PROJ-0050 [PERSON_NAME] Pt GEN Wiper 11 CUT …" at bounding box center [730, 231] width 1030 height 789
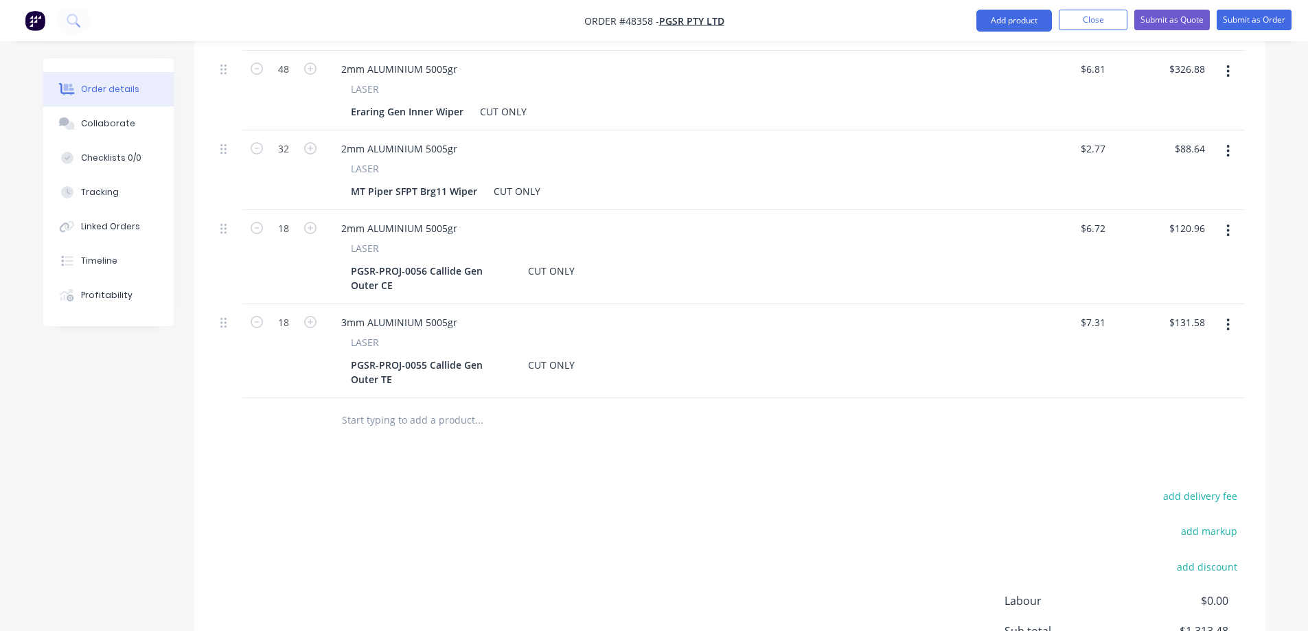
scroll to position [987, 0]
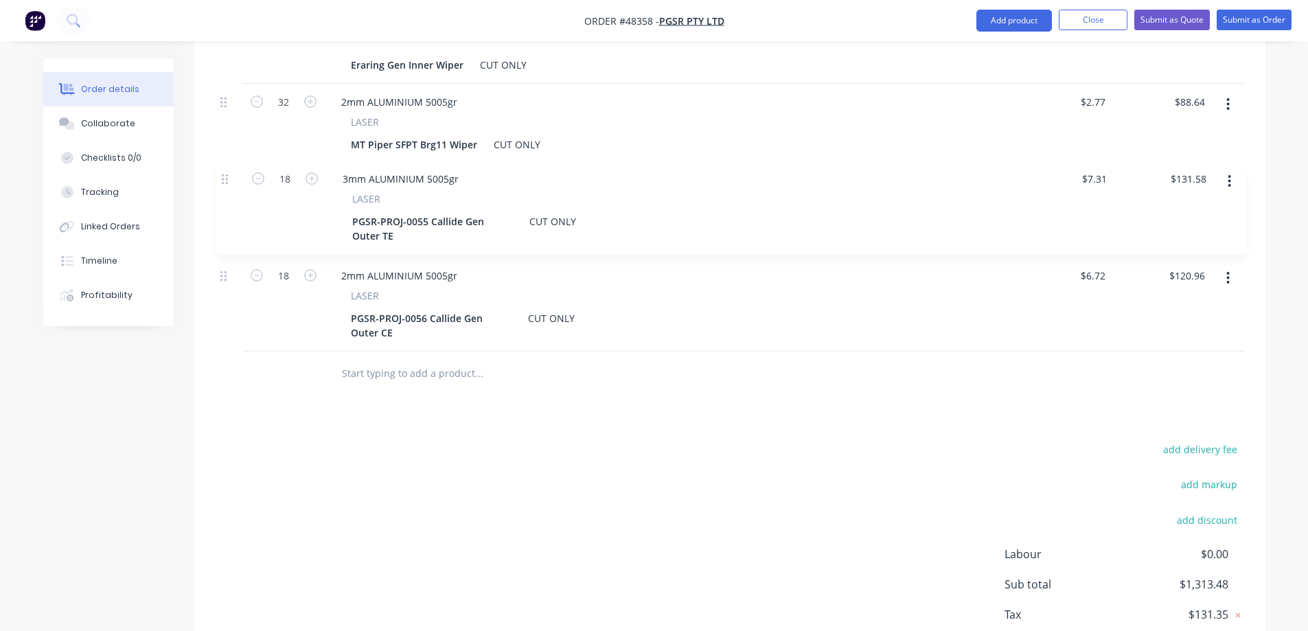
drag, startPoint x: 223, startPoint y: 262, endPoint x: 225, endPoint y: 173, distance: 89.3
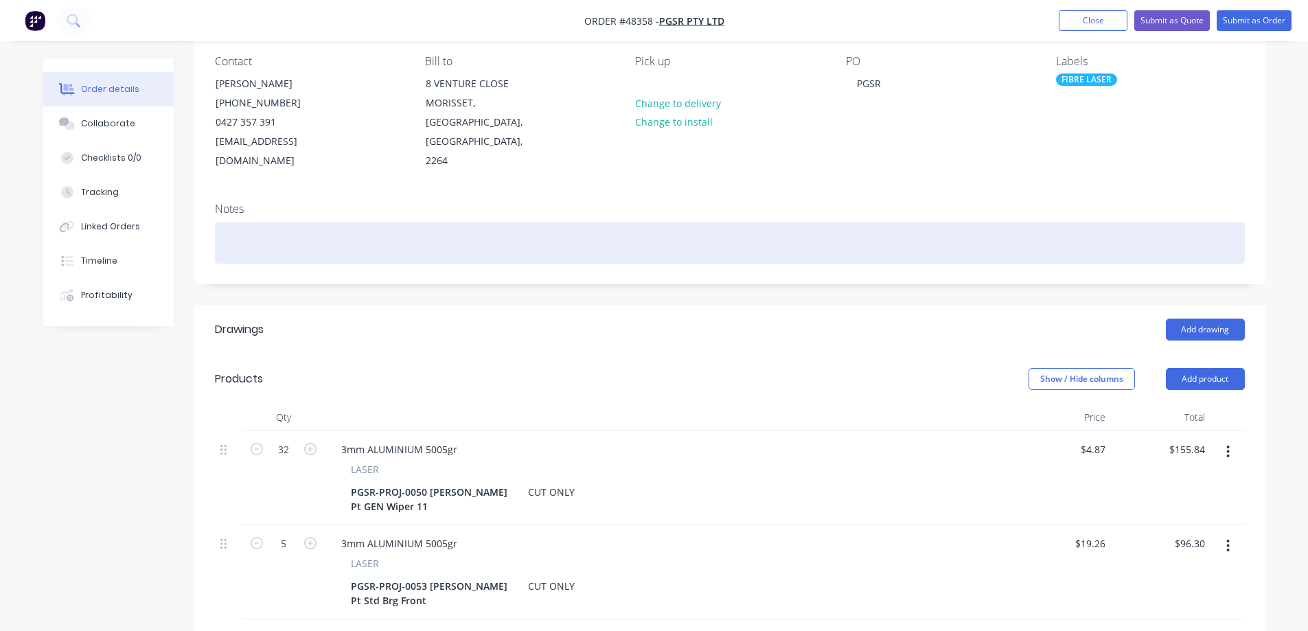
scroll to position [23, 0]
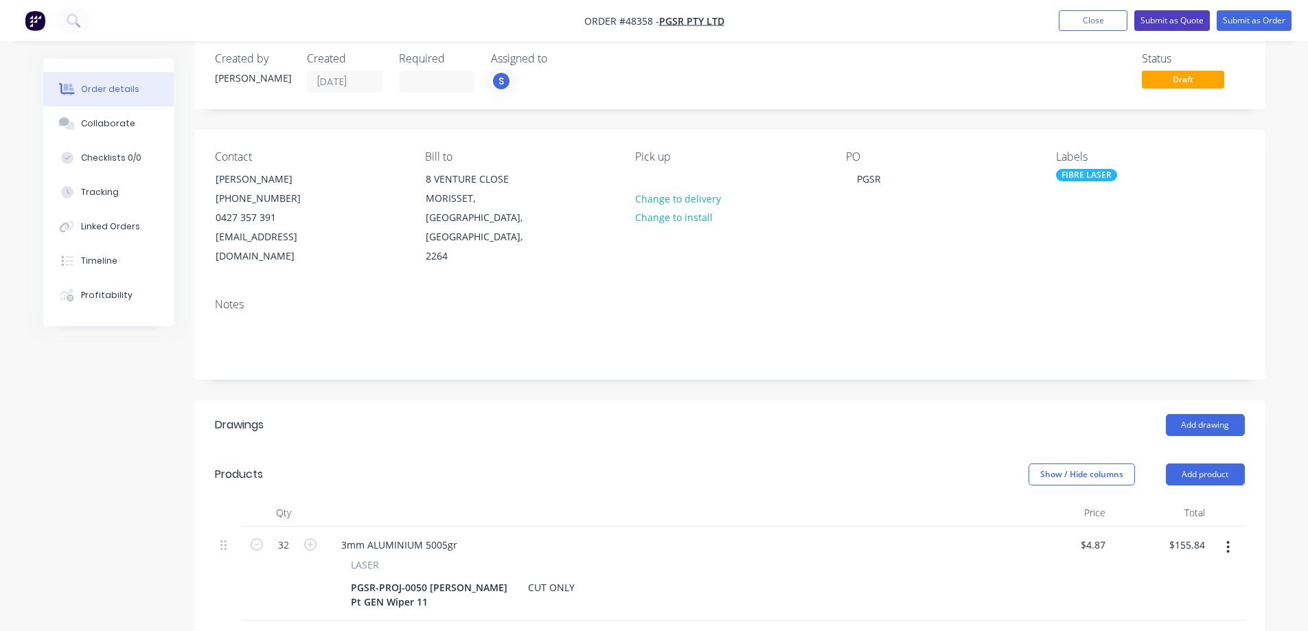
click at [1176, 19] on button "Submit as Quote" at bounding box center [1172, 20] width 76 height 21
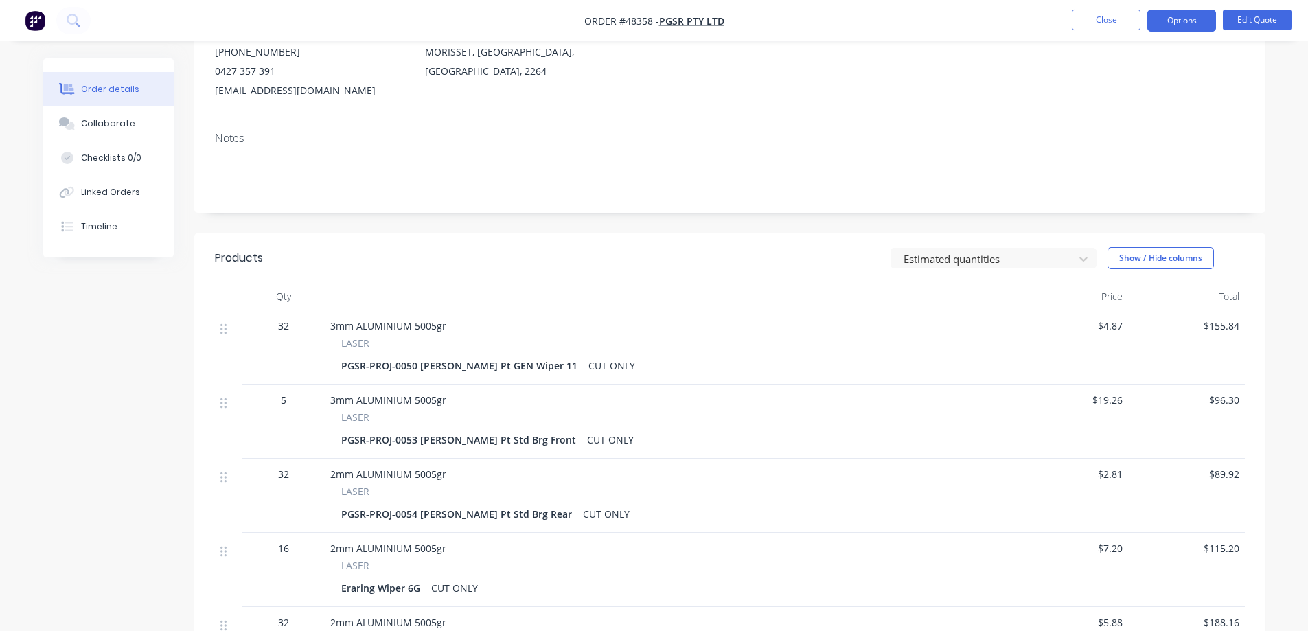
scroll to position [0, 0]
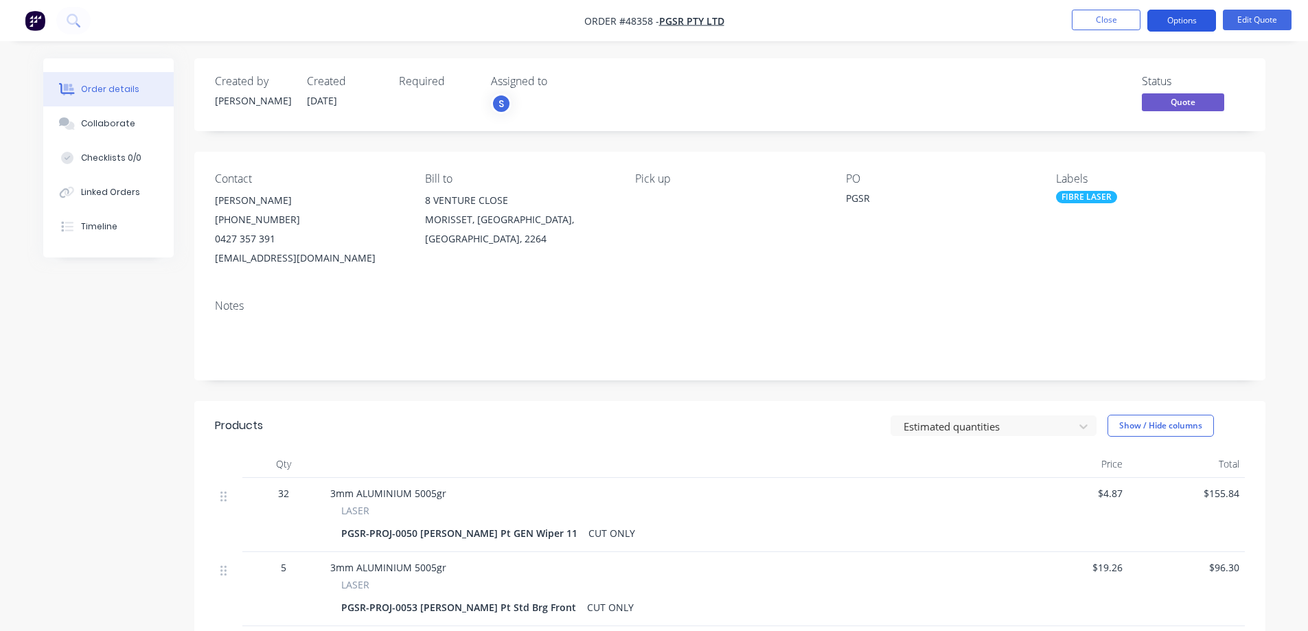
click at [1186, 17] on button "Options" at bounding box center [1181, 21] width 69 height 22
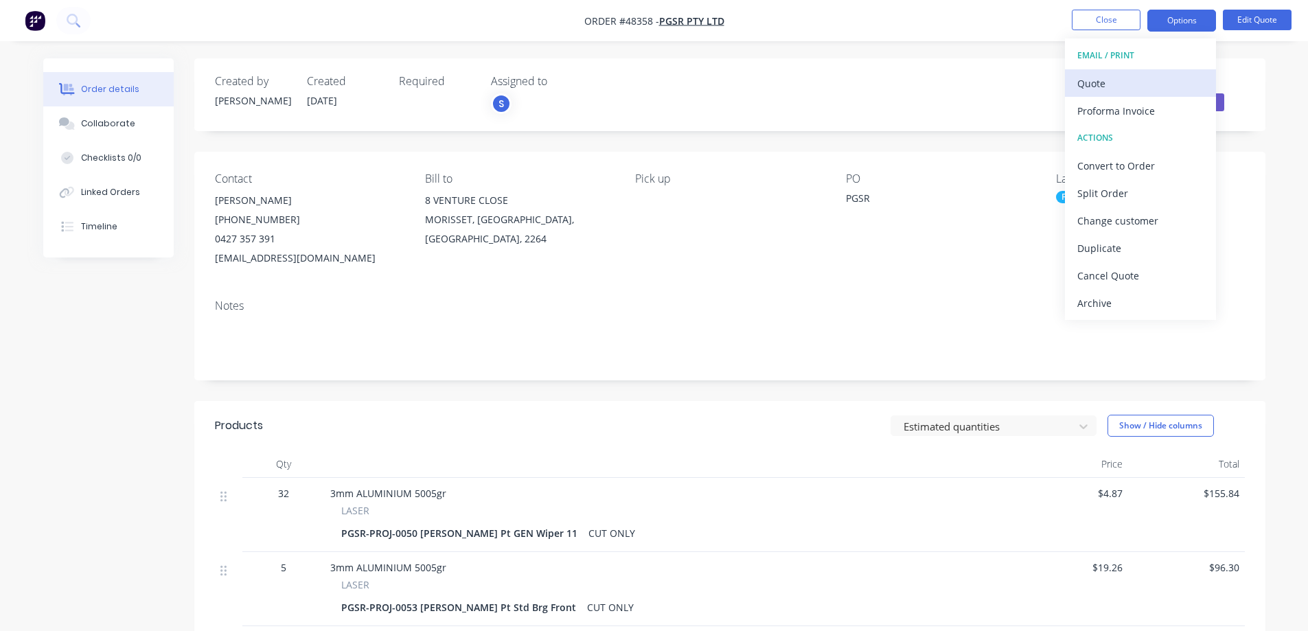
click at [1101, 89] on div "Quote" at bounding box center [1140, 83] width 126 height 20
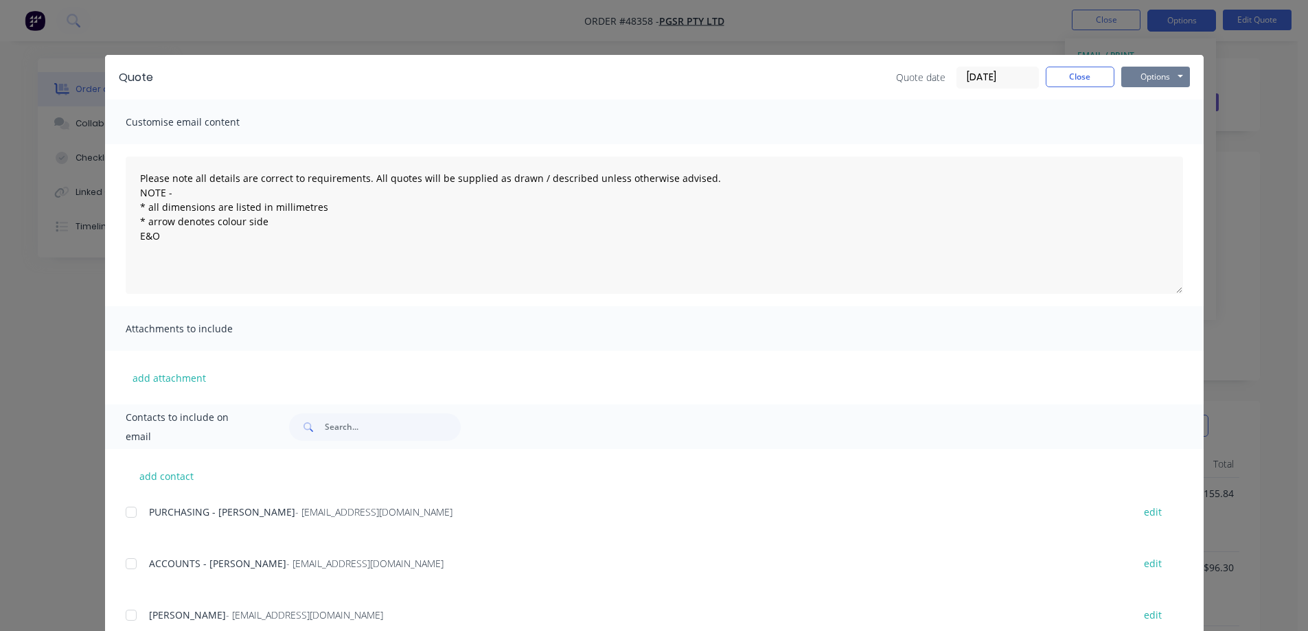
click at [1156, 73] on button "Options" at bounding box center [1155, 77] width 69 height 21
click at [1148, 123] on button "Print" at bounding box center [1165, 124] width 88 height 23
click at [1057, 76] on button "Close" at bounding box center [1080, 77] width 69 height 21
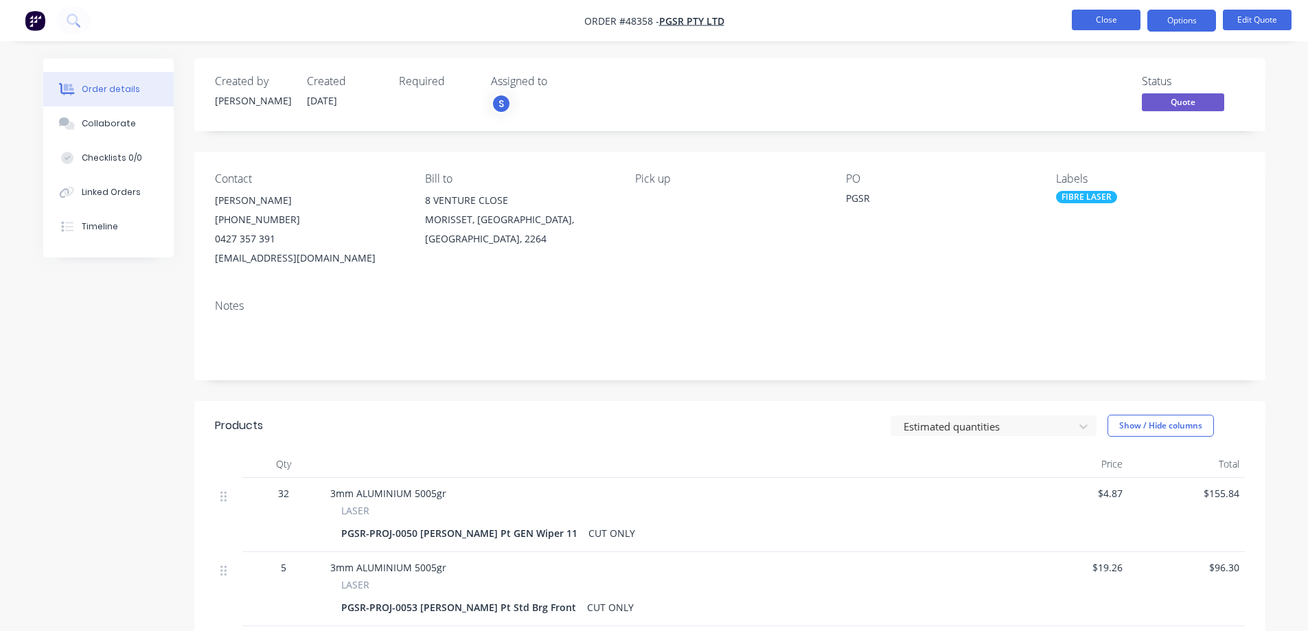
click at [1111, 23] on button "Close" at bounding box center [1106, 20] width 69 height 21
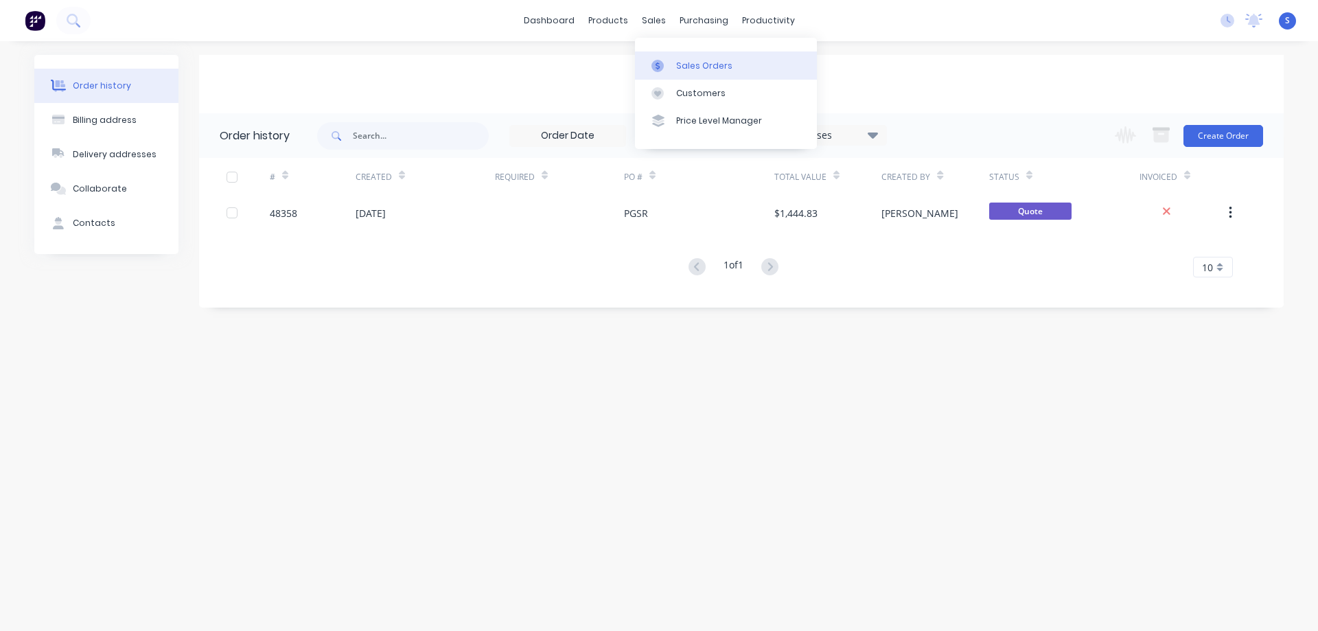
click at [673, 62] on link "Sales Orders" at bounding box center [726, 64] width 182 height 27
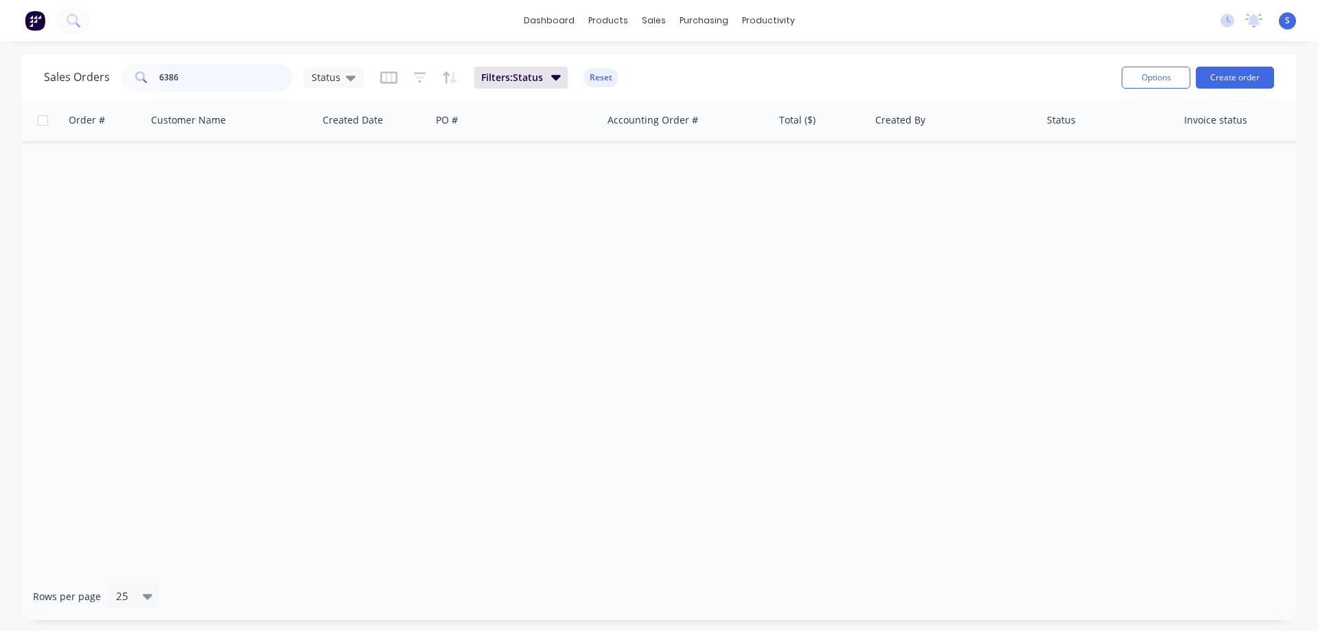
click at [211, 80] on input "6386" at bounding box center [226, 77] width 134 height 27
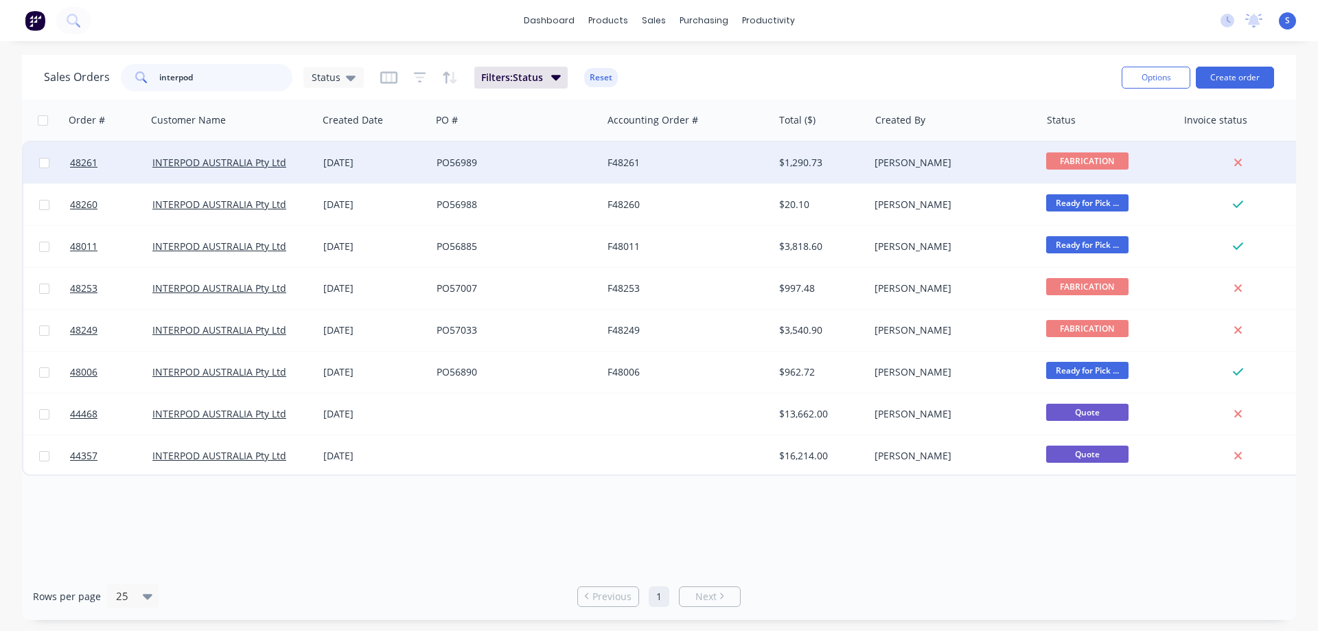
type input "interpod"
click at [214, 169] on div "INTERPOD AUSTRALIA Pty Ltd" at bounding box center [228, 163] width 152 height 14
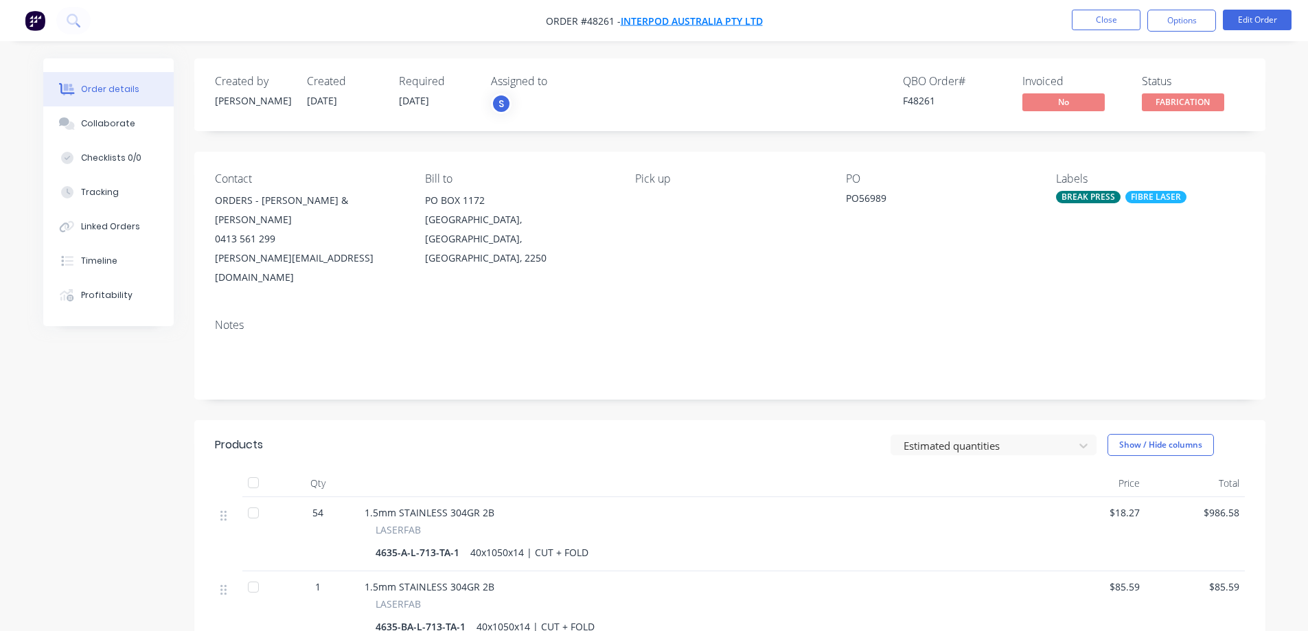
click at [644, 23] on span "INTERPOD AUSTRALIA Pty Ltd" at bounding box center [692, 20] width 142 height 13
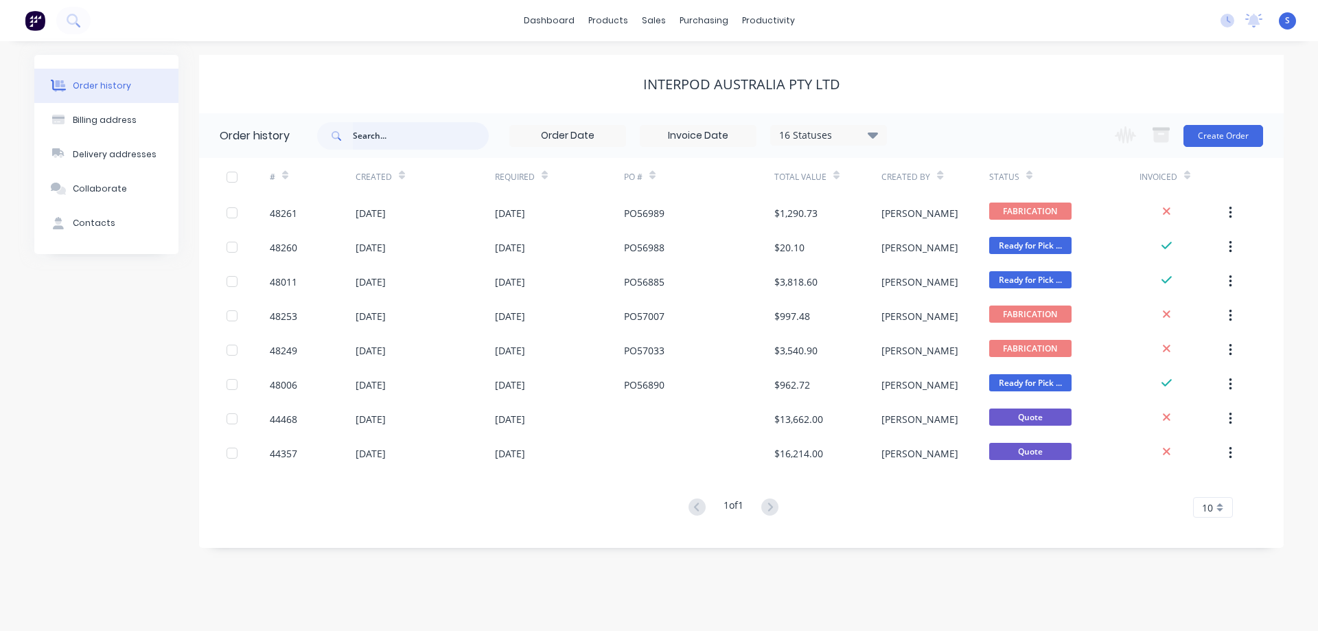
click at [387, 144] on input "text" at bounding box center [421, 135] width 136 height 27
paste input "PA01190"
type input "PA01190"
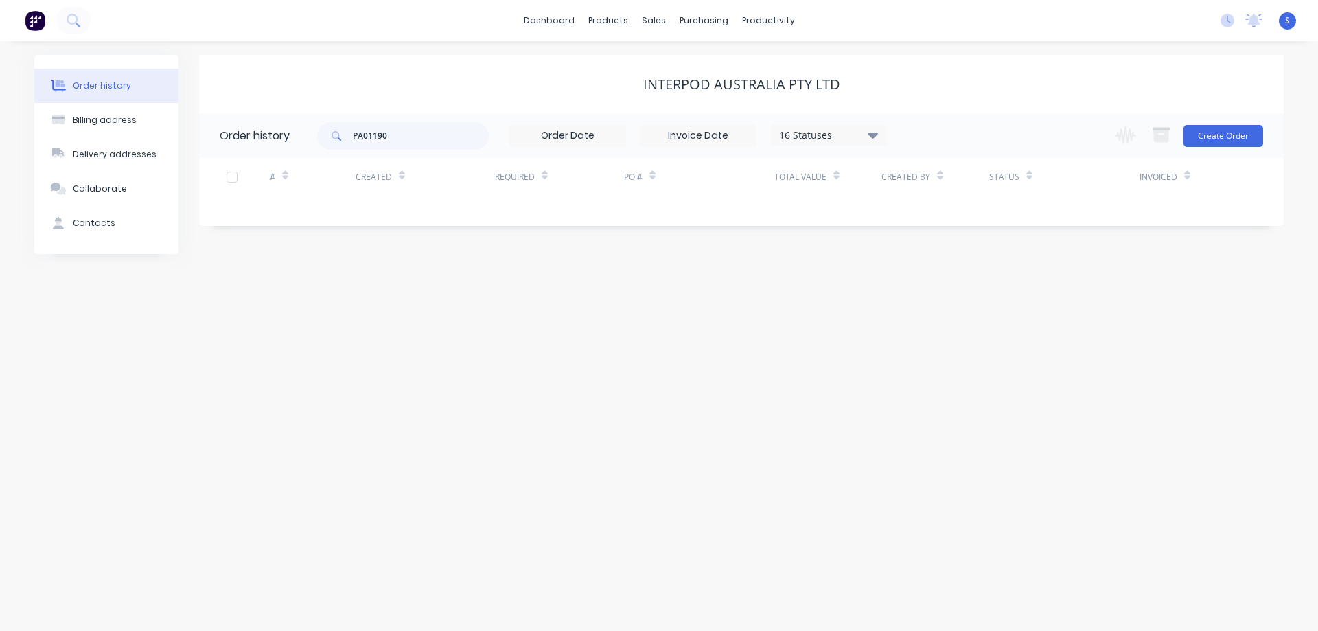
click at [870, 135] on icon at bounding box center [873, 134] width 10 height 16
click at [942, 293] on label at bounding box center [942, 293] width 0 height 0
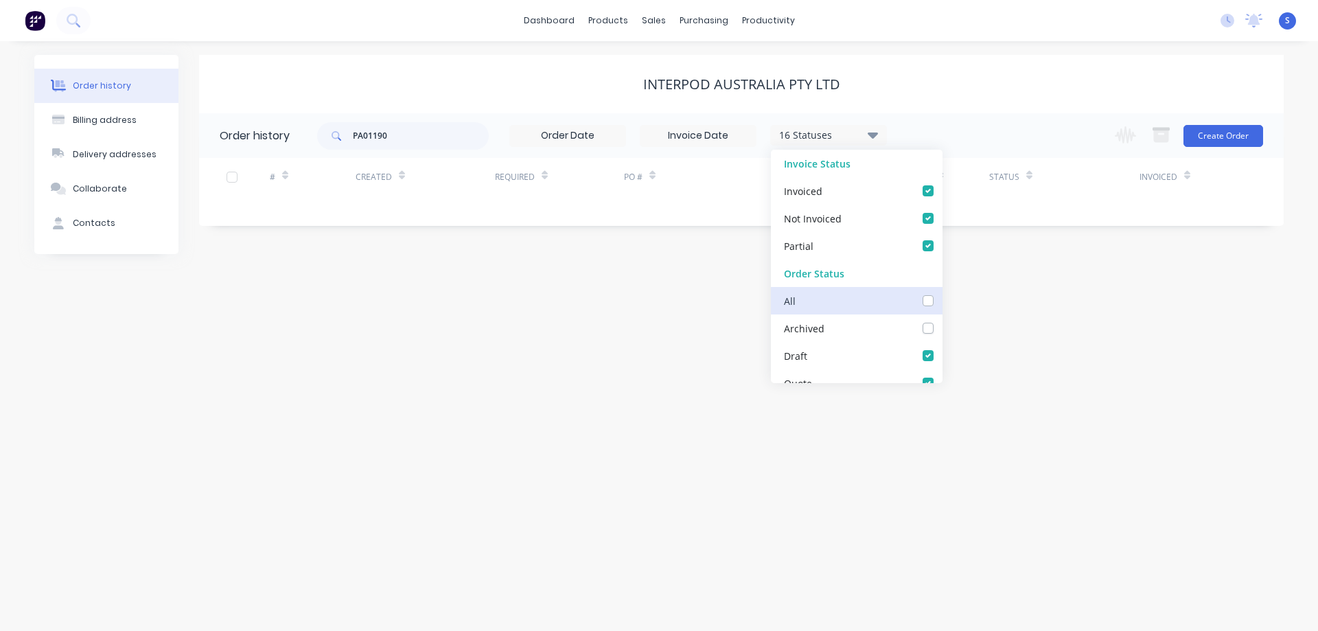
click at [942, 303] on input "checkbox" at bounding box center [947, 299] width 11 height 13
checkbox input "true"
click at [997, 45] on div "Order history Billing address Delivery addresses Collaborate Contacts INTERPOD …" at bounding box center [659, 336] width 1318 height 590
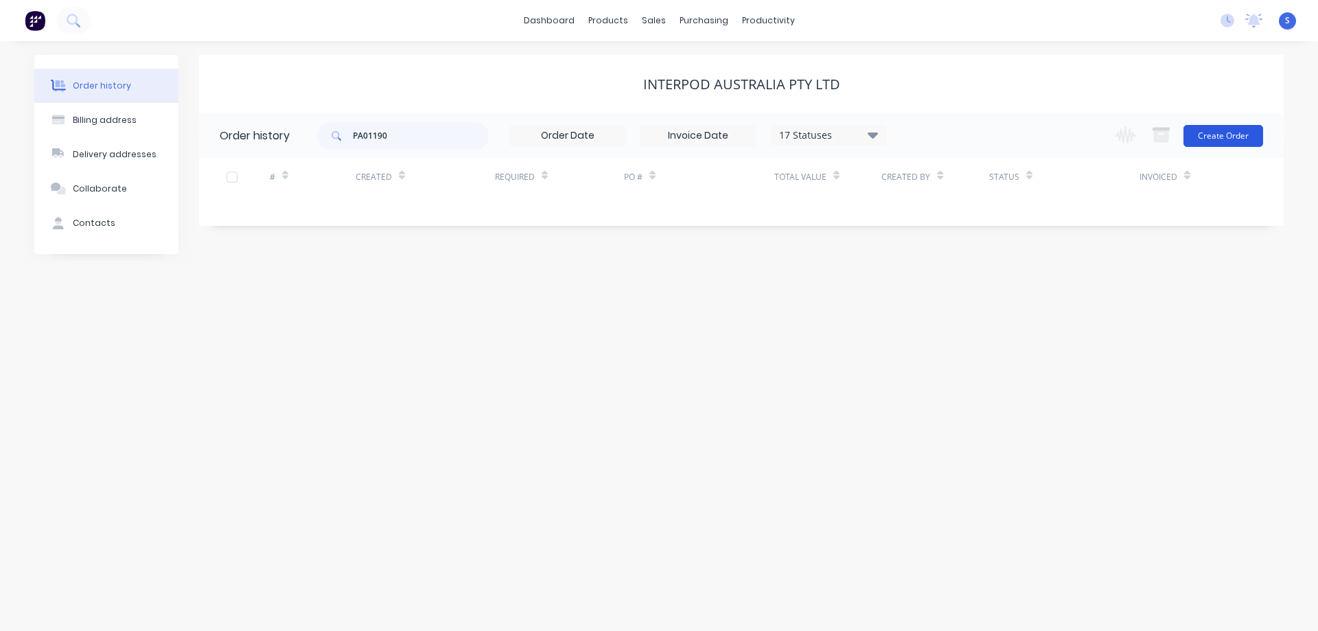
click at [1211, 133] on button "Create Order" at bounding box center [1224, 136] width 80 height 22
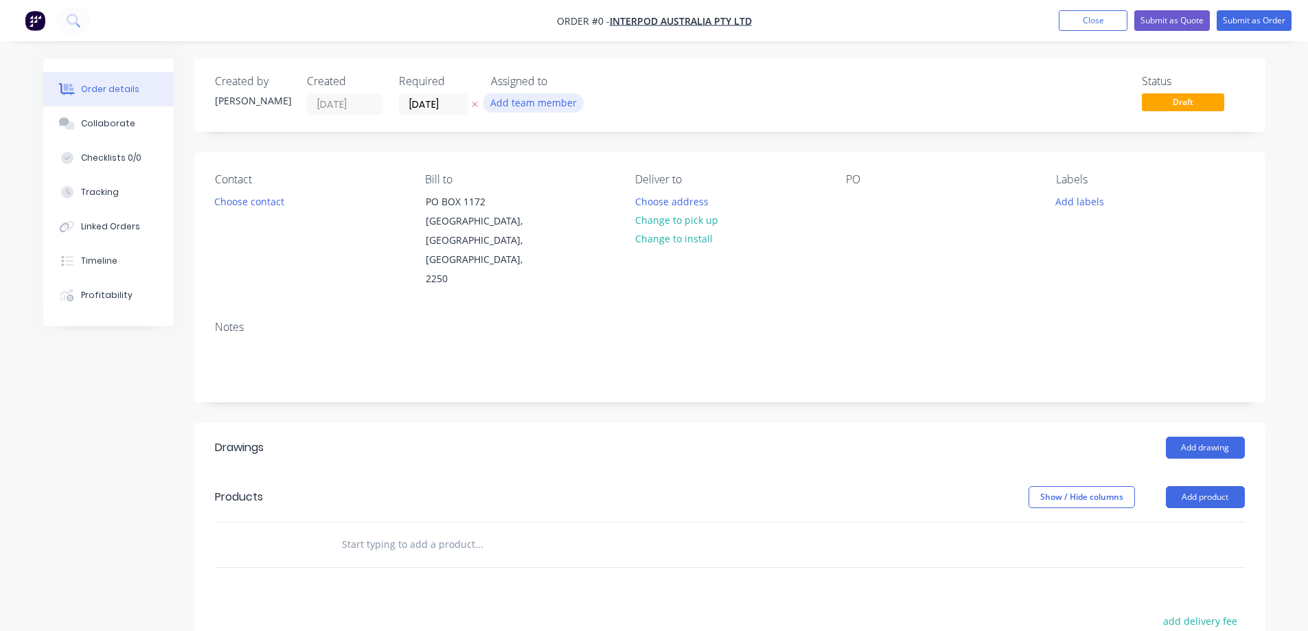
click at [543, 104] on button "Add team member" at bounding box center [533, 102] width 101 height 19
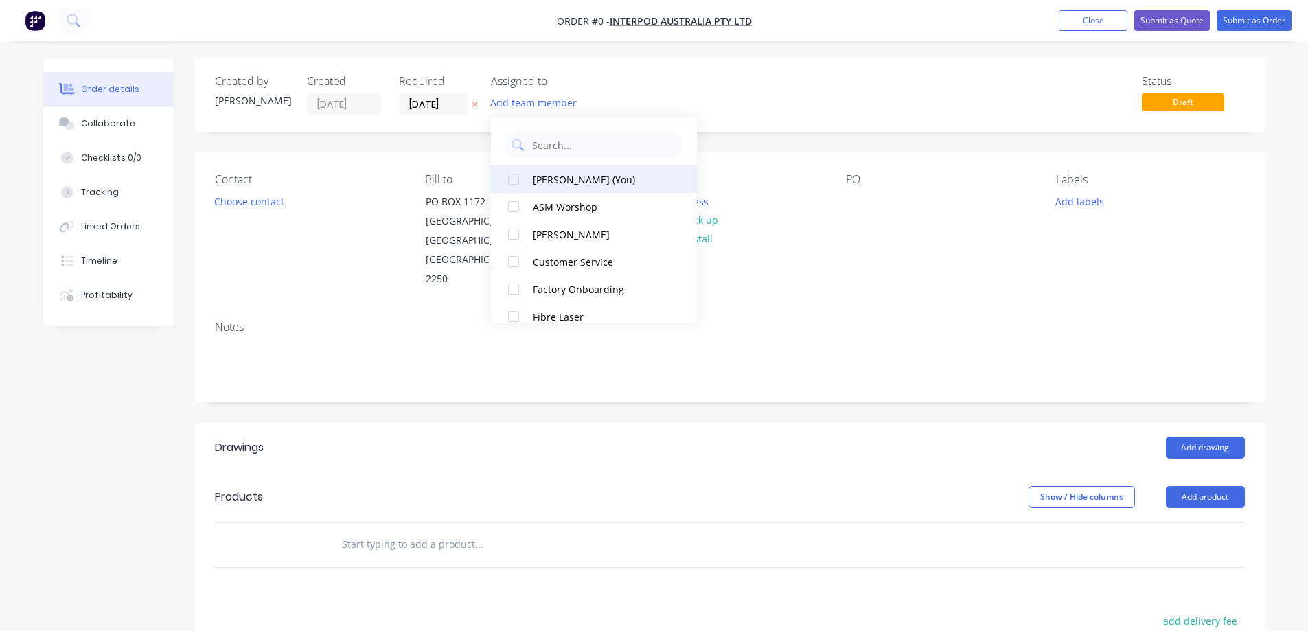
click at [512, 177] on div at bounding box center [513, 178] width 27 height 27
click at [236, 204] on div "Order details Collaborate Checklists 0/0 Tracking Linked Orders Timeline Profit…" at bounding box center [655, 472] width 1250 height 829
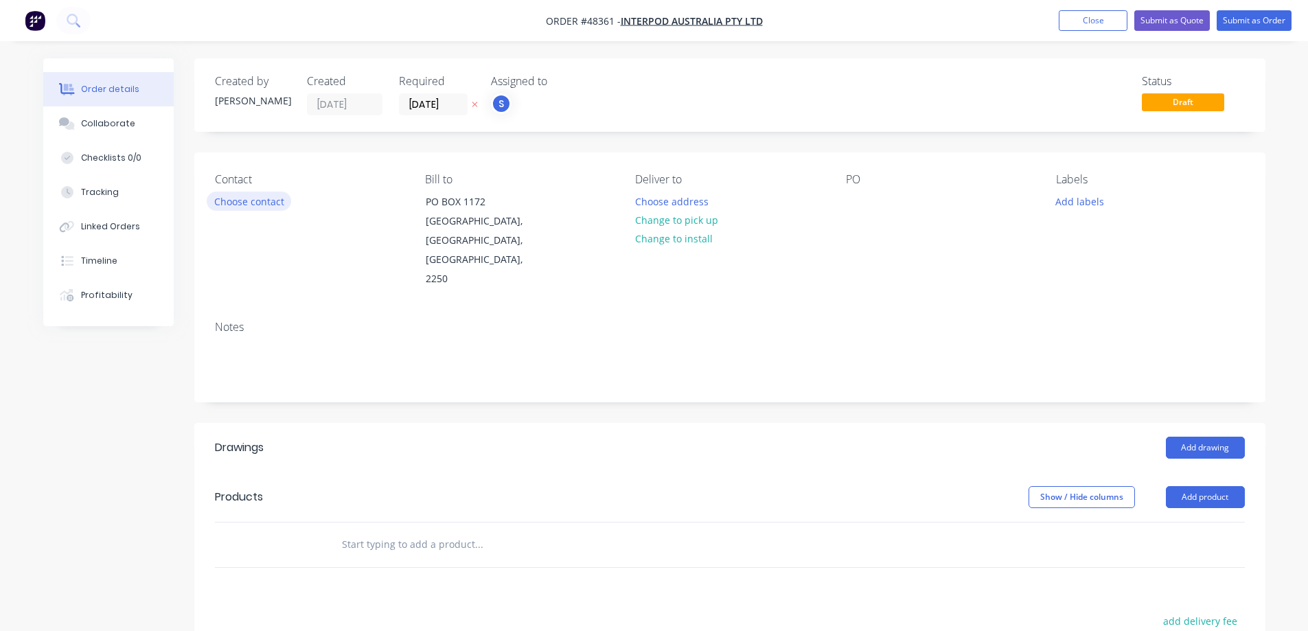
click at [263, 196] on button "Choose contact" at bounding box center [249, 201] width 84 height 19
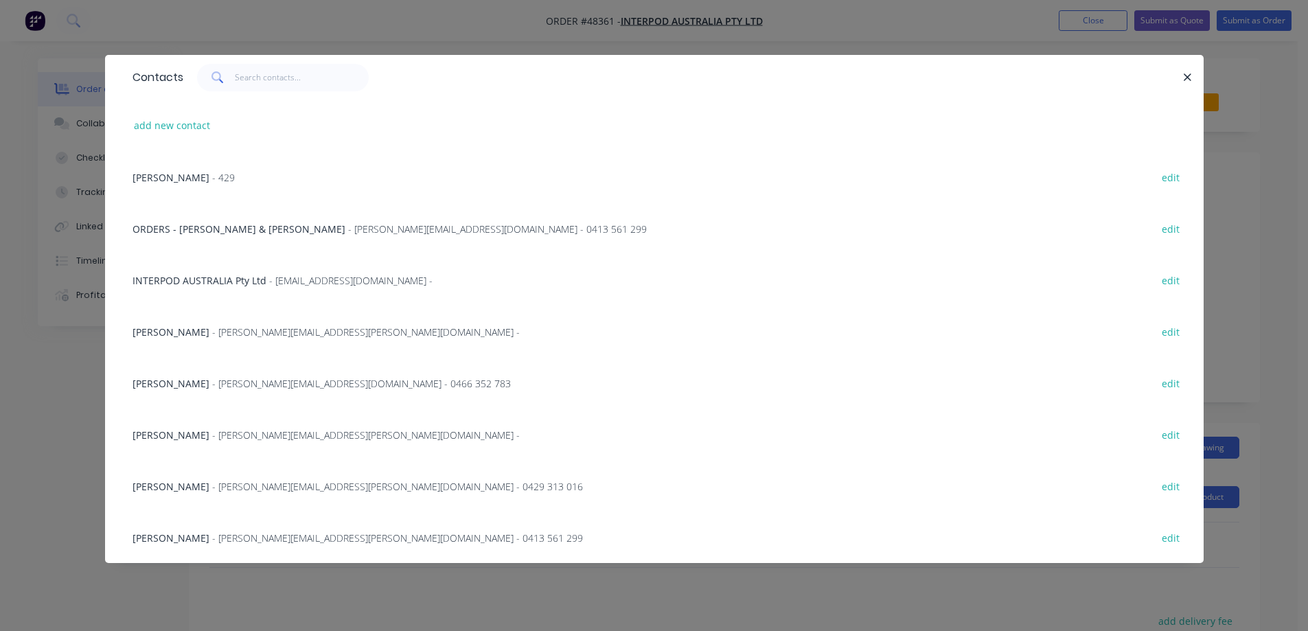
click at [220, 222] on span "ORDERS - [PERSON_NAME] & [PERSON_NAME]" at bounding box center [239, 228] width 213 height 13
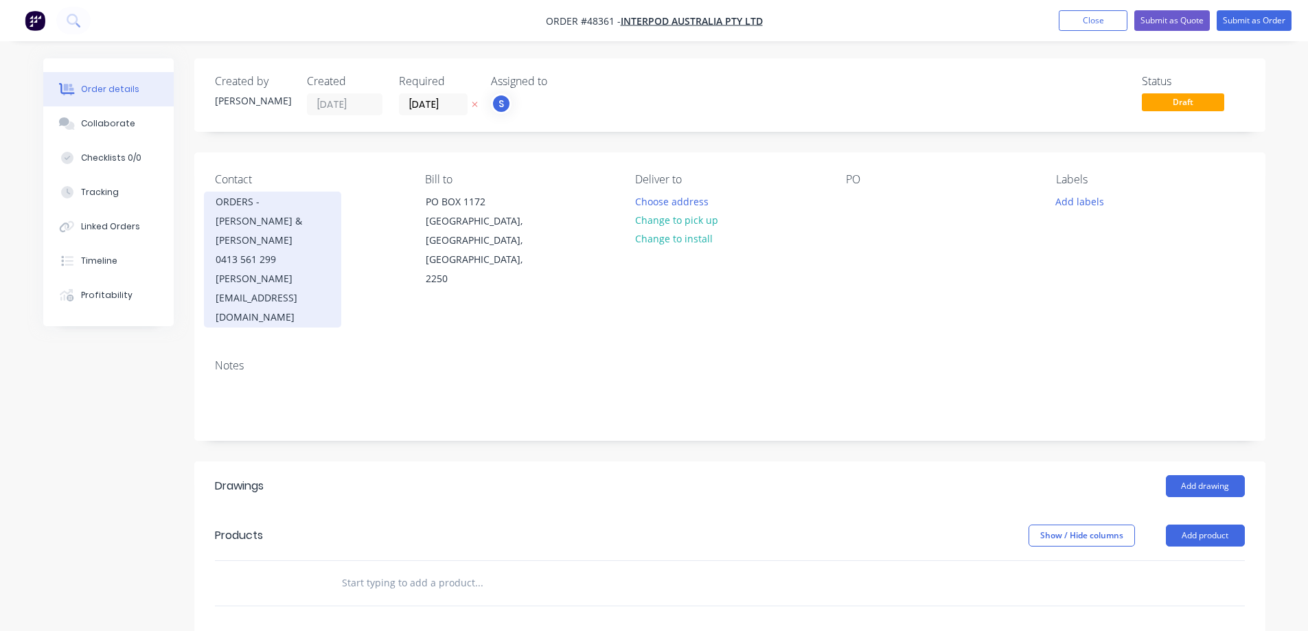
click at [243, 250] on div "0413 561 299" at bounding box center [273, 259] width 114 height 19
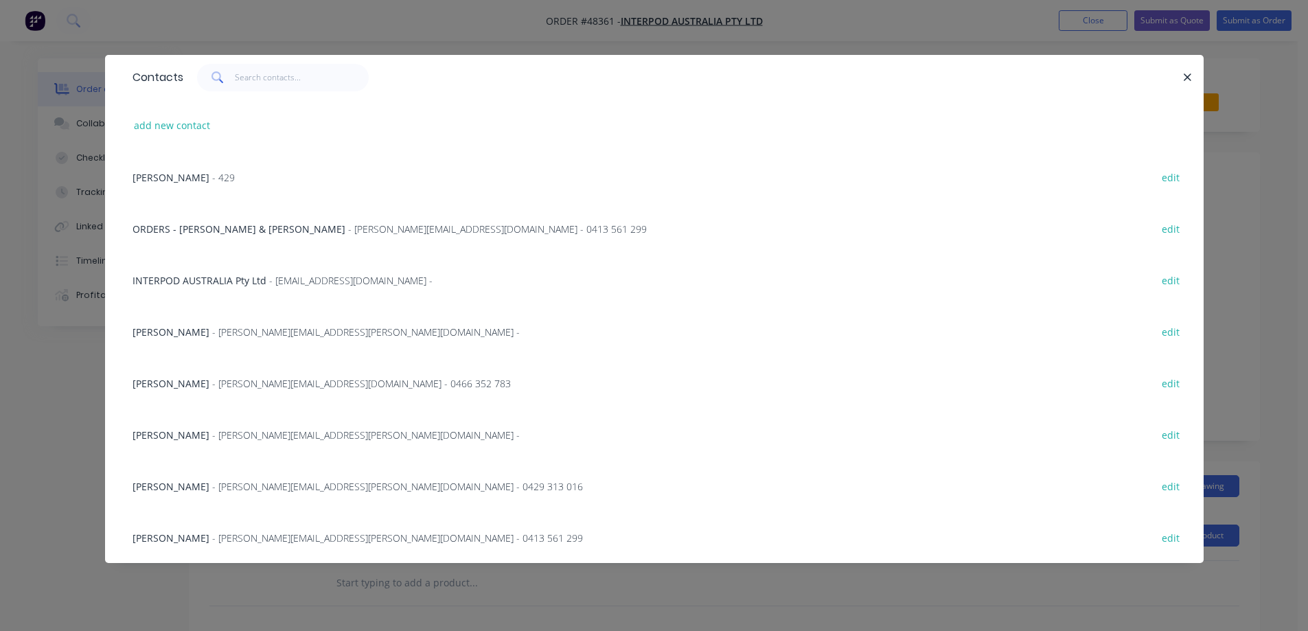
click at [216, 380] on span "- [PERSON_NAME][EMAIL_ADDRESS][DOMAIN_NAME] - 0466 352 783" at bounding box center [361, 383] width 299 height 13
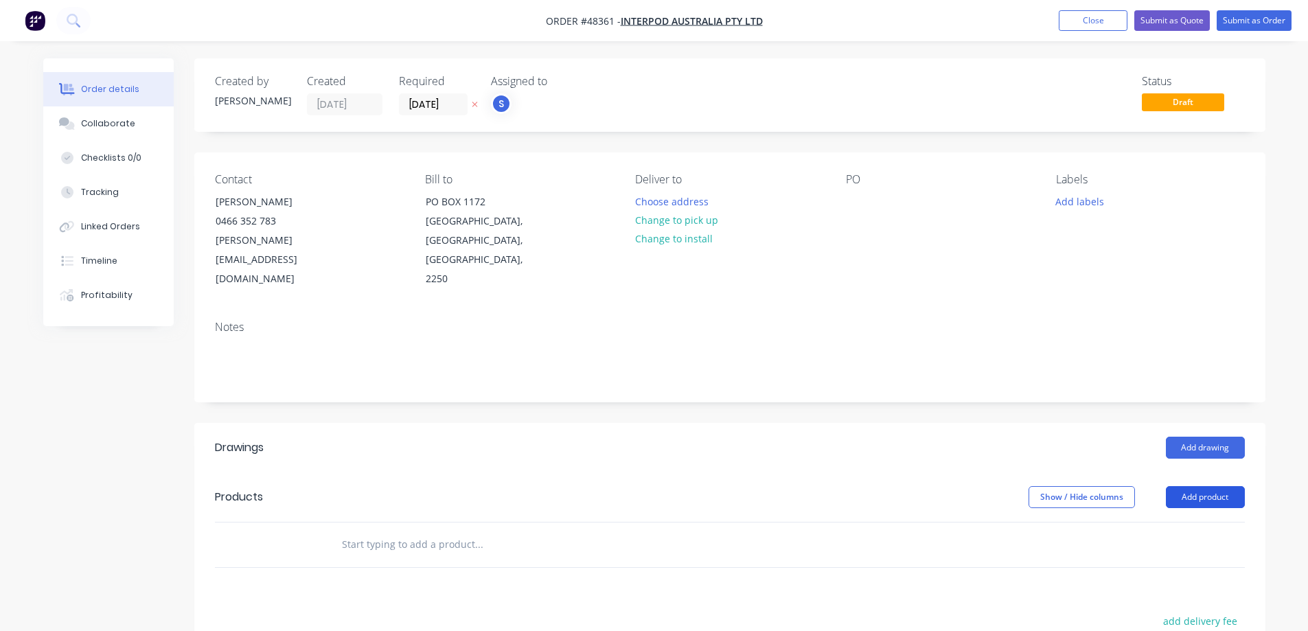
click at [1203, 486] on button "Add product" at bounding box center [1205, 497] width 79 height 22
click at [1199, 522] on div "Product catalogue" at bounding box center [1180, 532] width 106 height 20
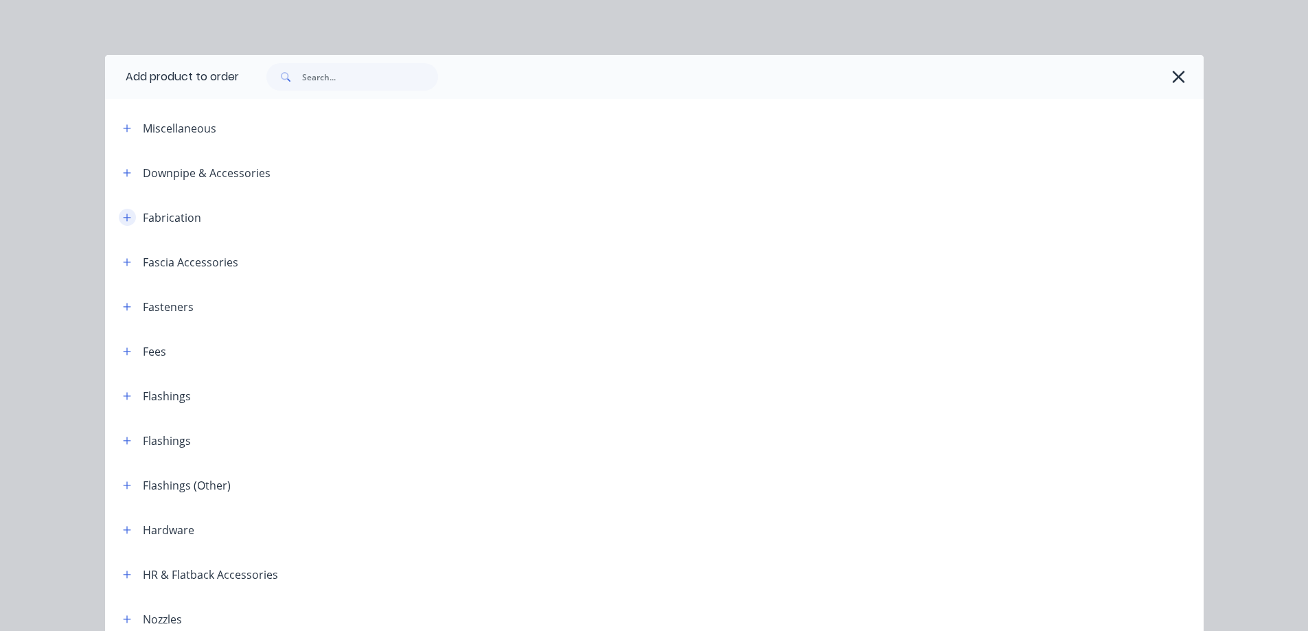
click at [126, 213] on icon "button" at bounding box center [127, 218] width 8 height 10
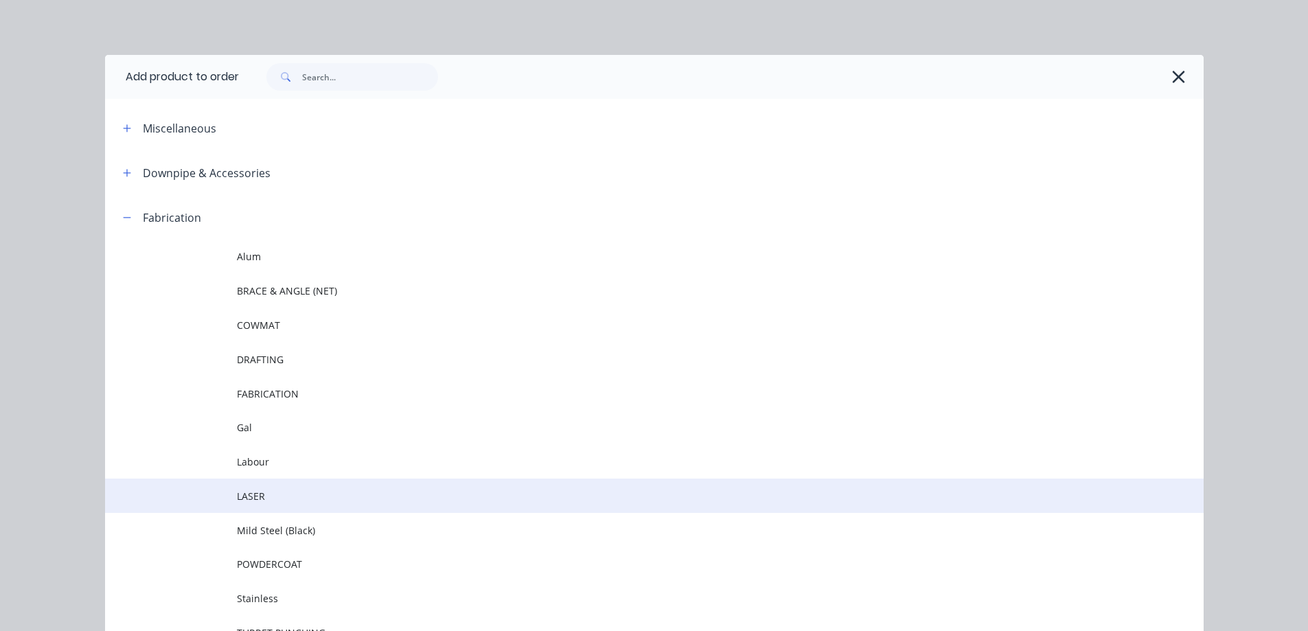
click at [248, 496] on span "LASER" at bounding box center [623, 496] width 773 height 14
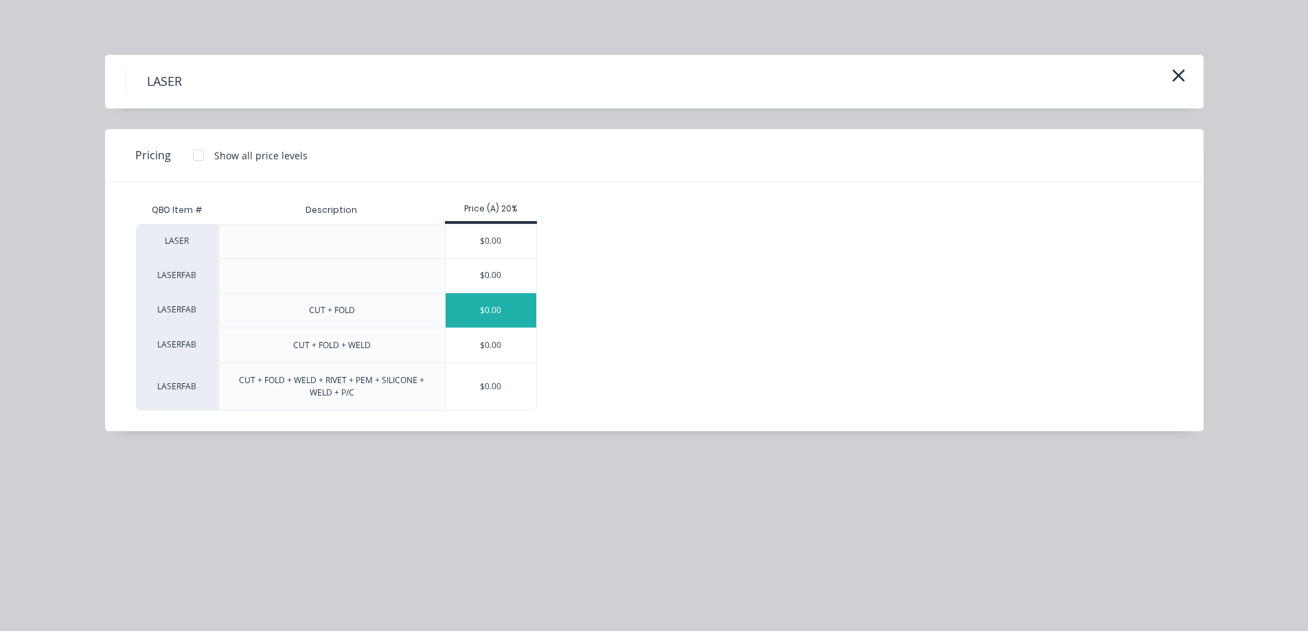
click at [485, 317] on div "$0.00" at bounding box center [491, 310] width 91 height 34
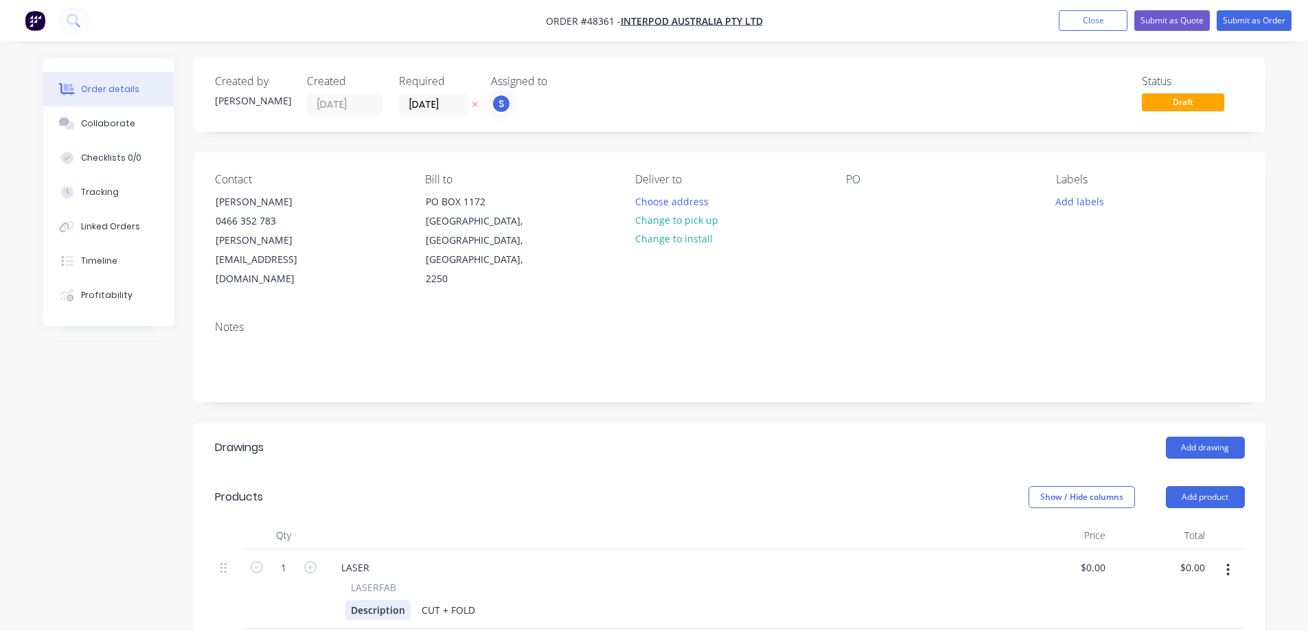
click at [382, 600] on div "Description" at bounding box center [377, 610] width 65 height 20
paste div
click at [283, 558] on input "1" at bounding box center [284, 568] width 36 height 21
type input "40"
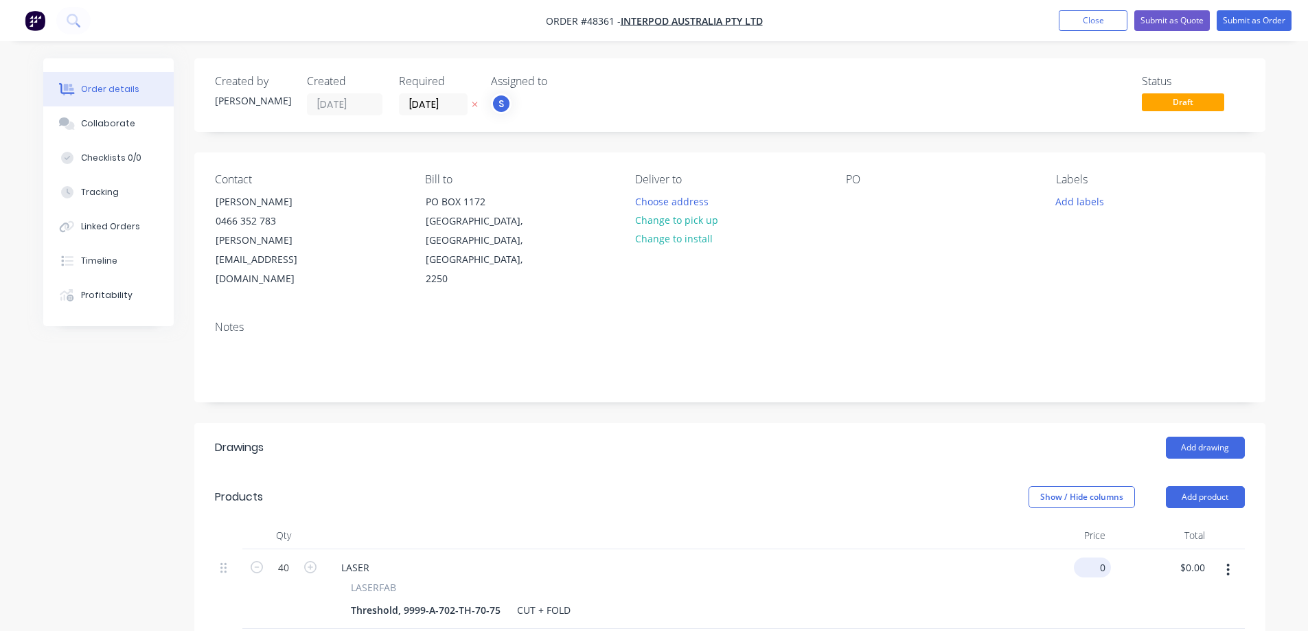
click at [1094, 558] on div "0 $0.00" at bounding box center [1092, 568] width 37 height 20
paste input "21.84"
type input "$21.84"
type input "$873.60"
click at [501, 423] on header "Drawings Add drawing" at bounding box center [729, 447] width 1071 height 49
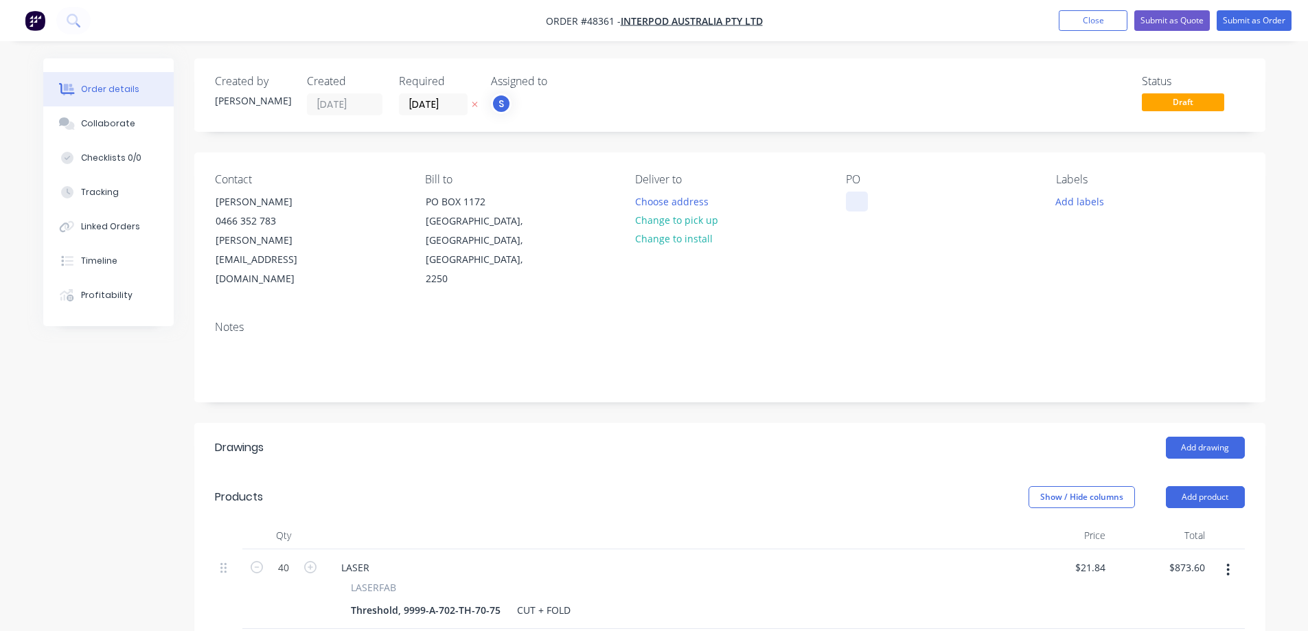
click at [858, 196] on div at bounding box center [857, 202] width 22 height 20
paste div
click at [685, 221] on button "Change to pick up" at bounding box center [676, 220] width 97 height 19
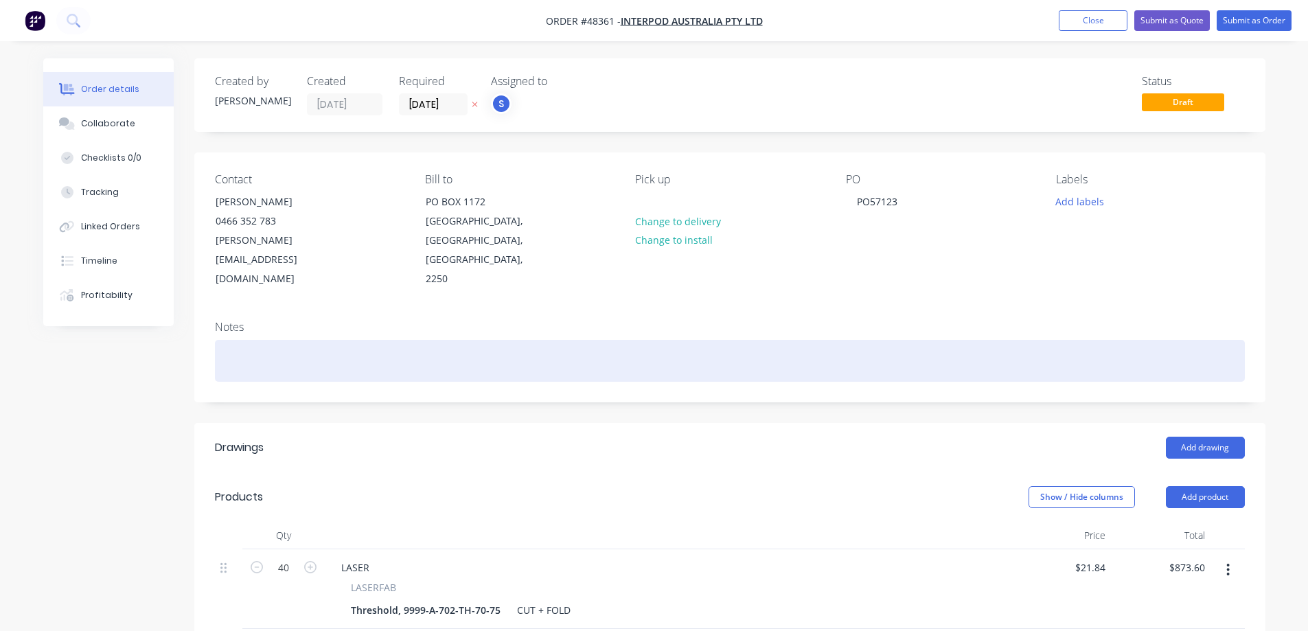
click at [282, 340] on div at bounding box center [730, 361] width 1030 height 42
paste div
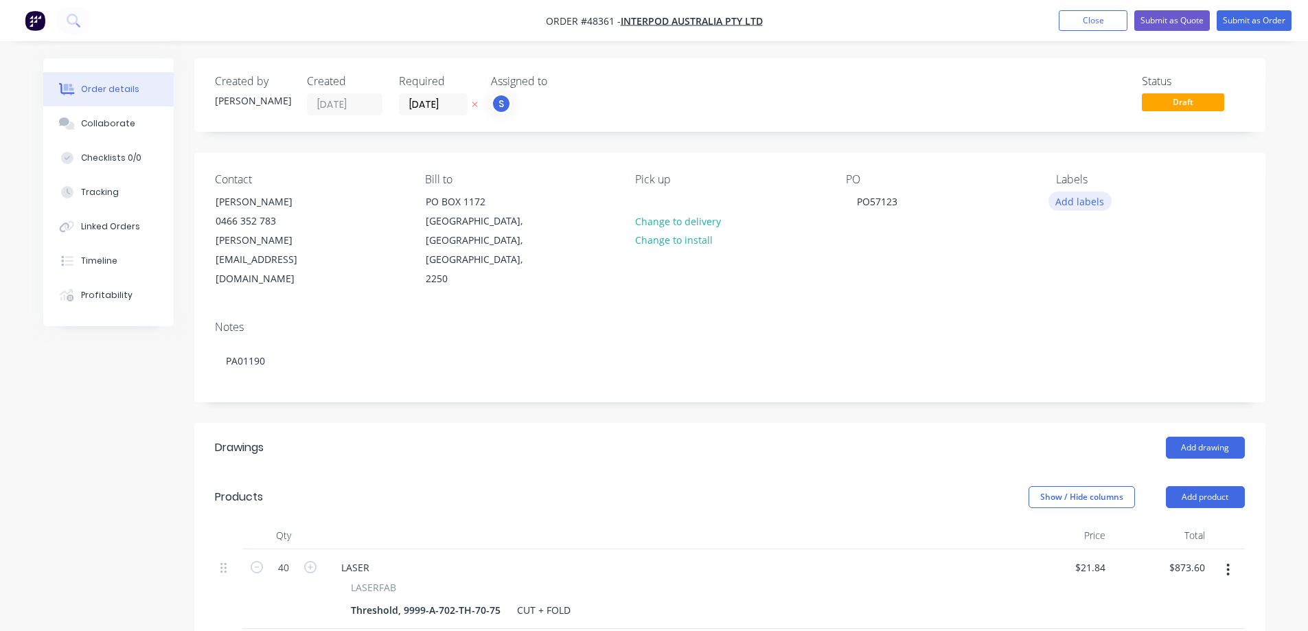
click at [1093, 197] on button "Add labels" at bounding box center [1079, 201] width 63 height 19
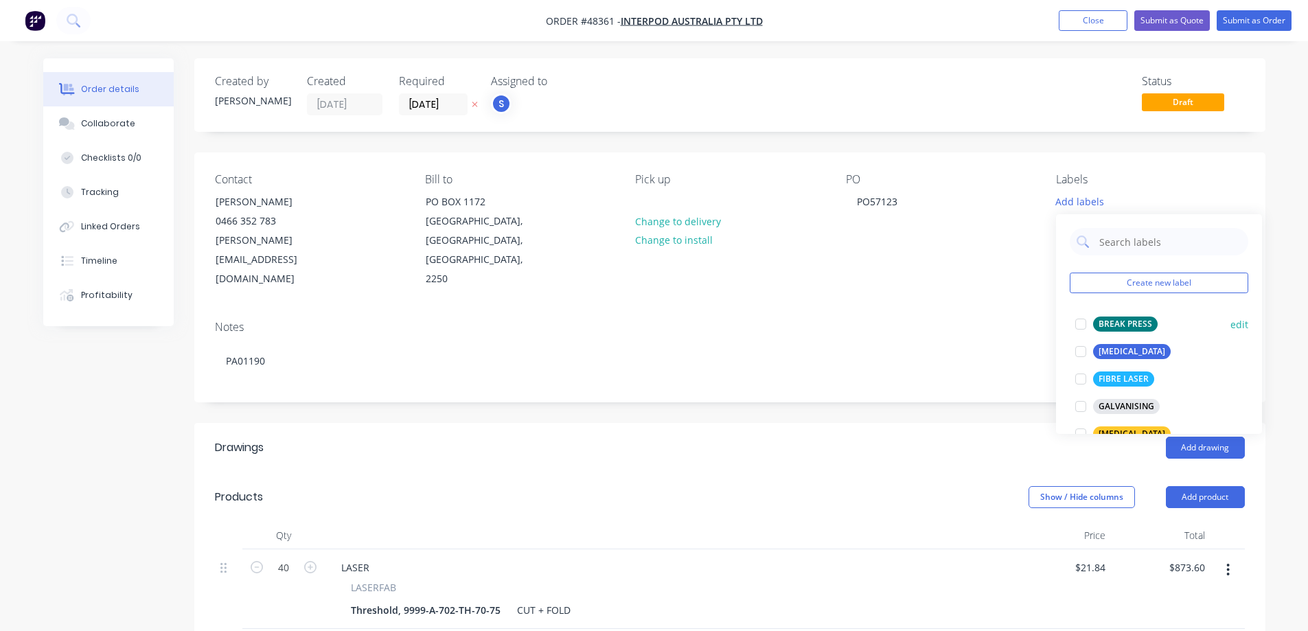
click at [1086, 325] on div at bounding box center [1080, 323] width 27 height 27
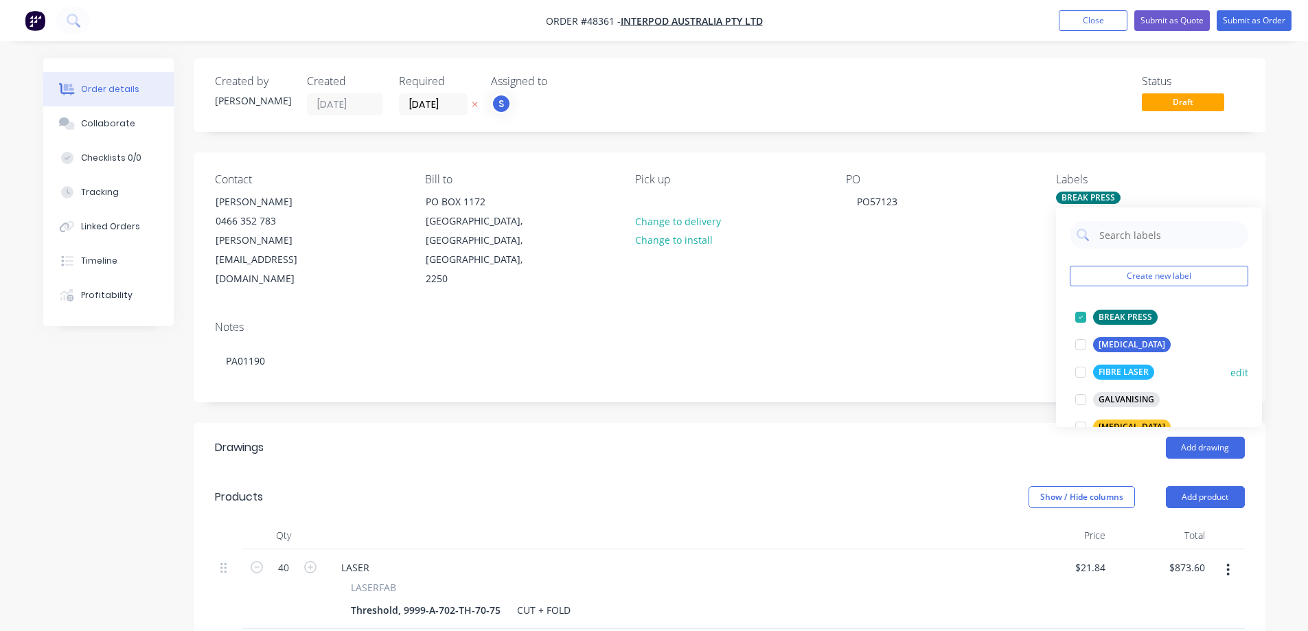
click at [1088, 376] on div at bounding box center [1080, 371] width 27 height 27
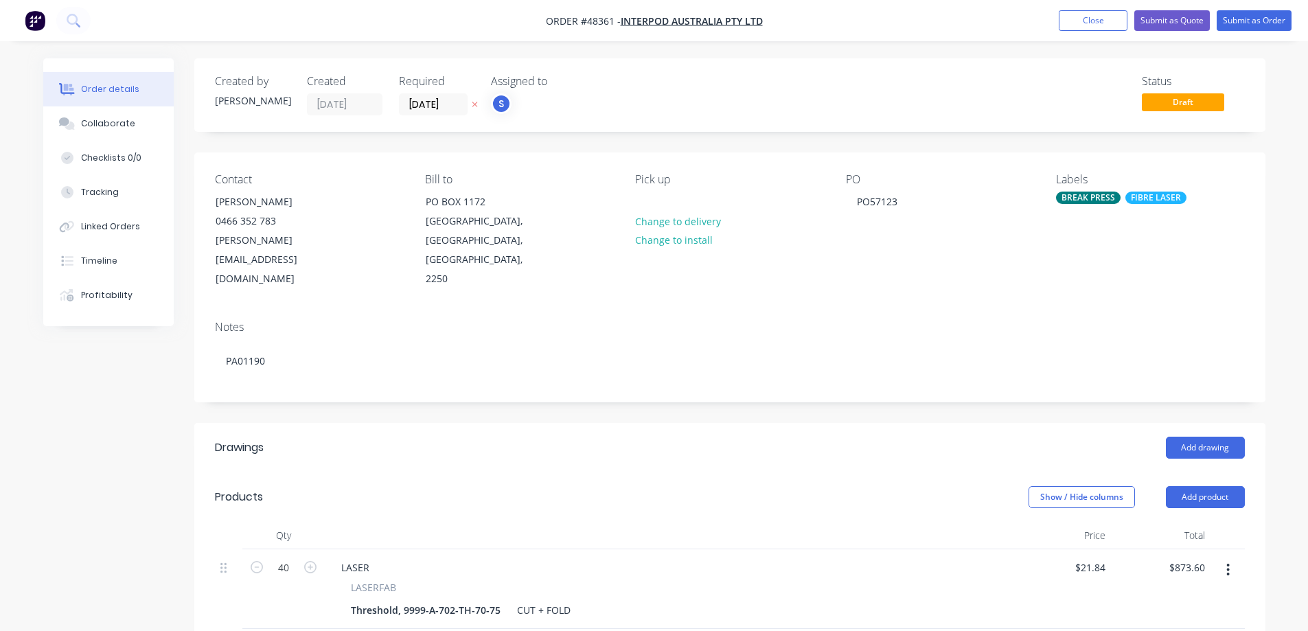
click at [842, 321] on div "Notes" at bounding box center [730, 327] width 1030 height 13
click at [443, 100] on input "[DATE]" at bounding box center [433, 104] width 67 height 21
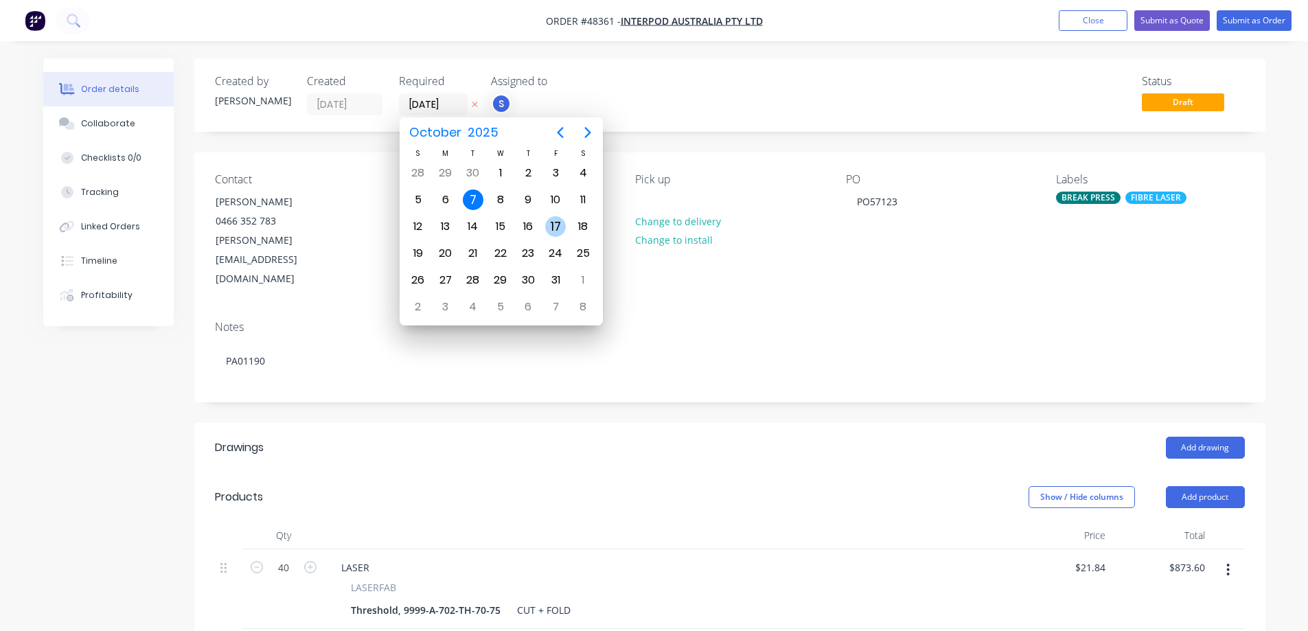
click at [551, 231] on div "17" at bounding box center [555, 226] width 21 height 21
type input "[DATE]"
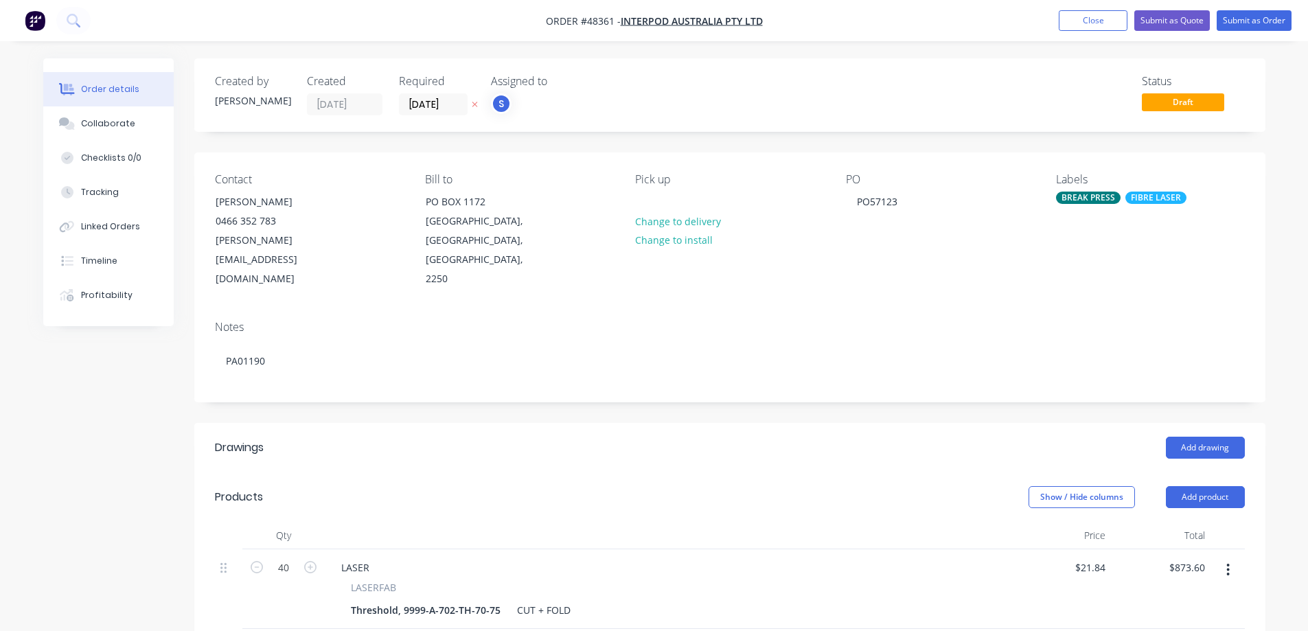
click at [134, 428] on div "Created by [PERSON_NAME] Created [DATE] Required [DATE] Assigned to S Status Dr…" at bounding box center [654, 525] width 1222 height 935
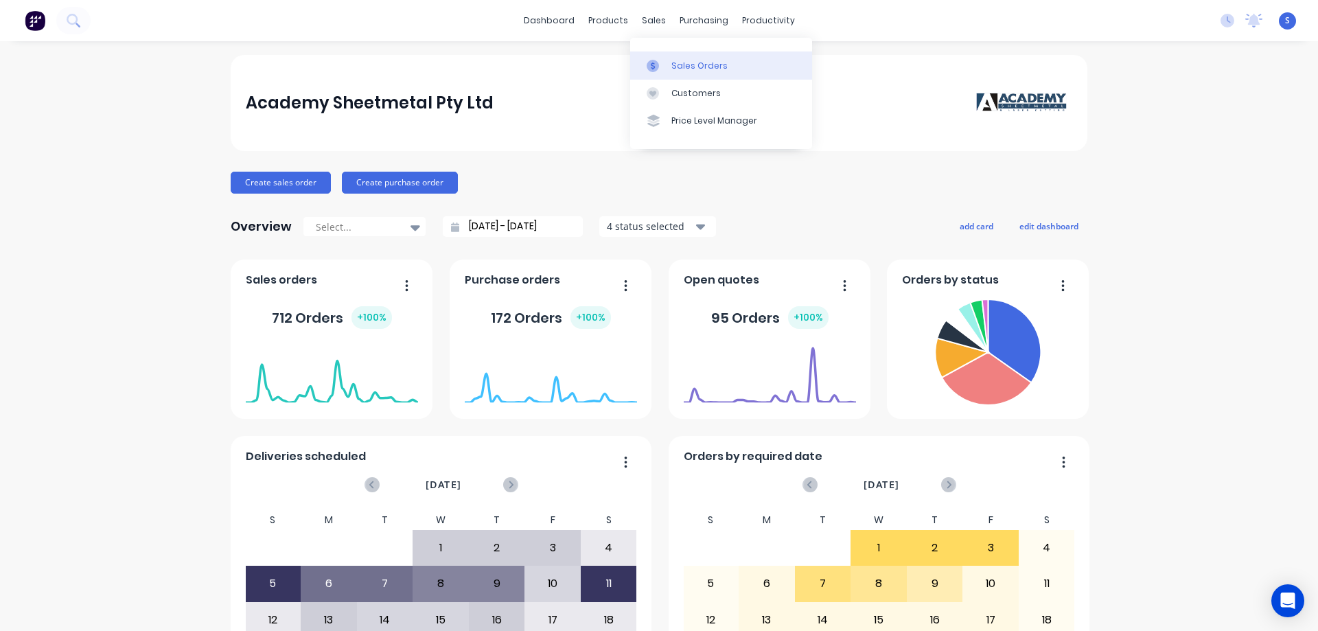
click at [662, 60] on div at bounding box center [657, 66] width 21 height 12
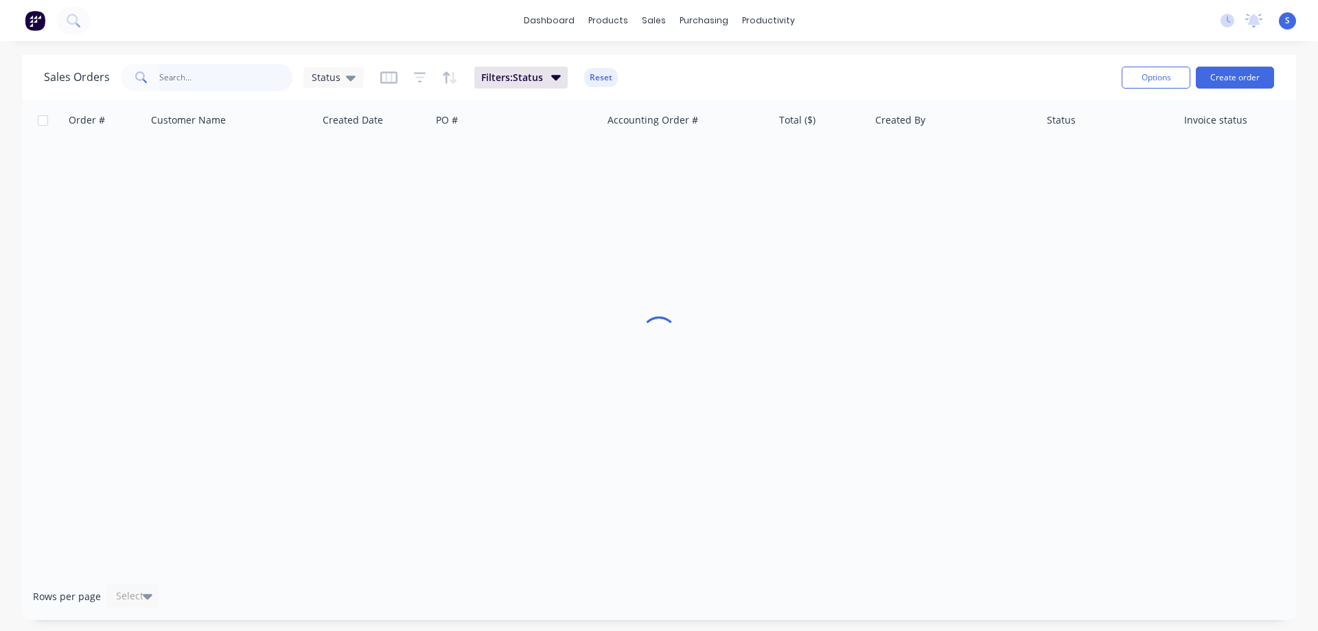
click at [265, 82] on input "text" at bounding box center [226, 77] width 134 height 27
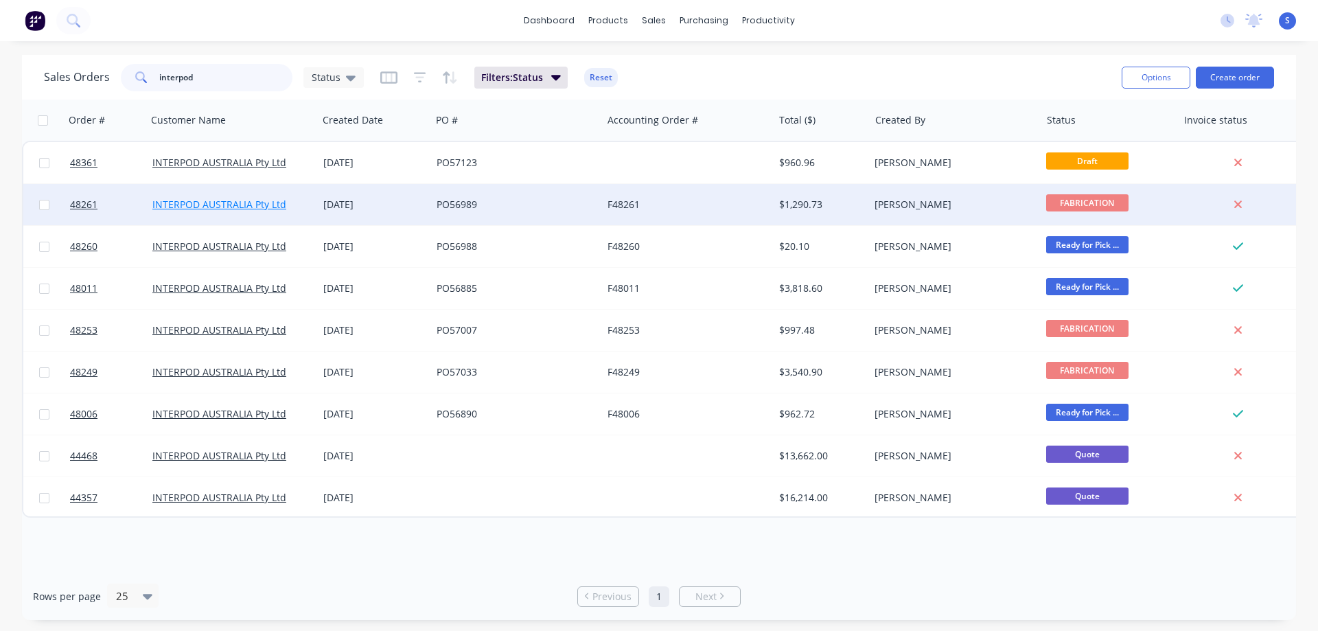
type input "interpod"
click at [262, 205] on link "INTERPOD AUSTRALIA Pty Ltd" at bounding box center [219, 204] width 134 height 13
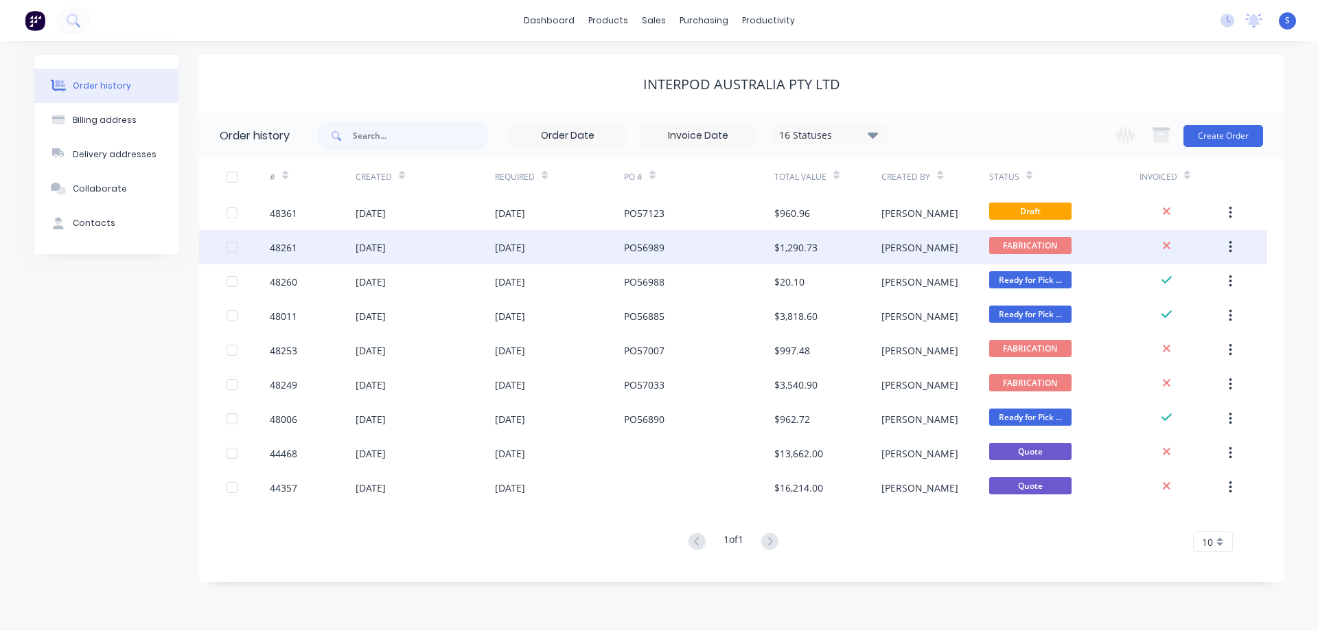
click at [516, 249] on div "[DATE]" at bounding box center [510, 247] width 30 height 14
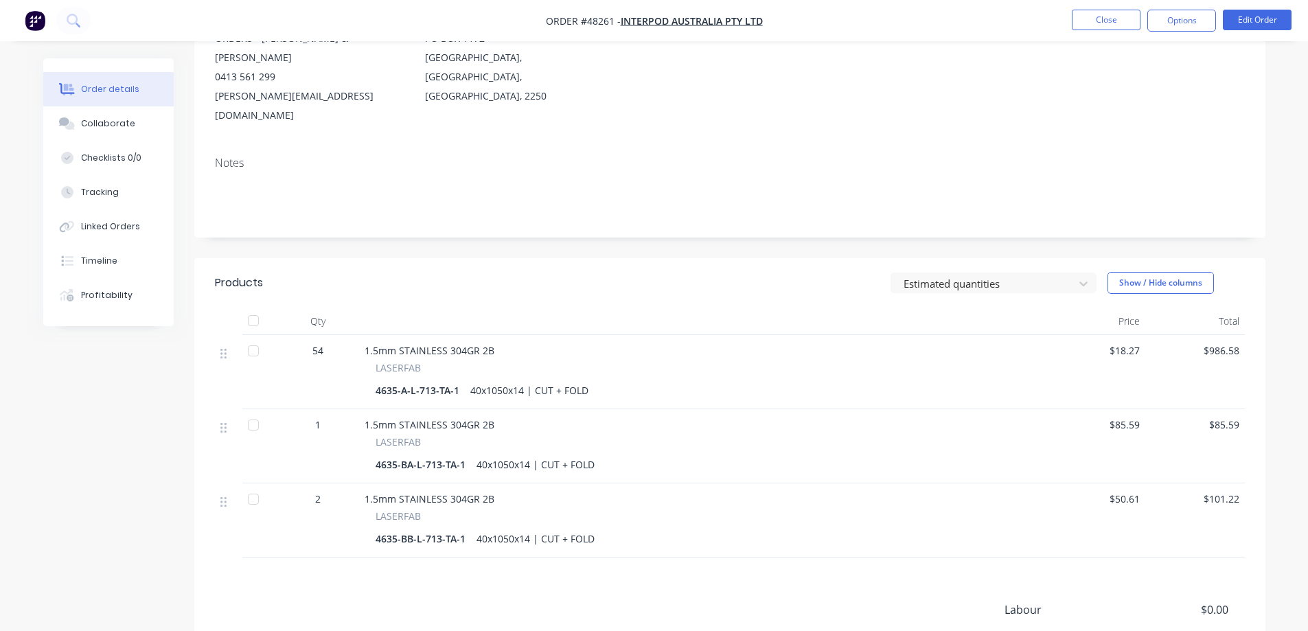
scroll to position [206, 0]
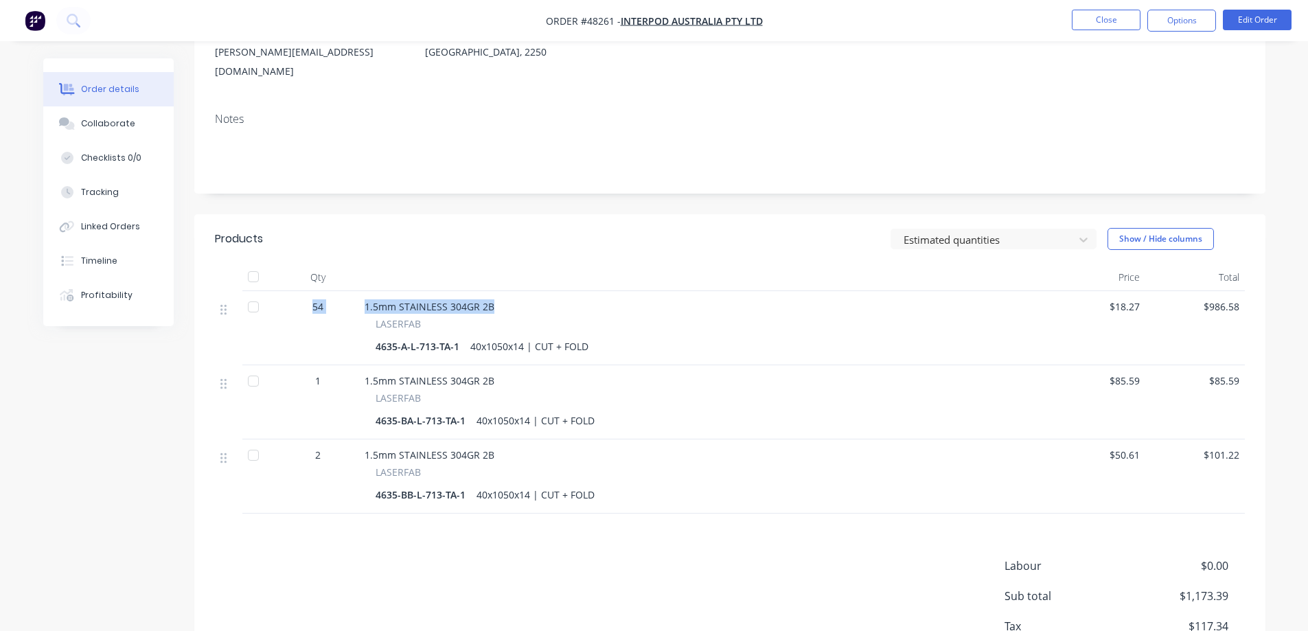
drag, startPoint x: 495, startPoint y: 269, endPoint x: 313, endPoint y: 270, distance: 182.0
click at [313, 291] on div "54 1.5mm STAINLESS 304GR 2B LASERFAB 4635-A-L-713-TA-1 40x1050x14 | CUT + FOLD …" at bounding box center [730, 328] width 1030 height 74
click at [345, 291] on div "54" at bounding box center [318, 328] width 82 height 74
drag, startPoint x: 366, startPoint y: 266, endPoint x: 502, endPoint y: 272, distance: 136.1
click at [502, 299] on div "1.5mm STAINLESS 304GR 2B" at bounding box center [703, 306] width 676 height 14
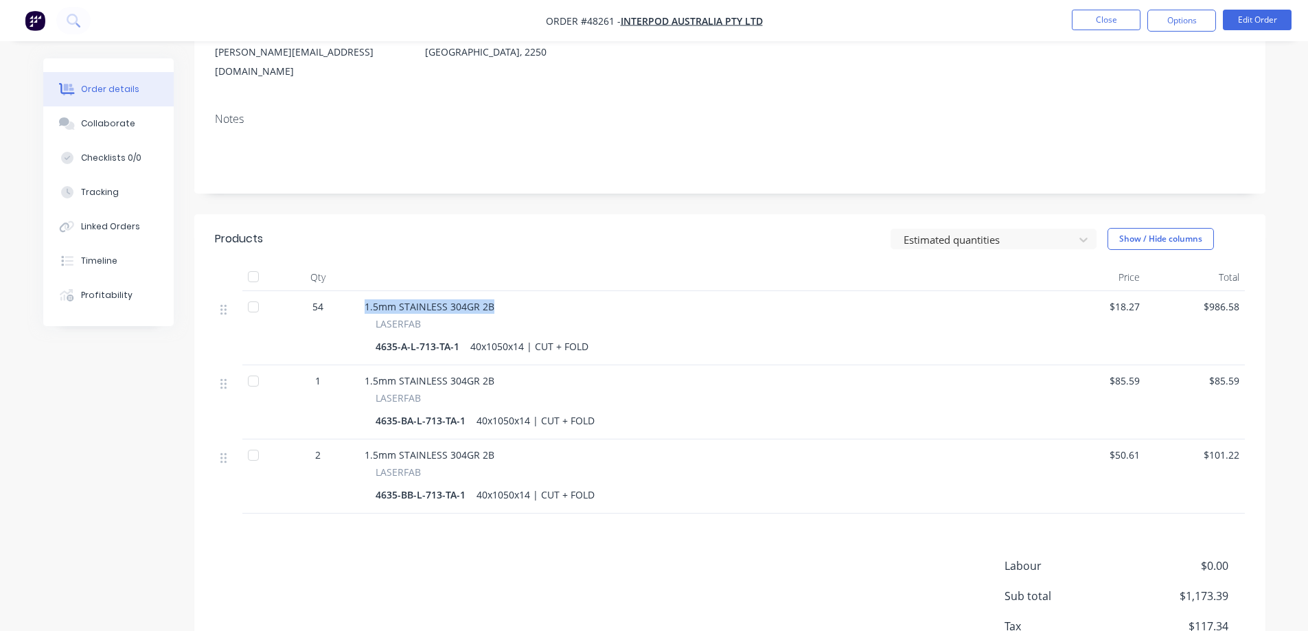
copy span "1.5mm STAINLESS 304GR 2B"
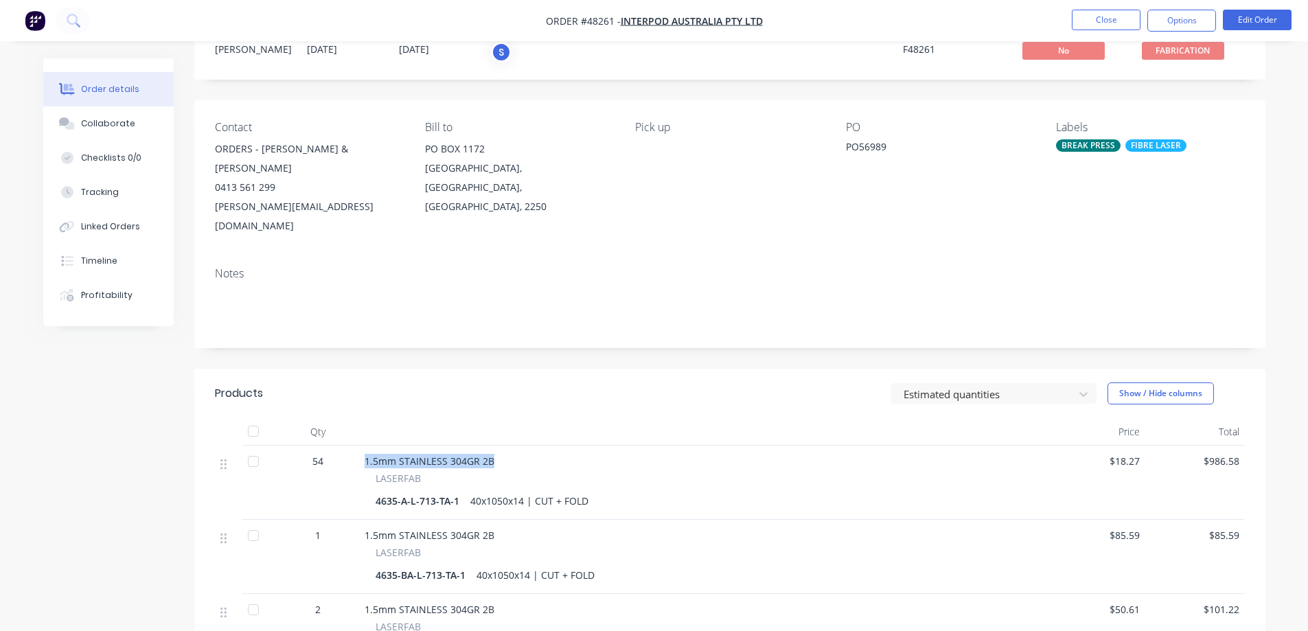
scroll to position [0, 0]
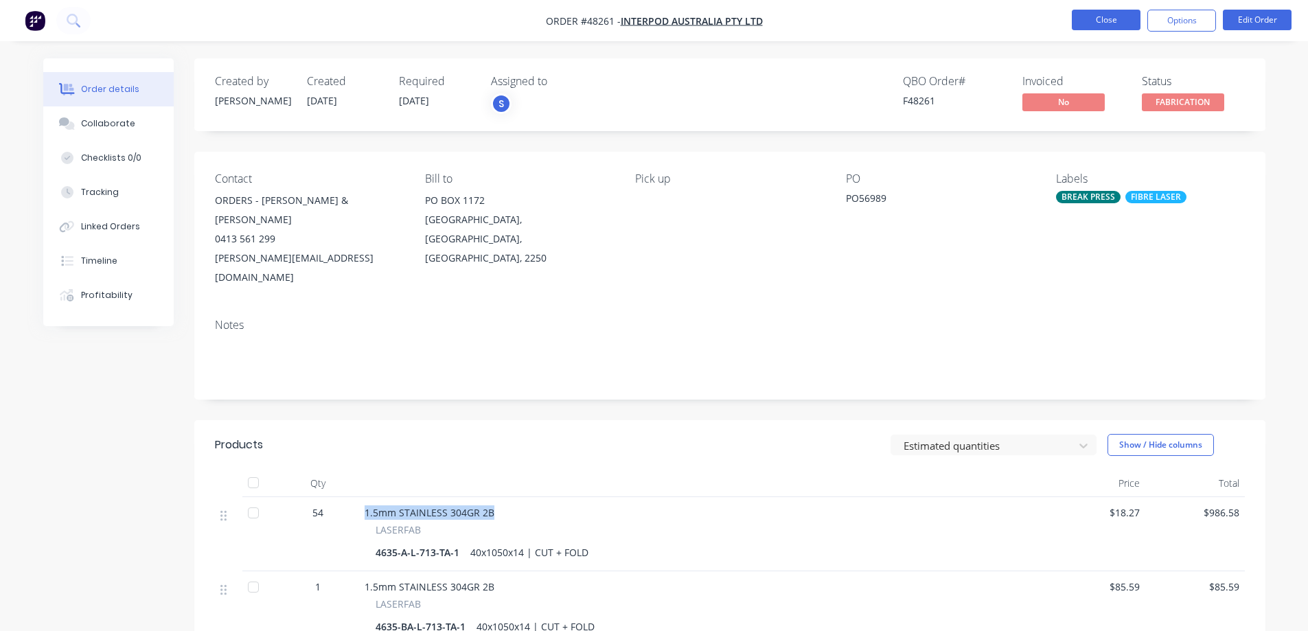
click at [1126, 16] on button "Close" at bounding box center [1106, 20] width 69 height 21
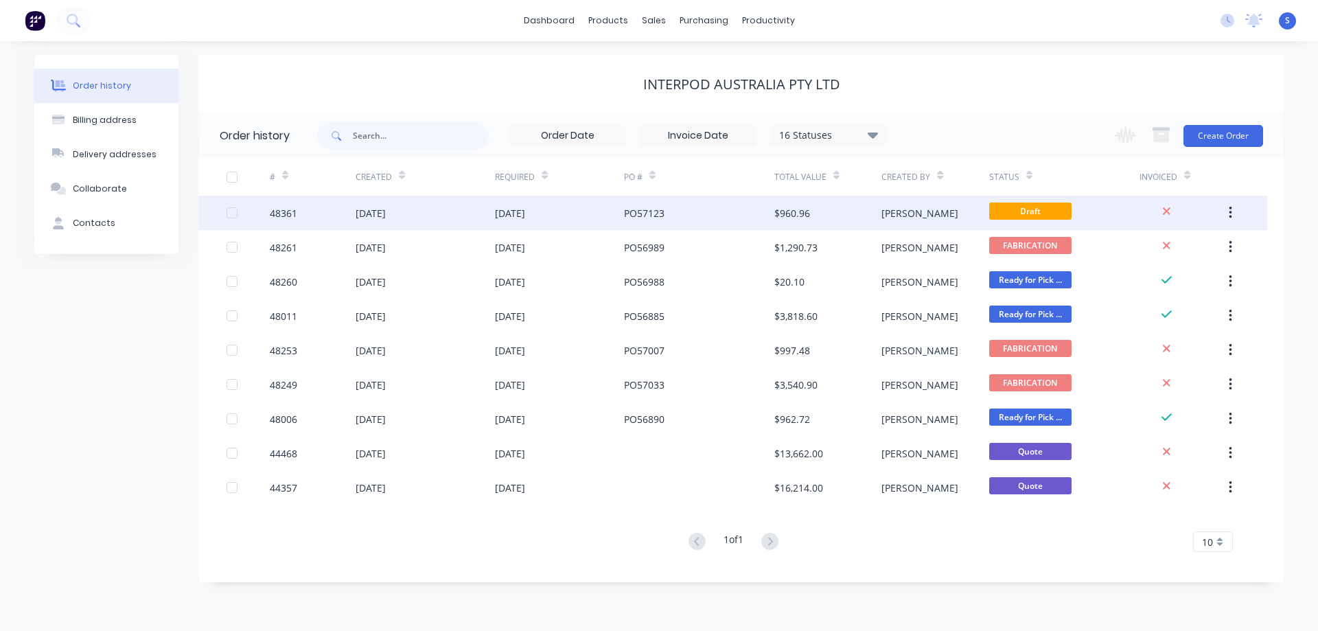
click at [455, 216] on div "[DATE]" at bounding box center [425, 213] width 139 height 34
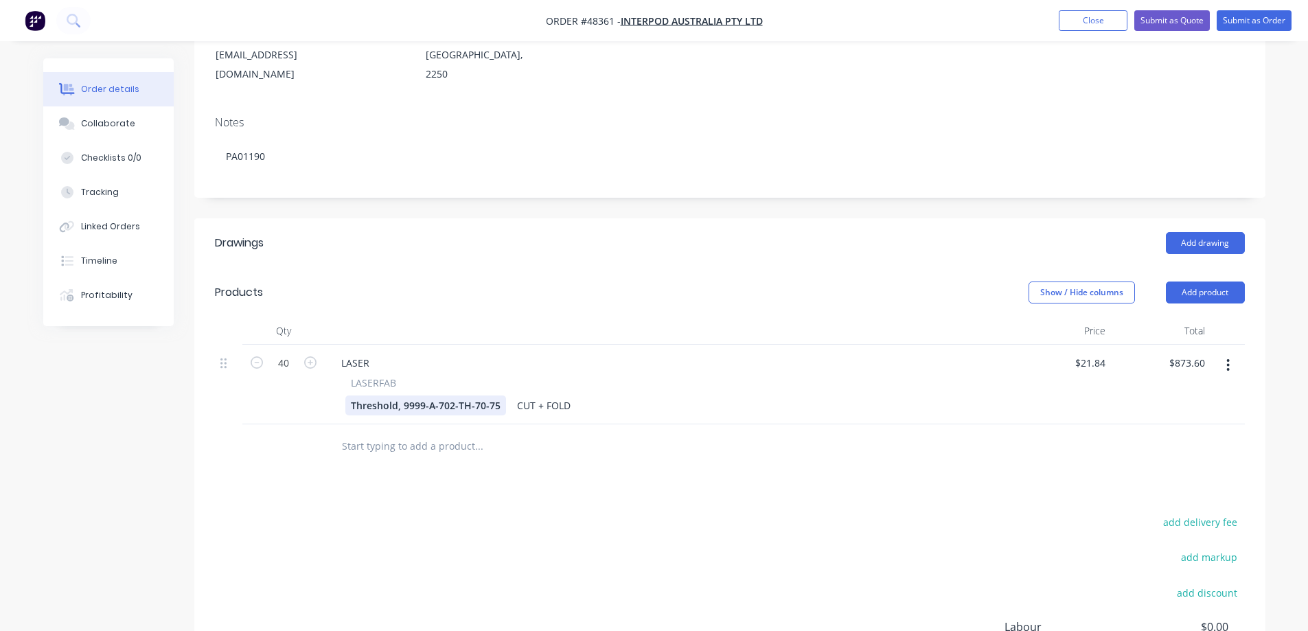
scroll to position [206, 0]
click at [356, 352] on div "LASER" at bounding box center [355, 362] width 50 height 20
click at [354, 352] on div "LASER" at bounding box center [355, 362] width 50 height 20
paste div
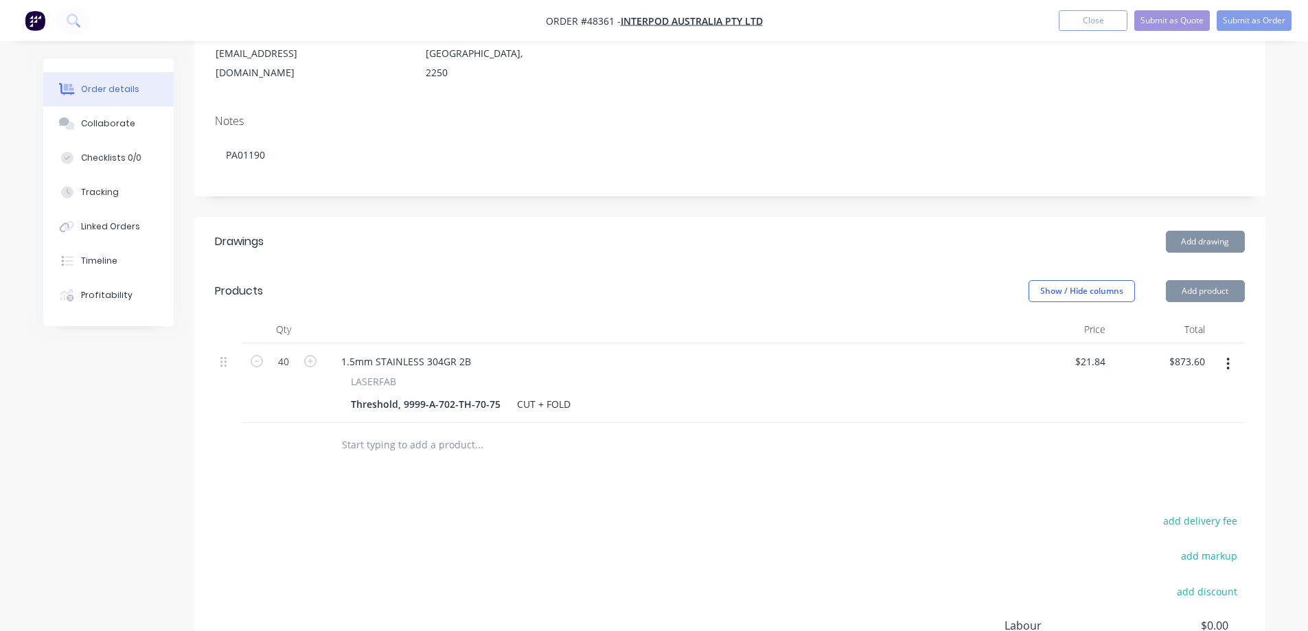
click at [398, 169] on div "Created by Stuart Created 07/10/25 Required 17/10/25 Assigned to S Status Draft…" at bounding box center [729, 309] width 1071 height 915
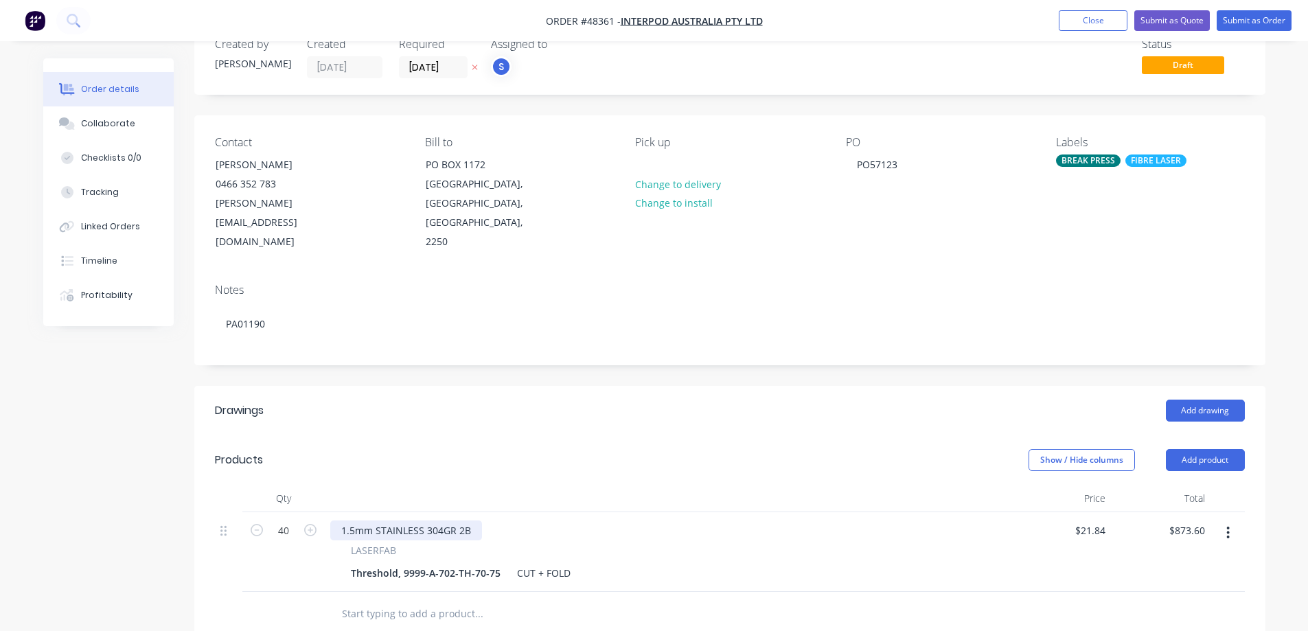
scroll to position [69, 0]
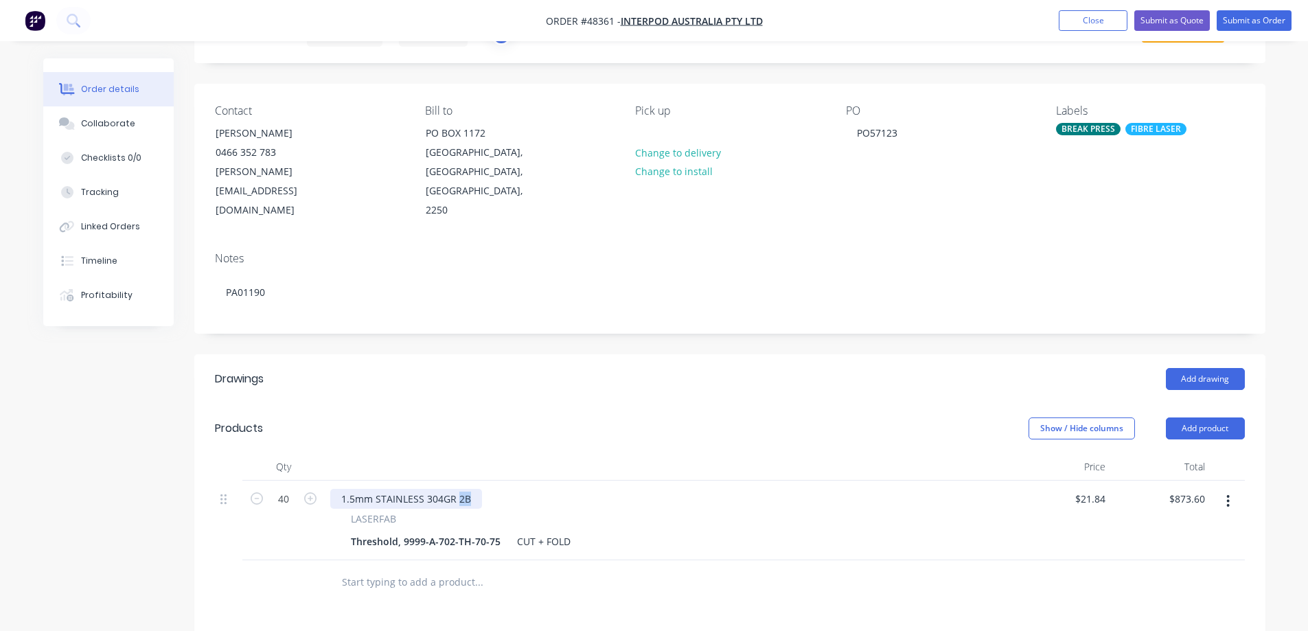
drag, startPoint x: 468, startPoint y: 459, endPoint x: 457, endPoint y: 479, distance: 23.3
click at [457, 481] on div "1.5mm STAINLESS 304GR 2B LASERFAB Threshold, 9999-A-702-TH-70-75 CUT + FOLD" at bounding box center [668, 521] width 687 height 80
click at [469, 489] on div "1.5mm STAINLESS 304GR 2B" at bounding box center [406, 499] width 152 height 20
drag, startPoint x: 469, startPoint y: 461, endPoint x: 457, endPoint y: 477, distance: 19.6
click at [457, 481] on div "1.5mm STAINLESS 304GR 2B LASERFAB Threshold, 9999-A-702-TH-70-75 CUT + FOLD" at bounding box center [668, 521] width 687 height 80
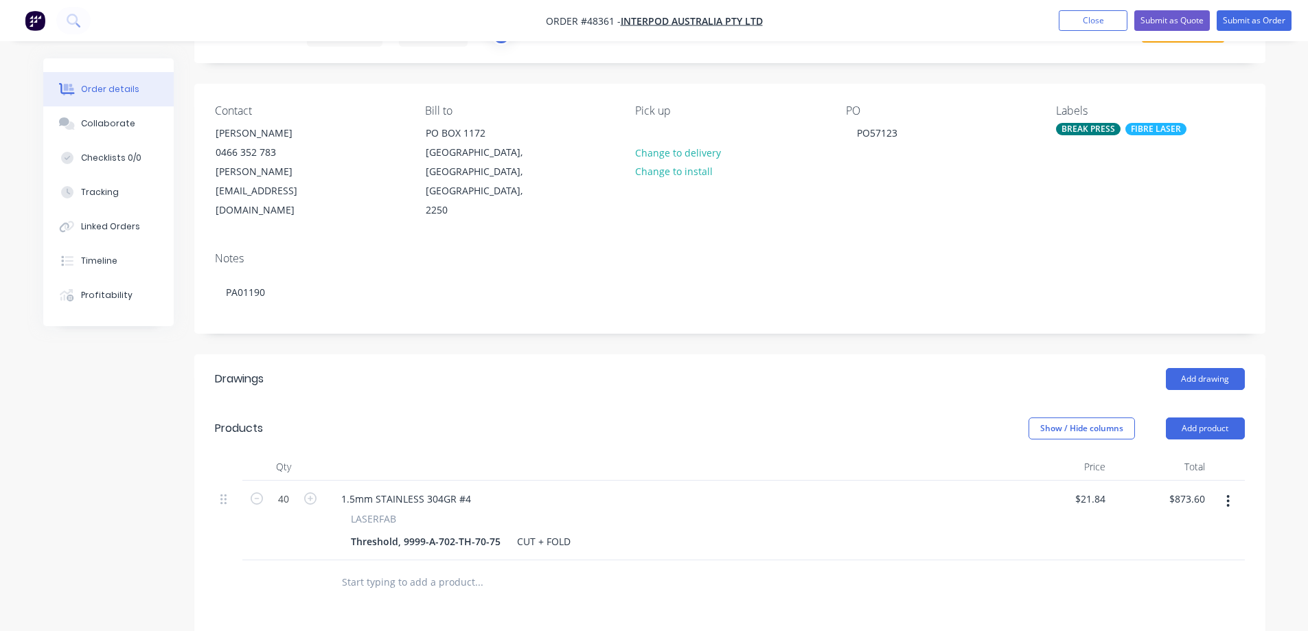
click at [518, 368] on div "Add drawing" at bounding box center [838, 379] width 811 height 22
click at [225, 311] on div "Created by Stuart Created 07/10/25 Required 17/10/25 Assigned to S Status Draft…" at bounding box center [729, 447] width 1071 height 915
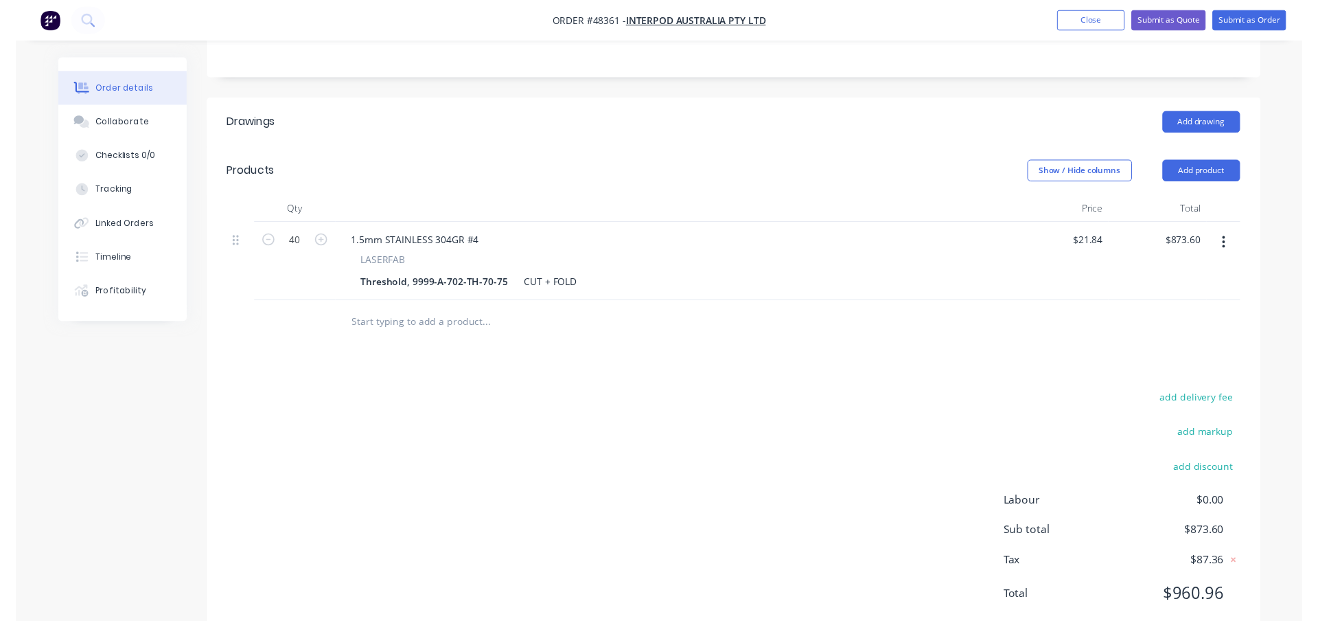
scroll to position [0, 0]
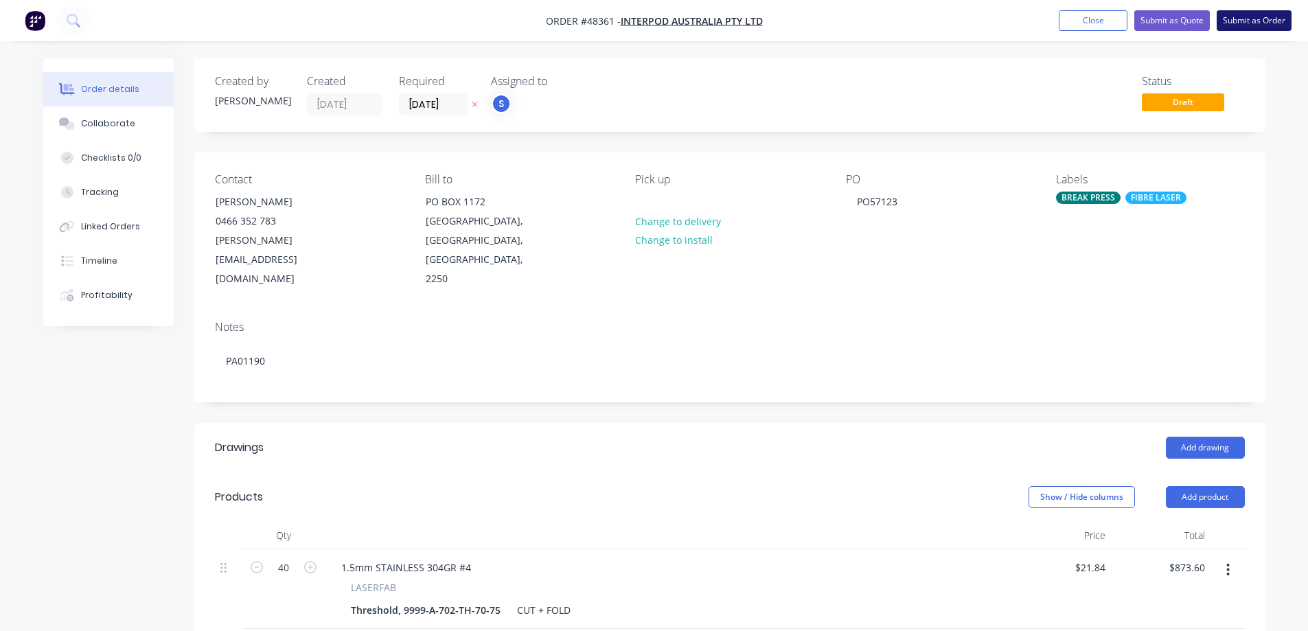
click at [1256, 15] on button "Submit as Order" at bounding box center [1254, 20] width 75 height 21
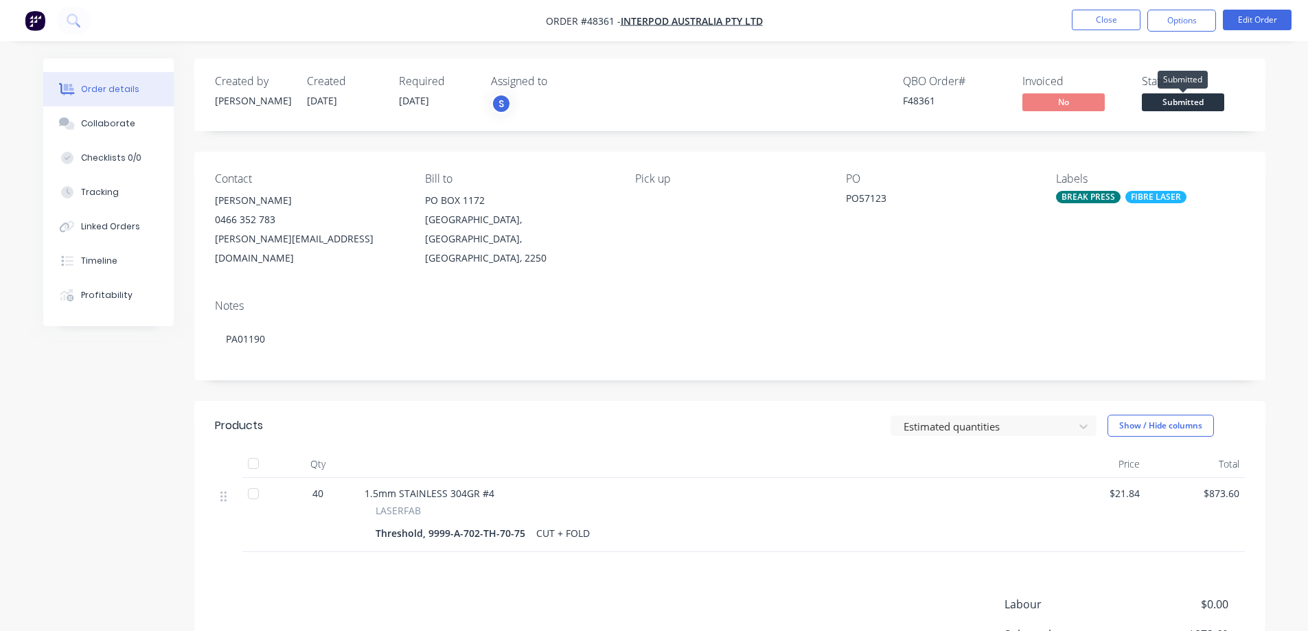
click at [1200, 102] on span "Submitted" at bounding box center [1183, 101] width 82 height 17
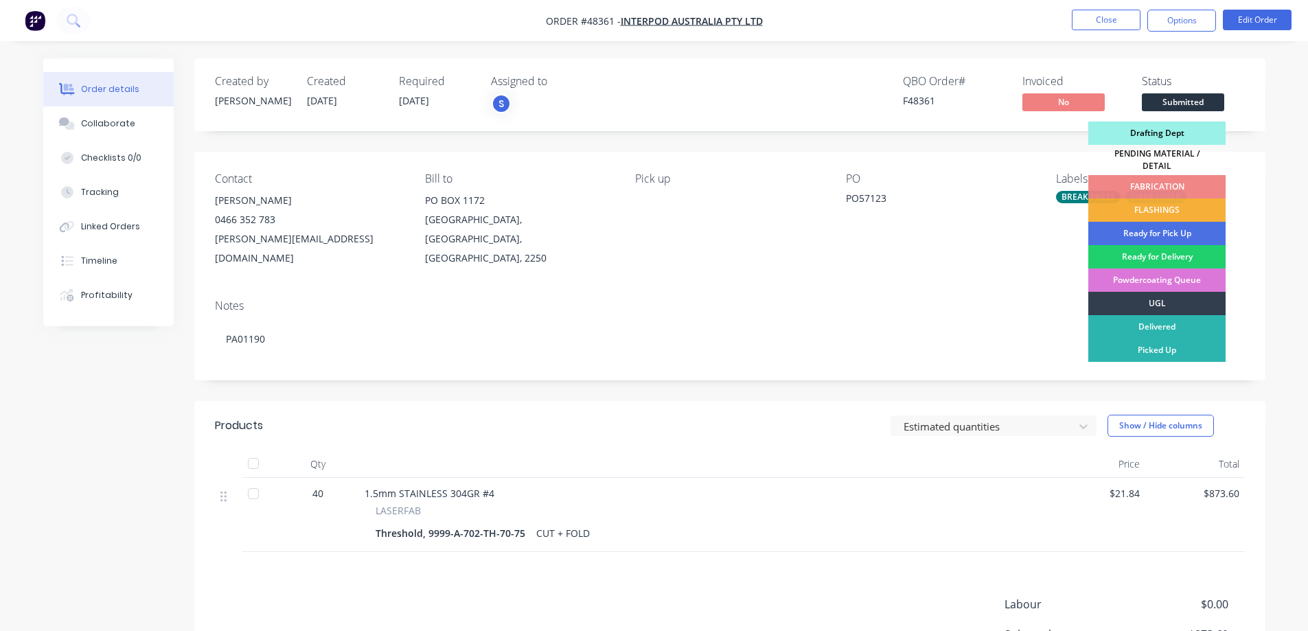
click at [1151, 137] on div "Drafting Dept" at bounding box center [1156, 133] width 137 height 23
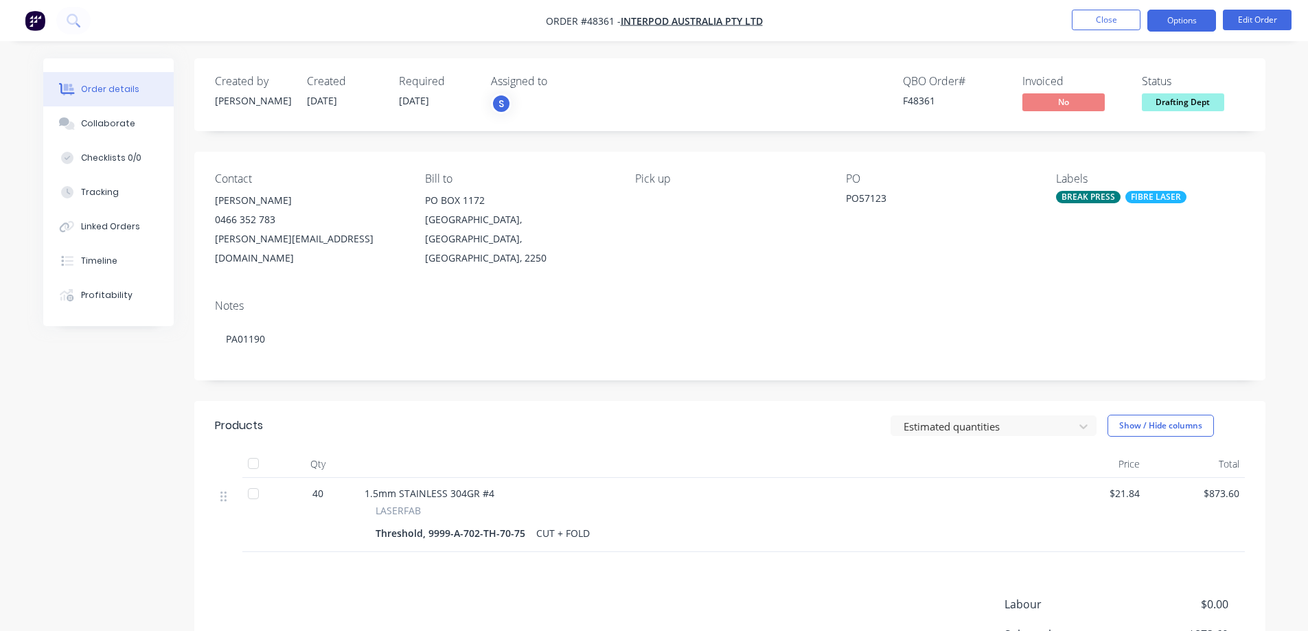
click at [1196, 26] on button "Options" at bounding box center [1181, 21] width 69 height 22
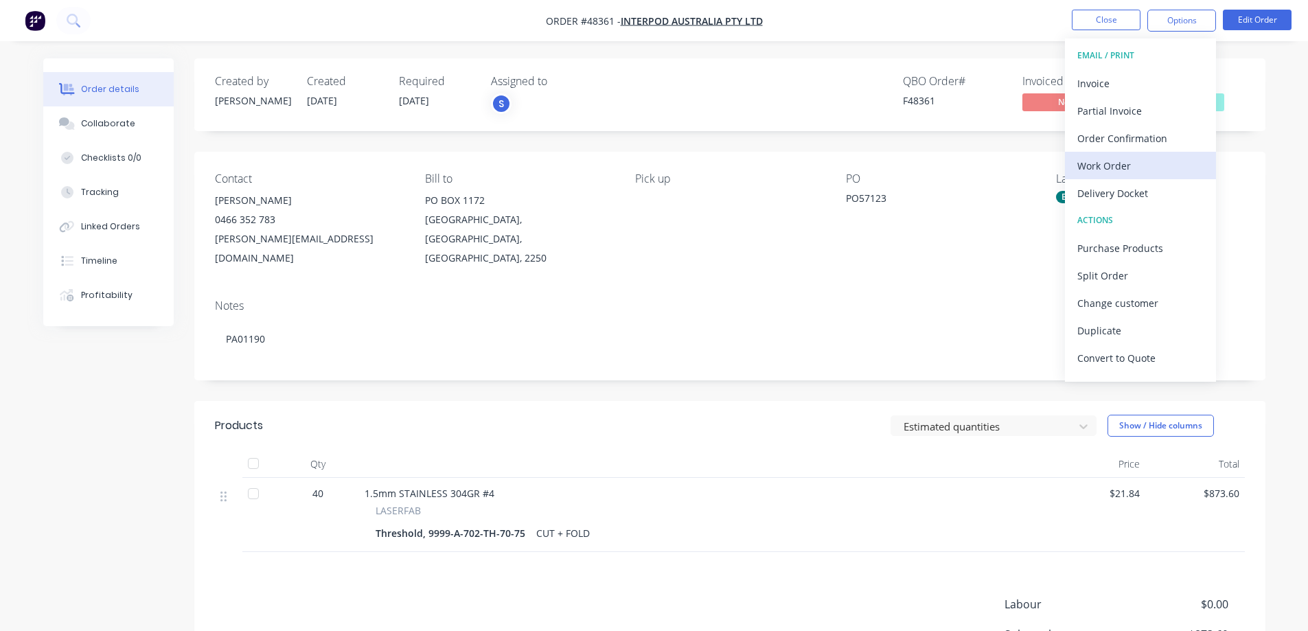
click at [1121, 166] on div "Work Order" at bounding box center [1140, 166] width 126 height 20
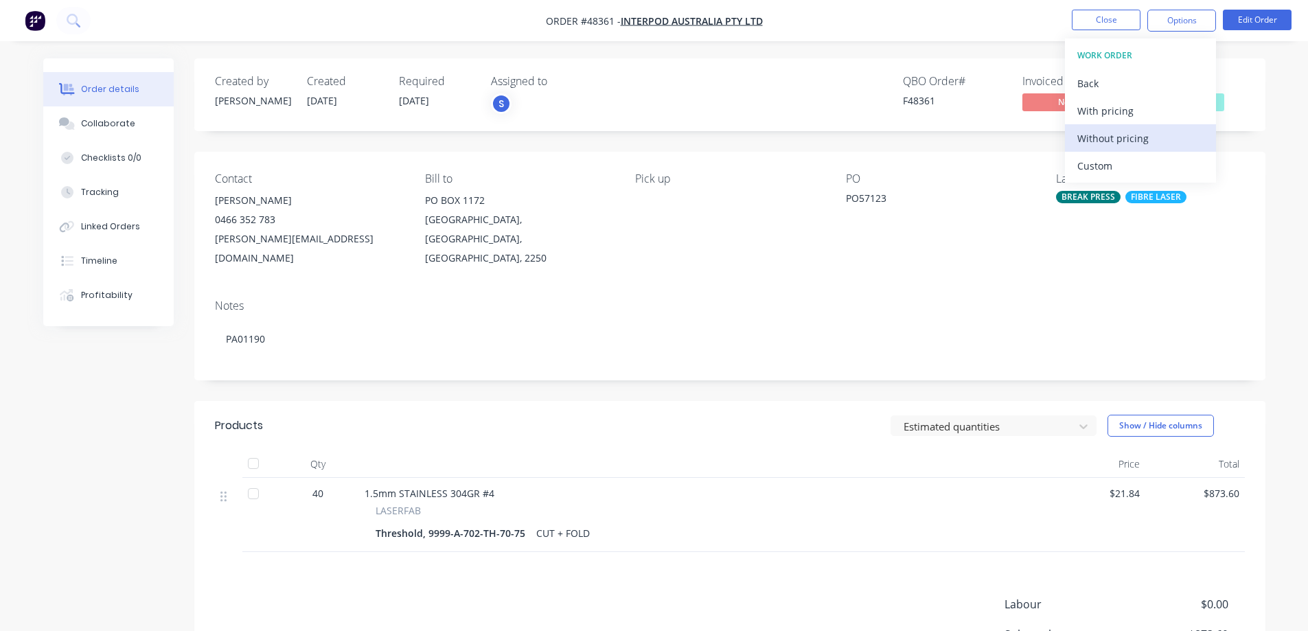
click at [1107, 135] on div "Without pricing" at bounding box center [1140, 138] width 126 height 20
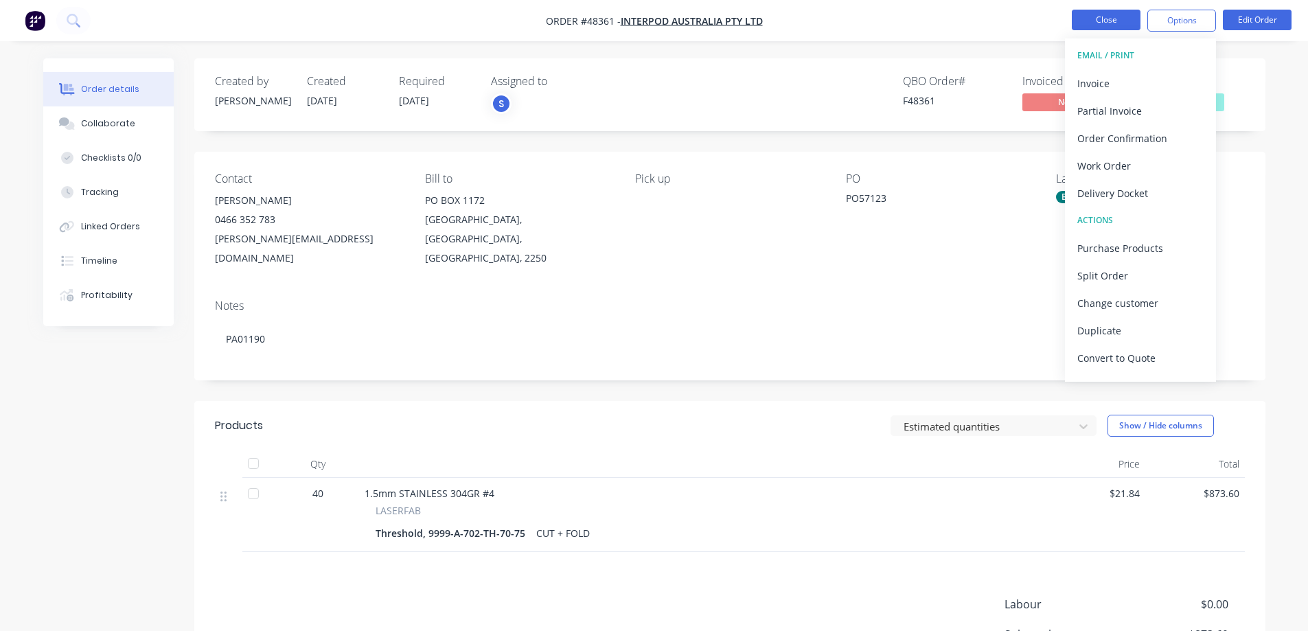
click at [1087, 22] on button "Close" at bounding box center [1106, 20] width 69 height 21
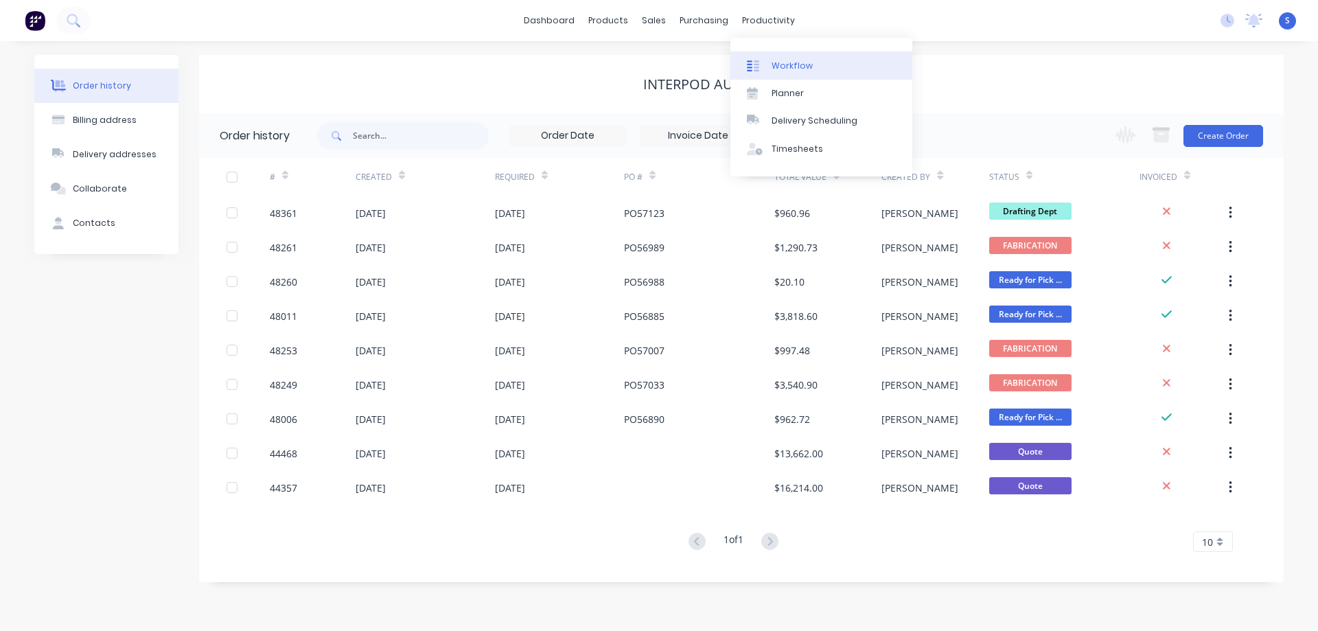
click at [777, 55] on link "Workflow" at bounding box center [822, 64] width 182 height 27
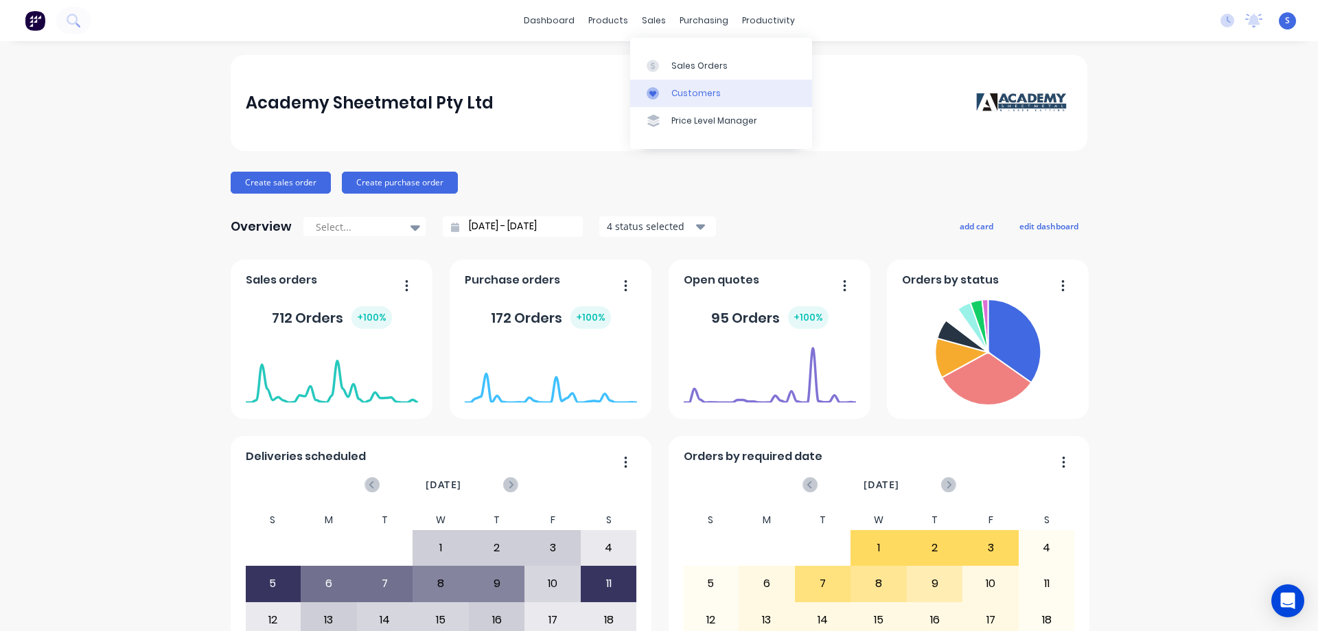
click at [698, 91] on div "Customers" at bounding box center [696, 93] width 49 height 12
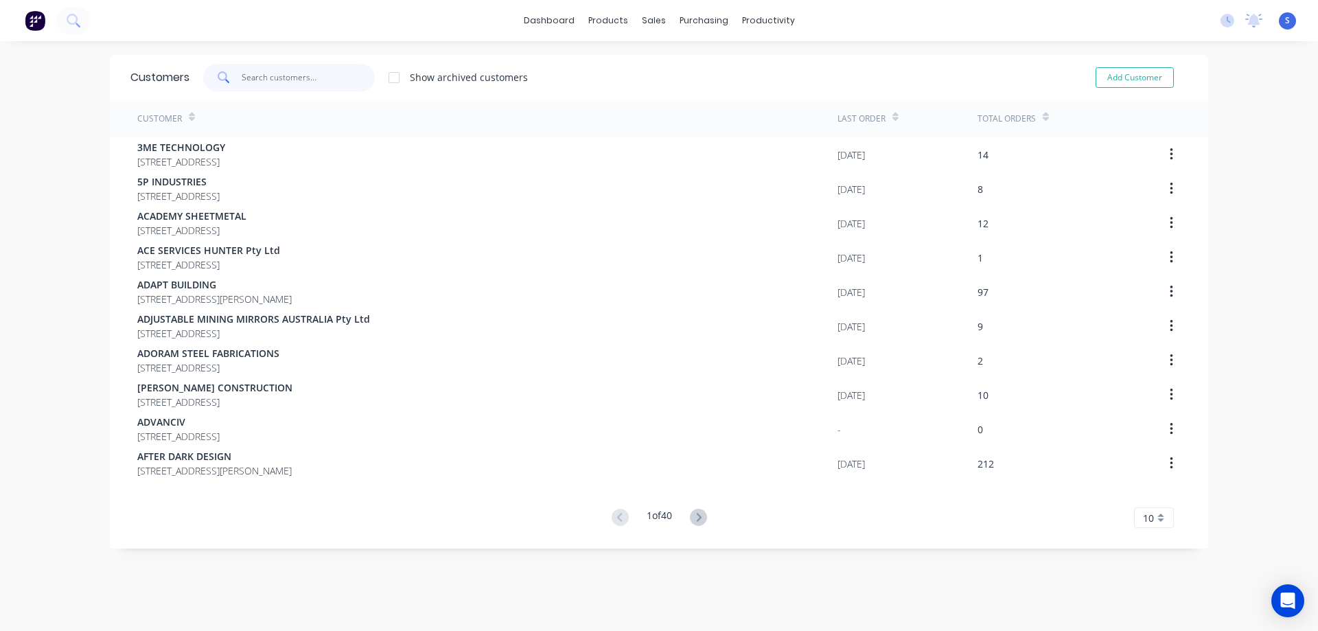
click at [274, 76] on input "text" at bounding box center [309, 77] width 134 height 27
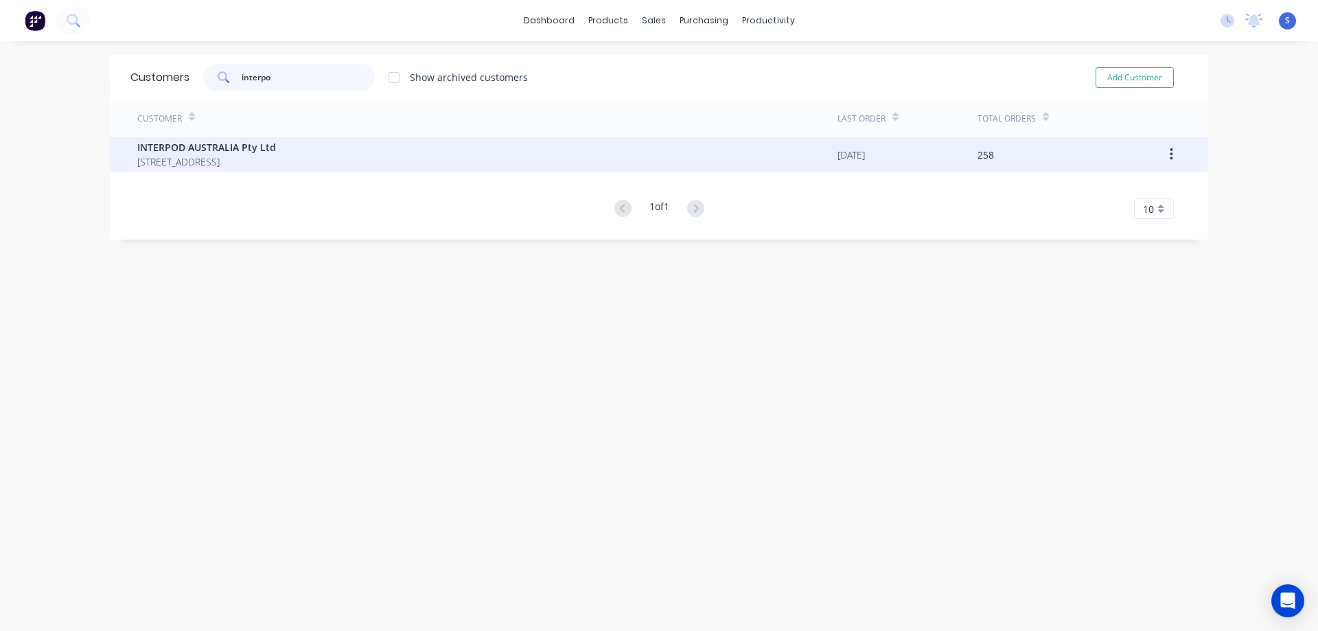
type input "interpo"
click at [276, 157] on span "PO BOX 1172 GOSFORD New South Wales Australia 2250" at bounding box center [206, 161] width 139 height 14
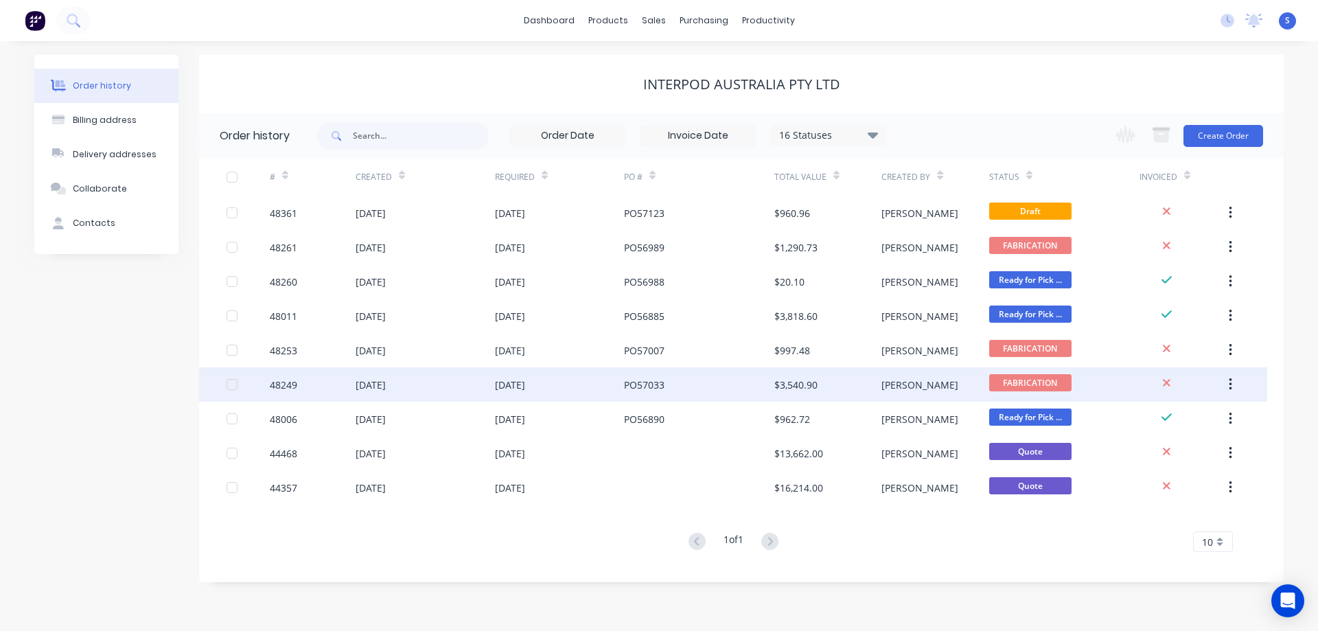
click at [597, 381] on div "[DATE]" at bounding box center [559, 384] width 129 height 34
click at [616, 386] on div "[DATE]" at bounding box center [559, 384] width 129 height 34
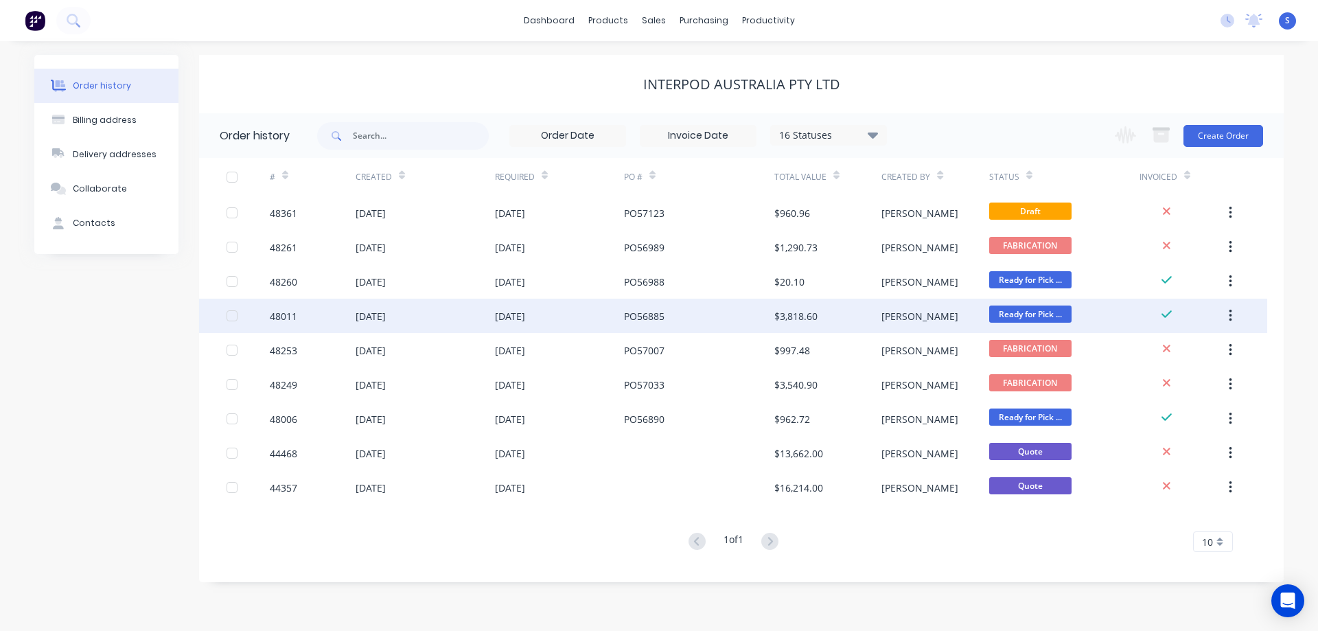
click at [560, 320] on div "[DATE]" at bounding box center [559, 316] width 129 height 34
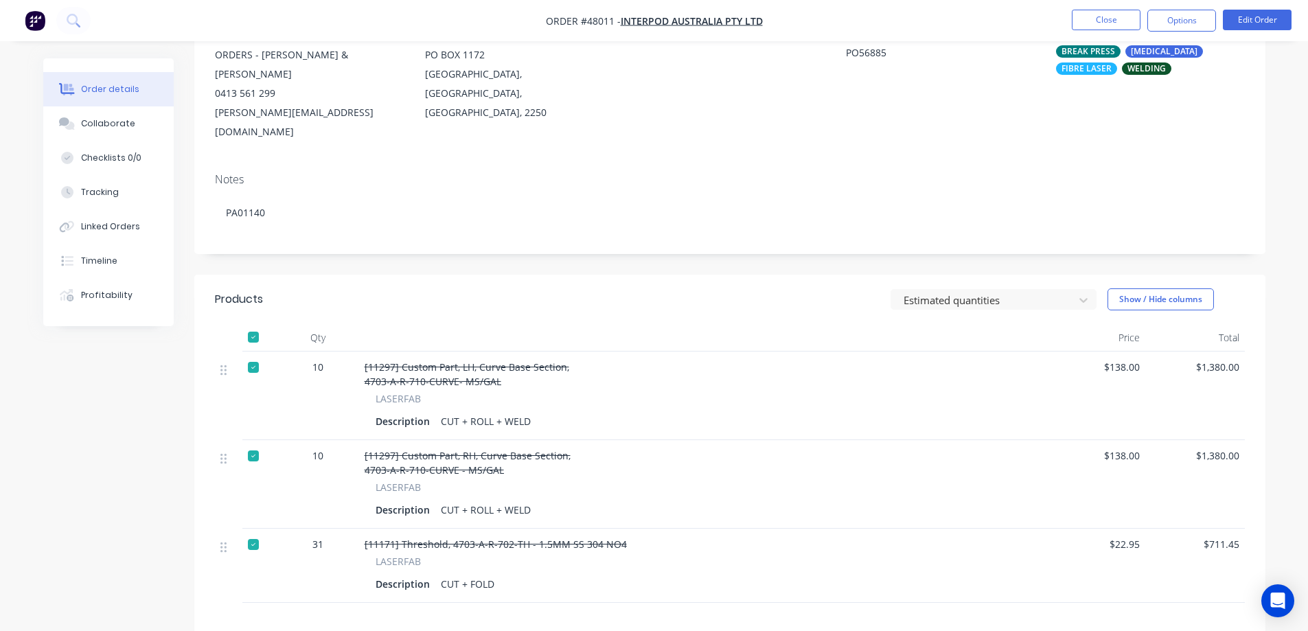
scroll to position [137, 0]
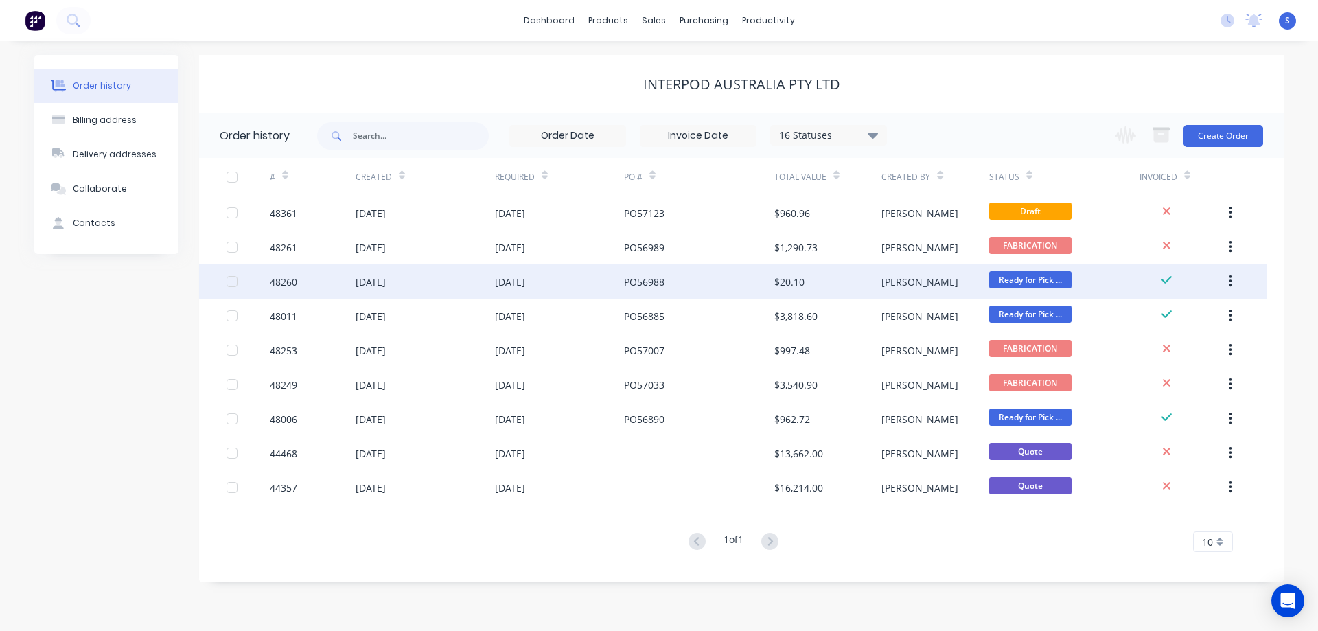
click at [656, 279] on div "PO56988" at bounding box center [644, 282] width 41 height 14
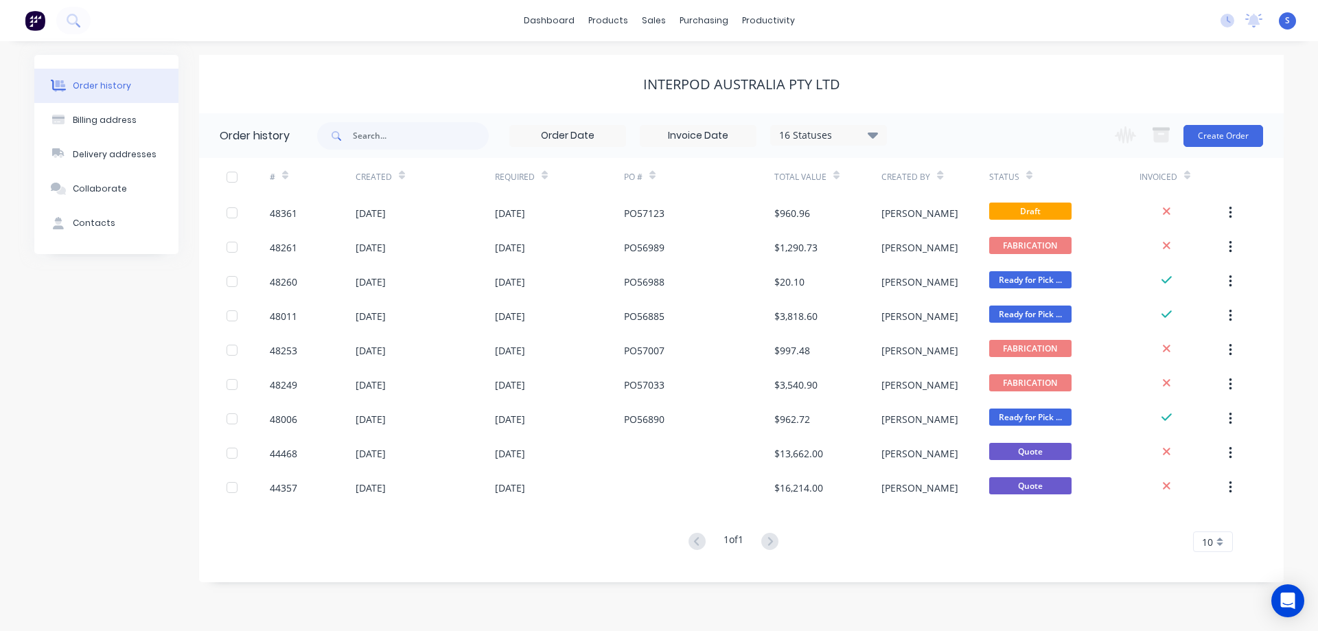
click at [846, 134] on div "16 Statuses" at bounding box center [828, 135] width 115 height 15
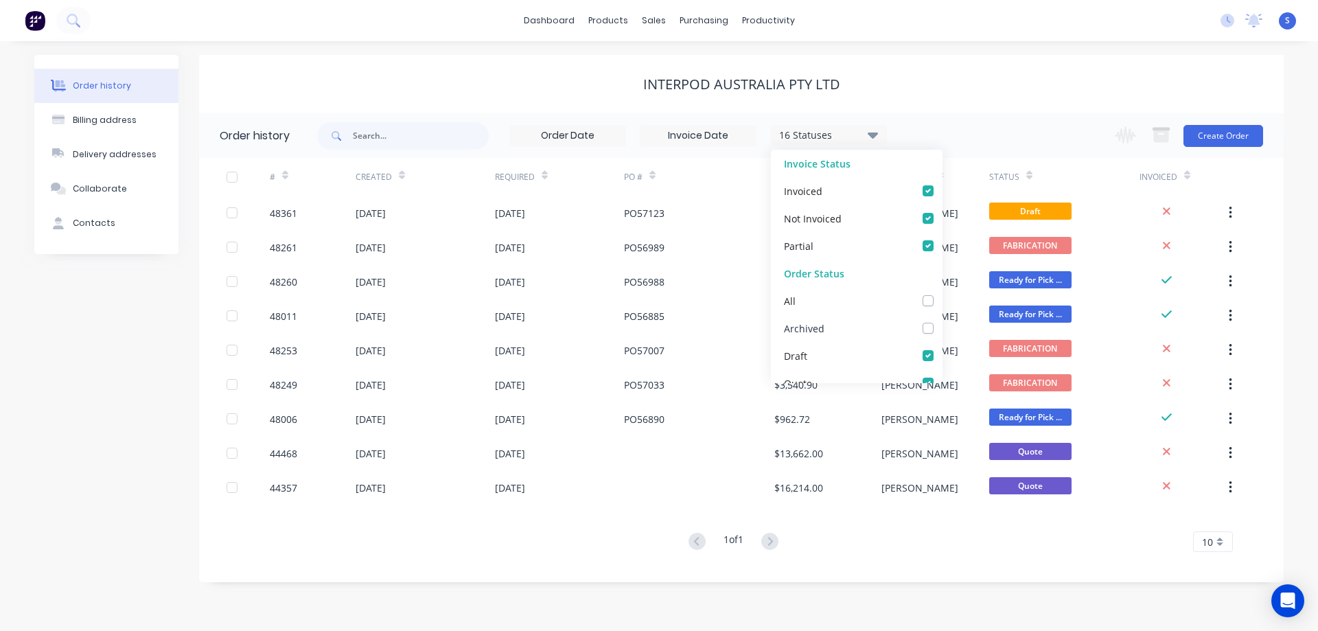
click at [942, 321] on label at bounding box center [942, 321] width 0 height 0
click at [942, 331] on input "checkbox" at bounding box center [947, 327] width 11 height 13
checkbox input "true"
drag, startPoint x: 174, startPoint y: 494, endPoint x: 154, endPoint y: 489, distance: 20.0
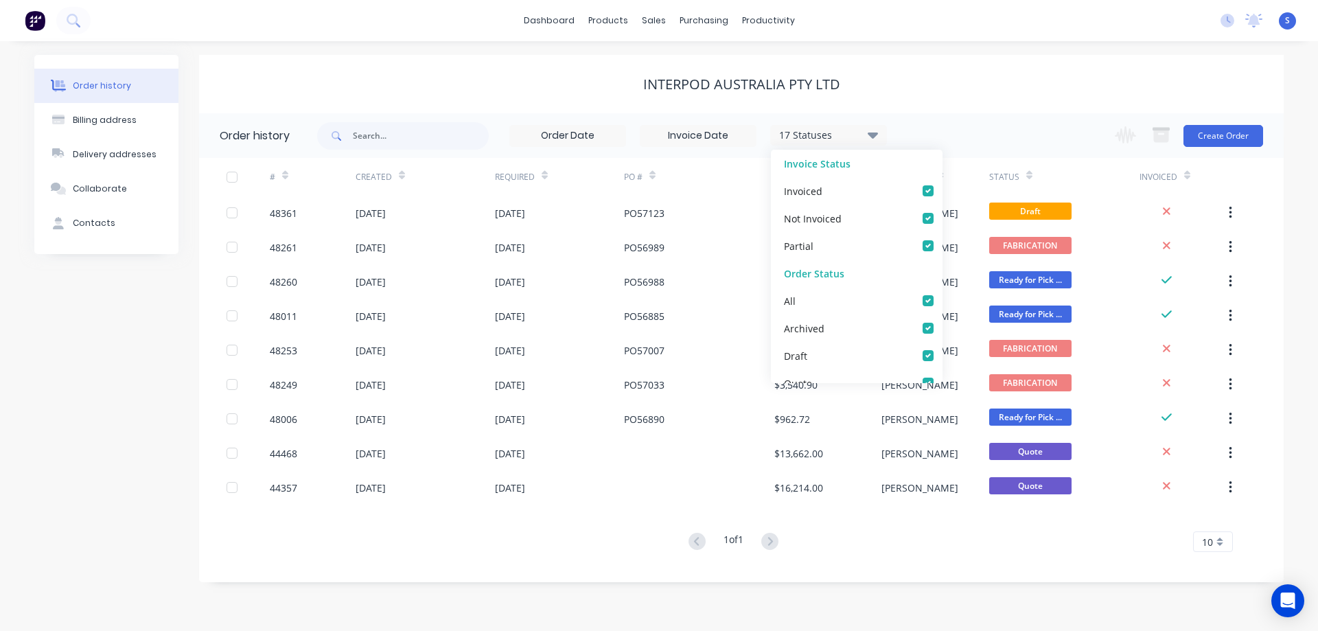
click at [171, 492] on div "Order history Billing address Delivery addresses Collaborate Contacts" at bounding box center [106, 318] width 144 height 527
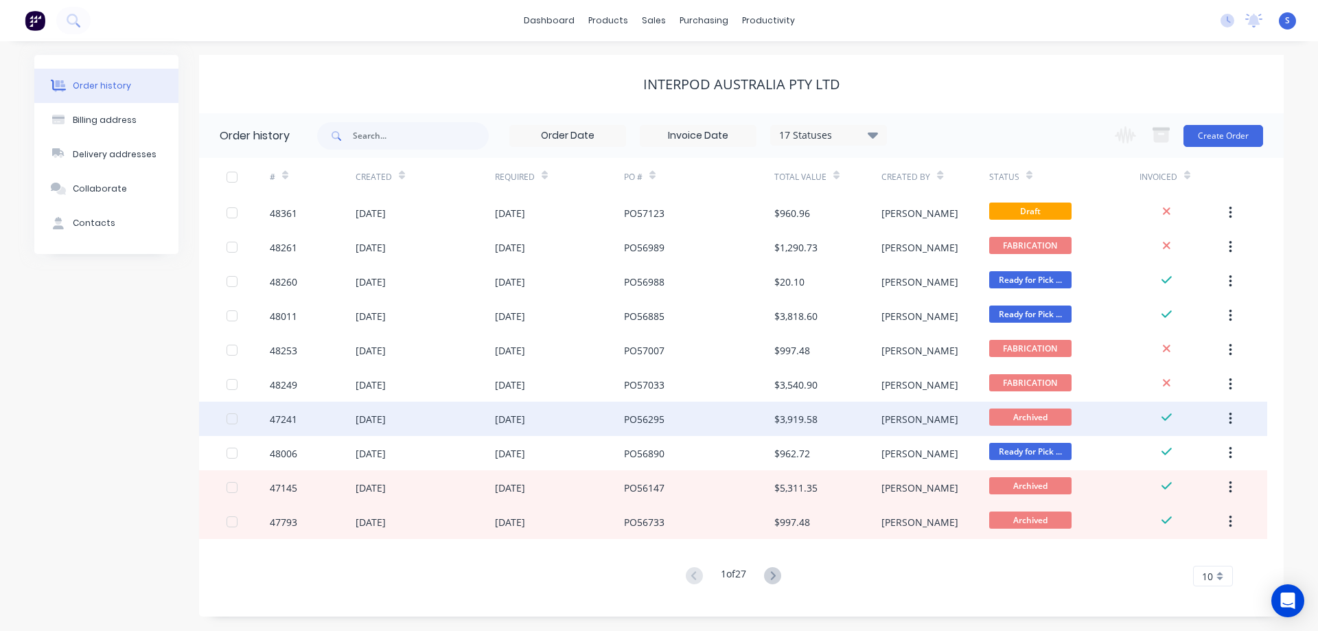
click at [562, 419] on div "16 Sep 2025" at bounding box center [559, 419] width 129 height 34
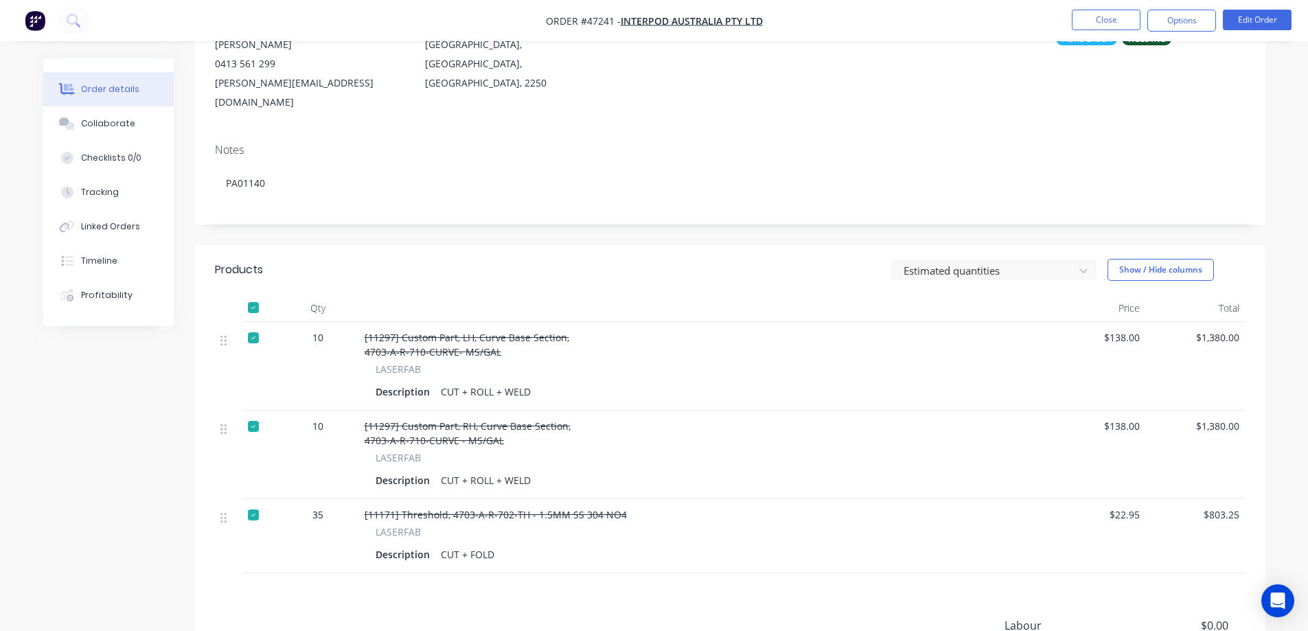
scroll to position [206, 0]
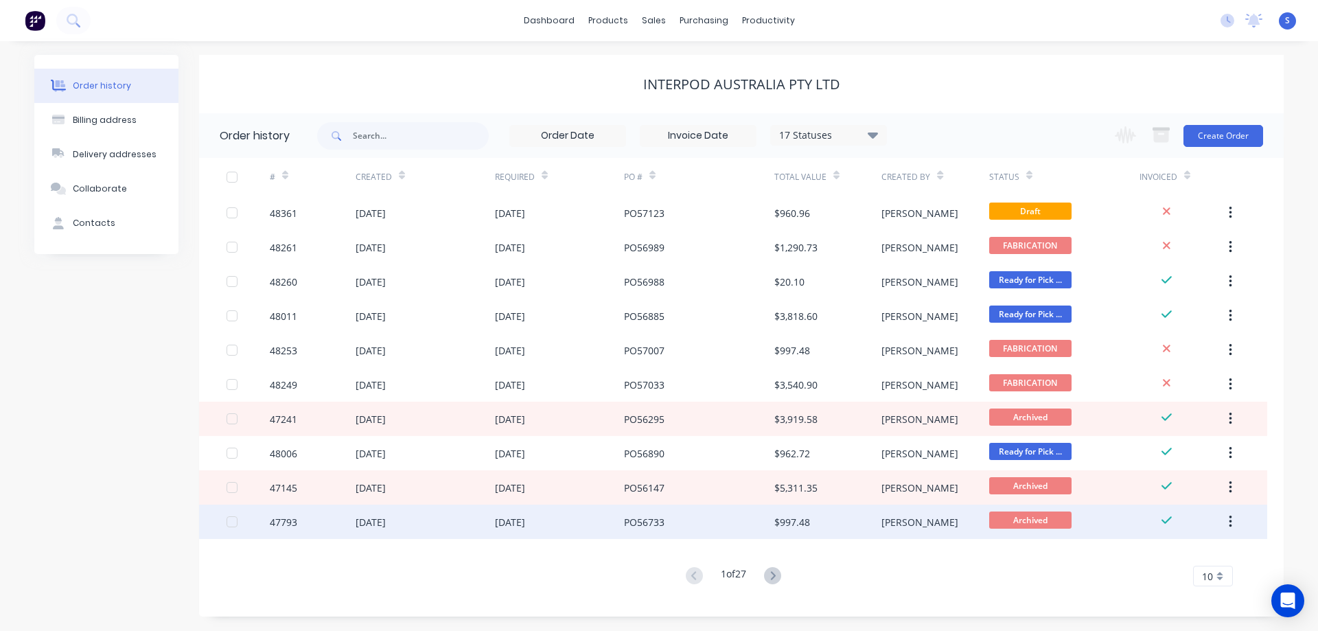
click at [713, 525] on div "PO56733" at bounding box center [699, 522] width 150 height 34
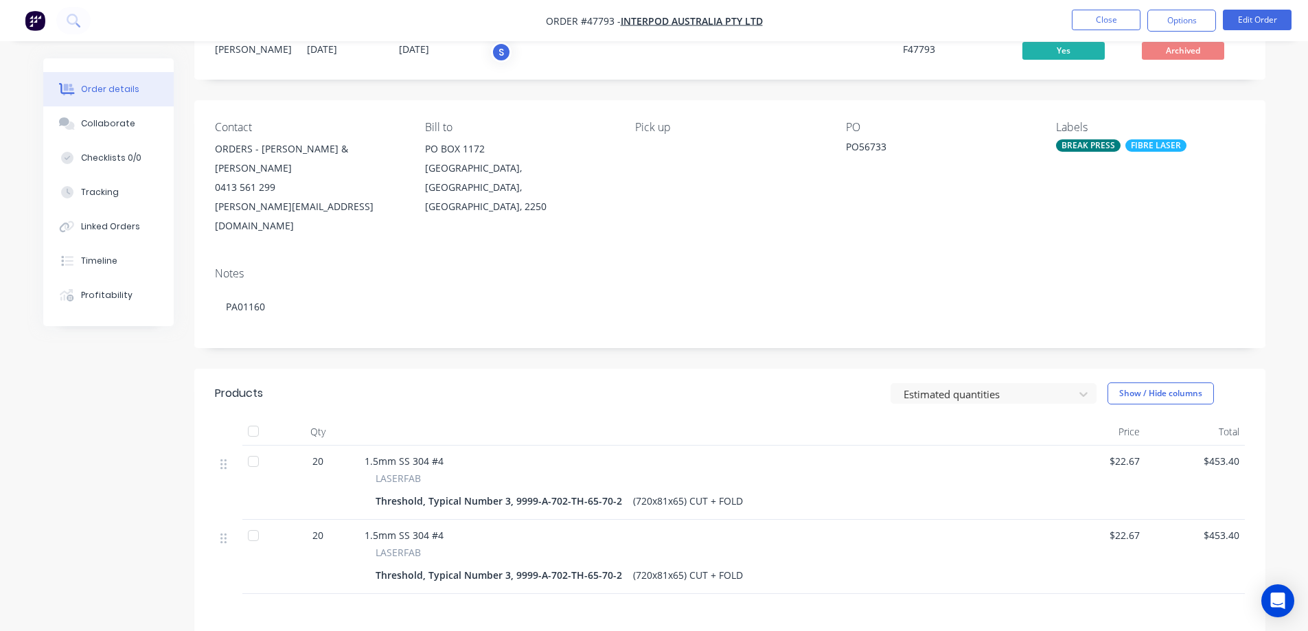
scroll to position [137, 0]
